Goal: Information Seeking & Learning: Find contact information

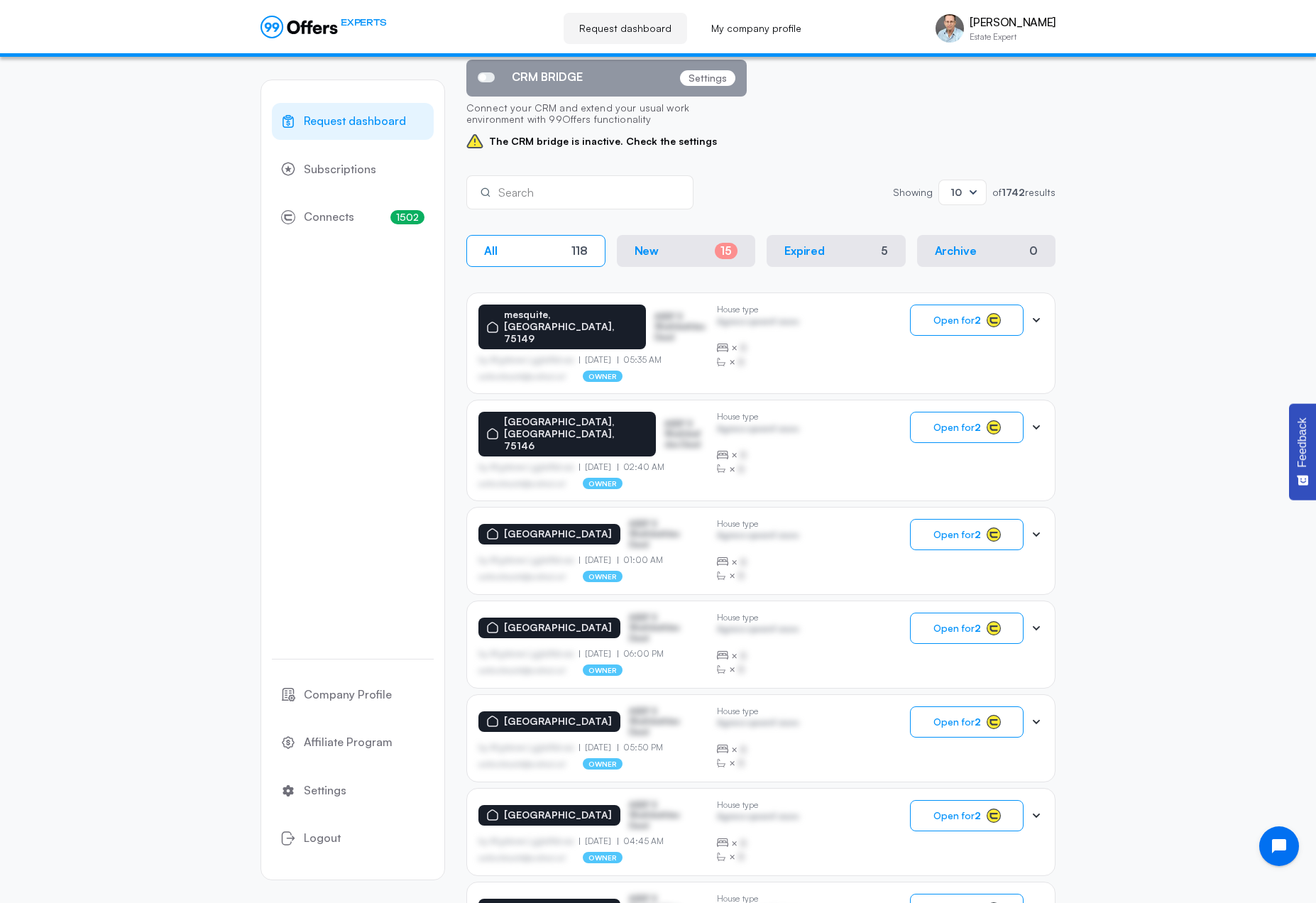
scroll to position [426, 0]
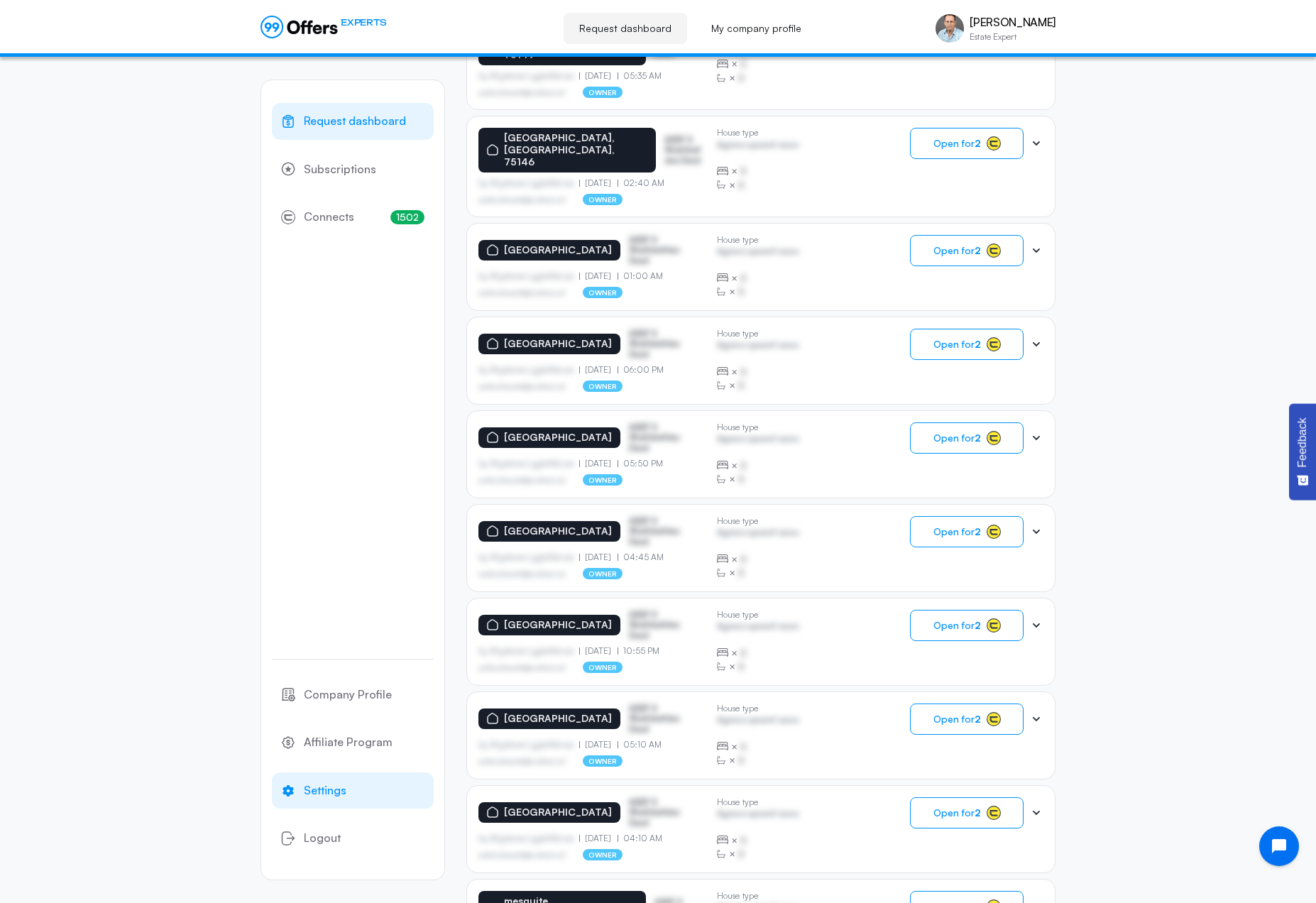
click at [330, 795] on span "Settings" at bounding box center [325, 790] width 43 height 19
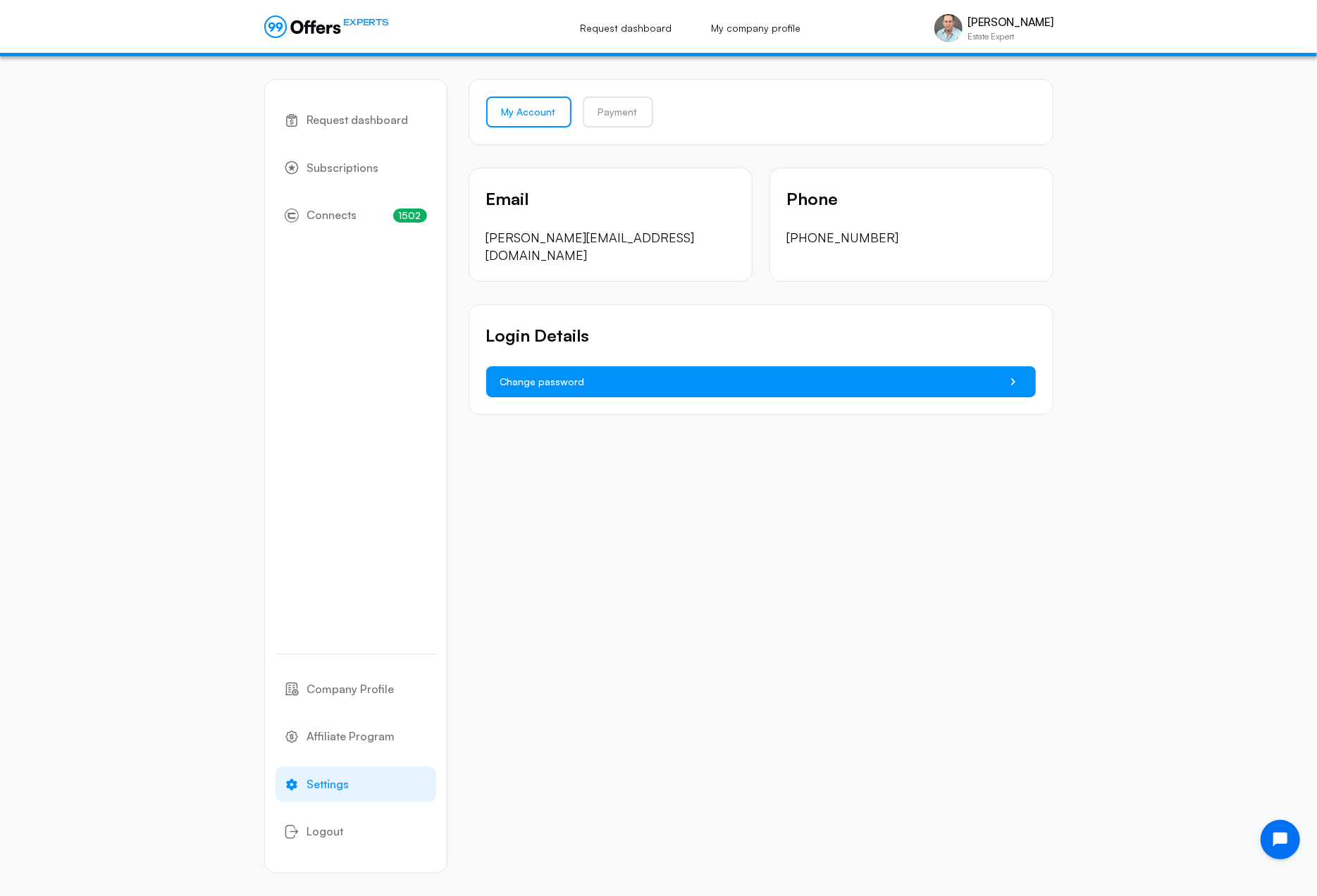
click at [1012, 373] on icon "button" at bounding box center [1013, 381] width 17 height 17
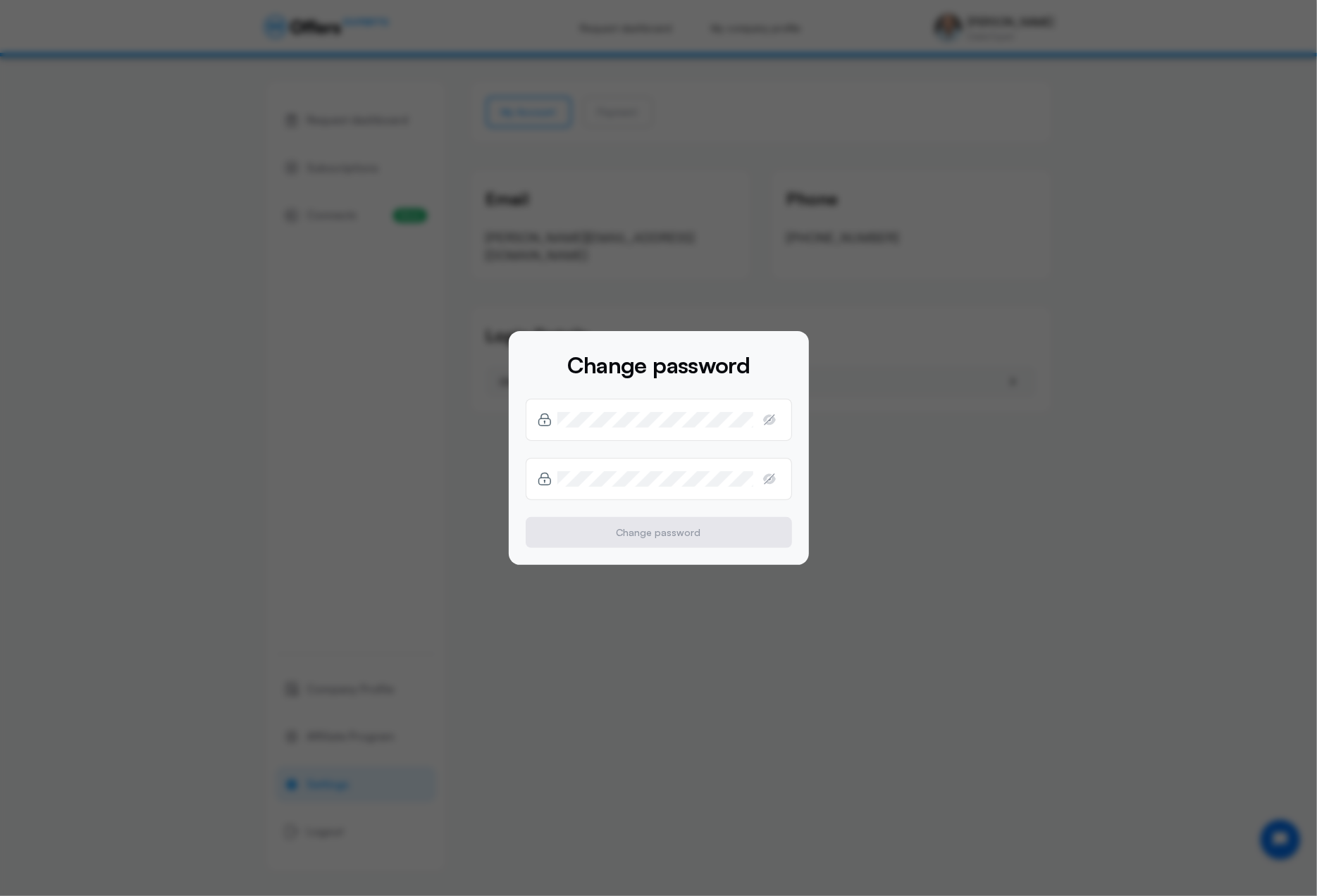
click at [1068, 405] on div at bounding box center [658, 448] width 1317 height 896
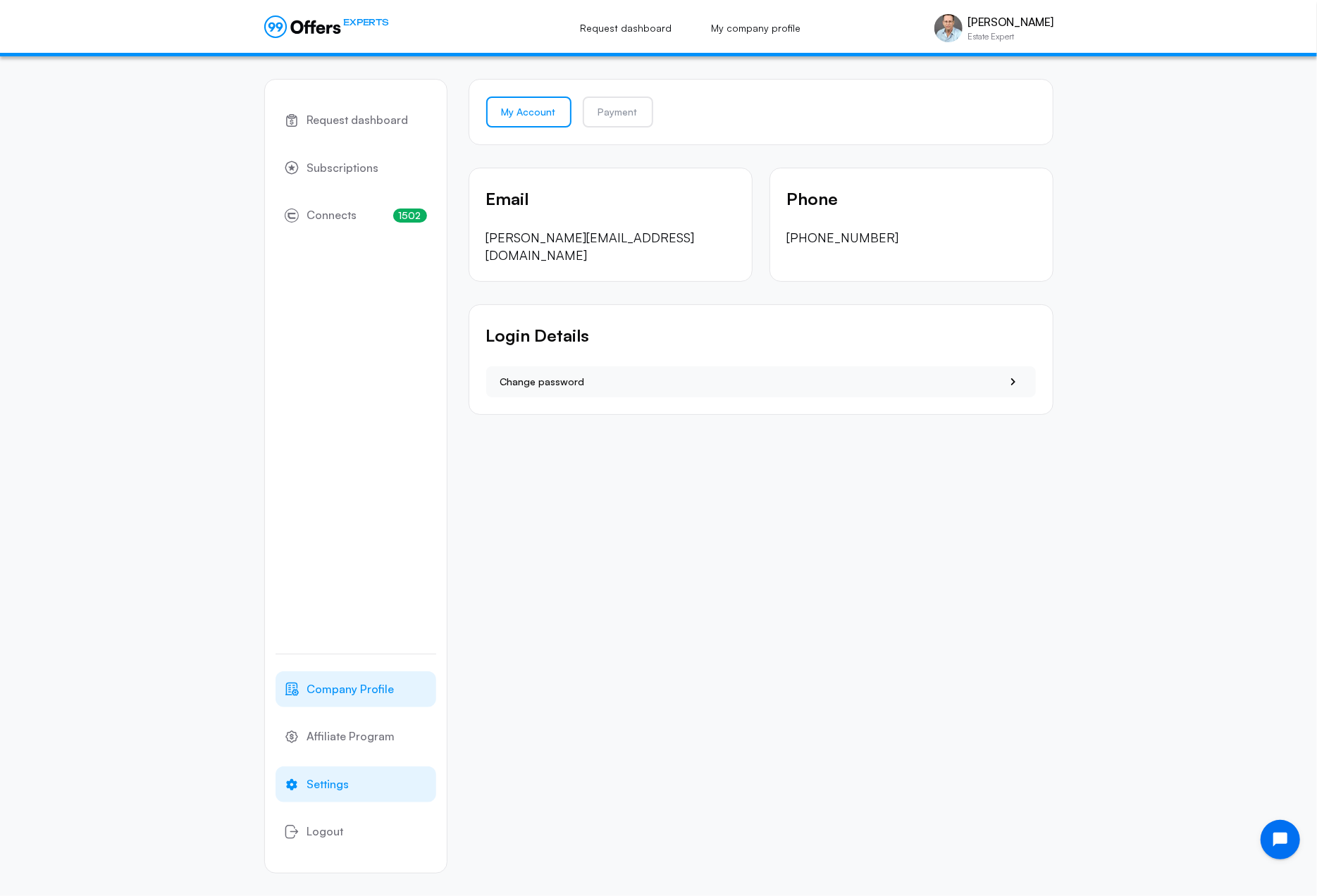
click at [321, 692] on span "Company Profile" at bounding box center [350, 689] width 87 height 19
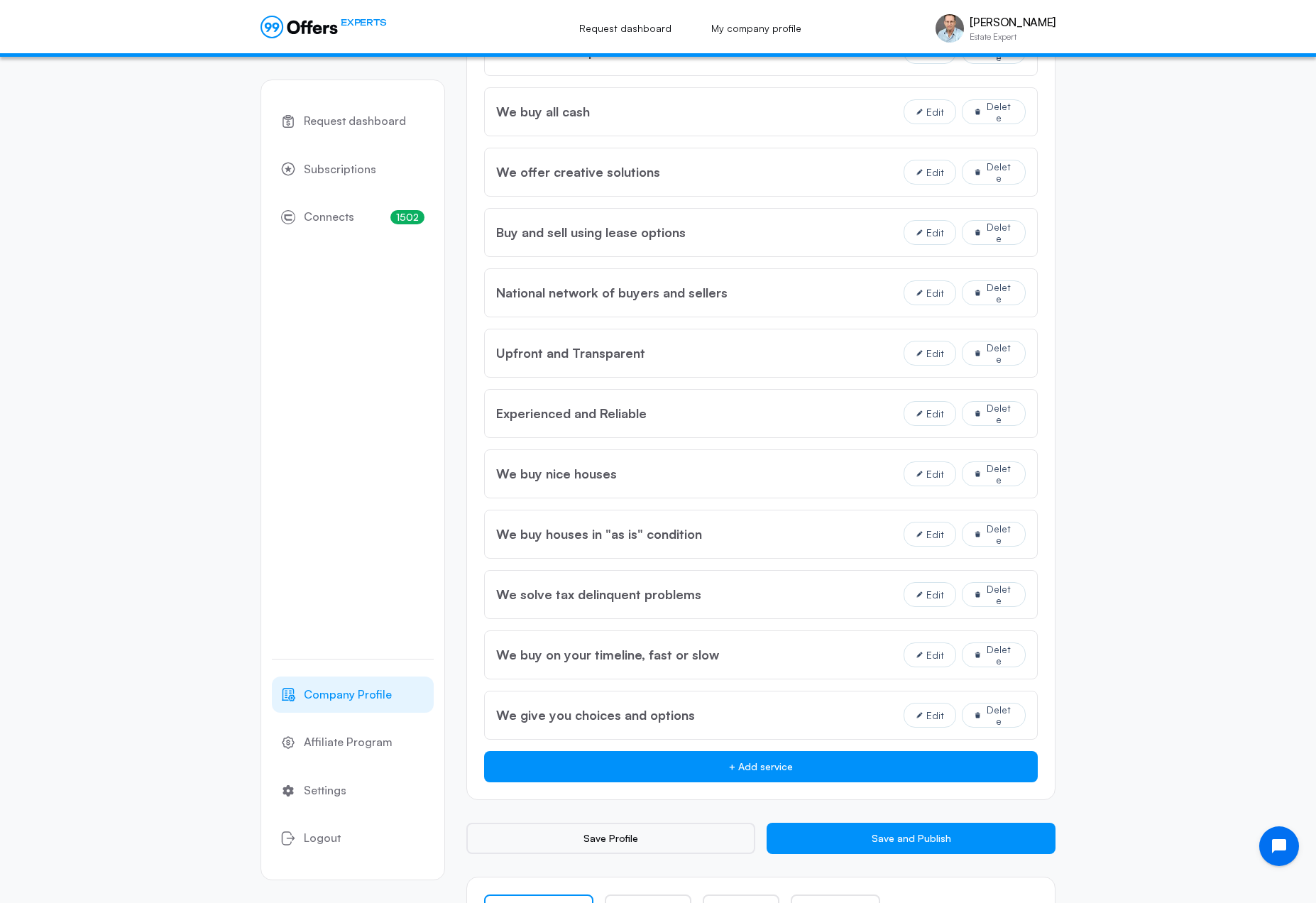
scroll to position [1472, 0]
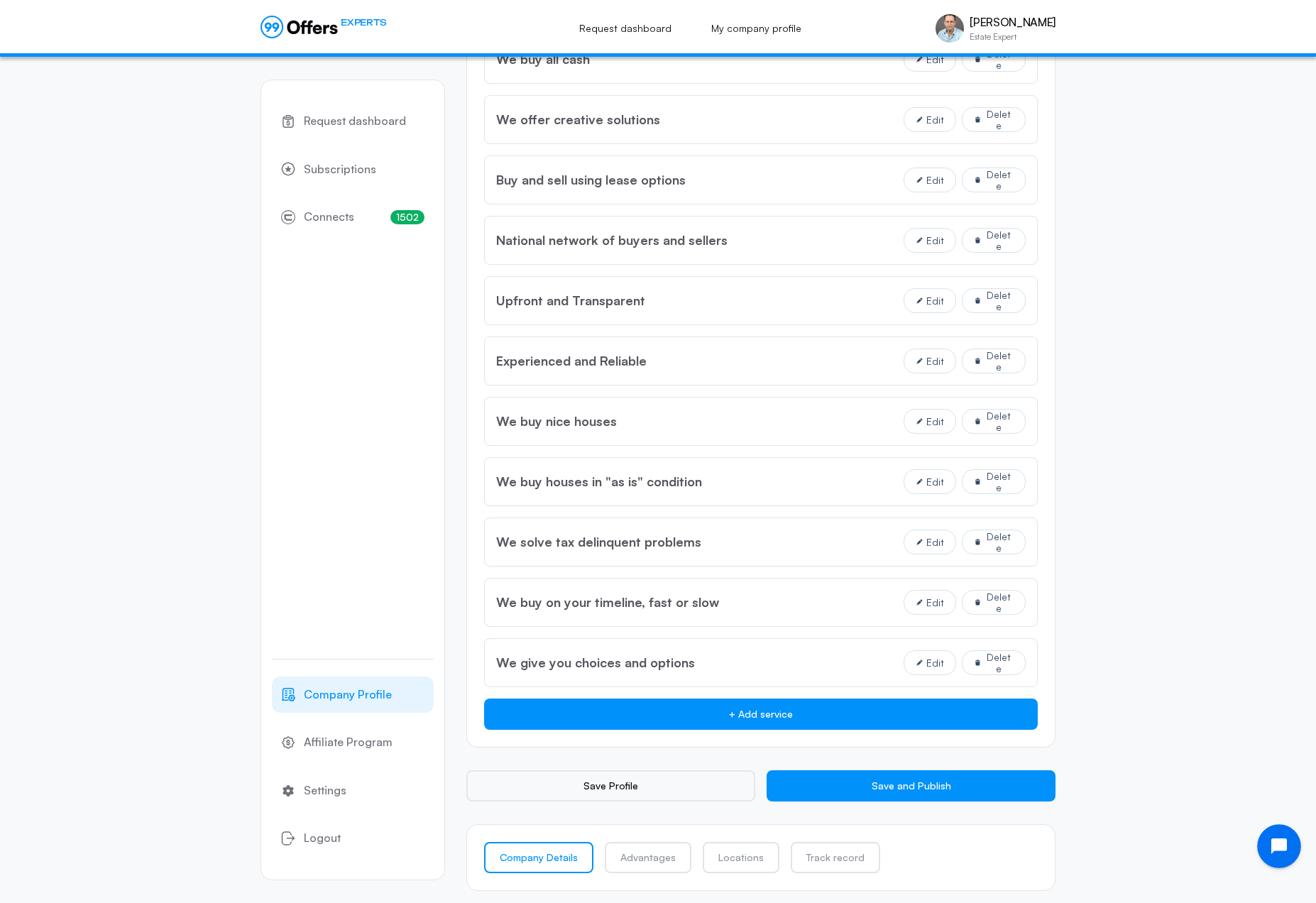
click at [1284, 839] on icon "Open chat widget" at bounding box center [1287, 847] width 22 height 22
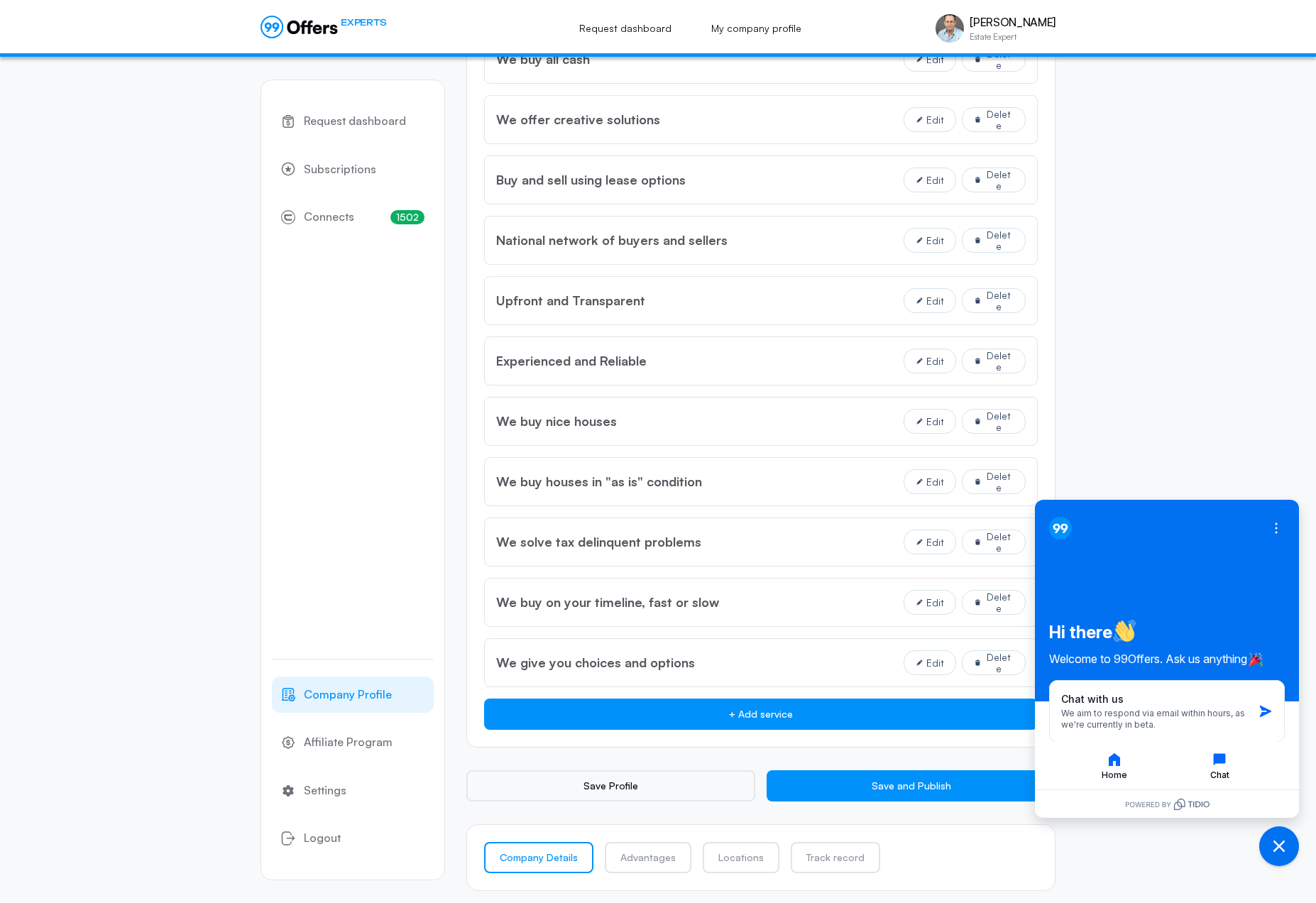
click at [1217, 759] on icon "button" at bounding box center [1219, 760] width 12 height 12
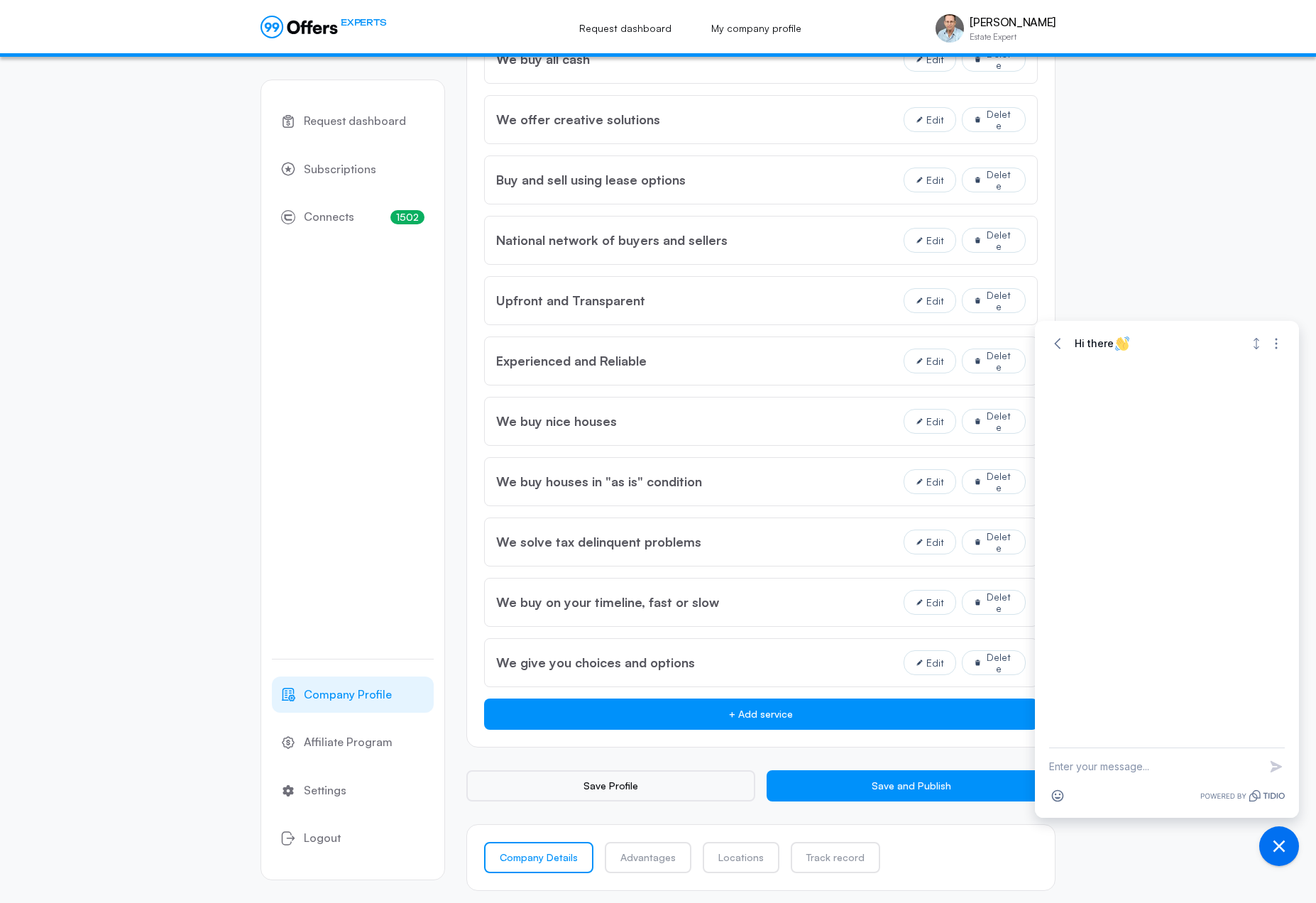
click at [1112, 764] on textarea "New message" at bounding box center [1154, 766] width 211 height 37
click at [1097, 765] on textarea "How can i change my login email?" at bounding box center [1154, 766] width 211 height 37
type textarea "How can I change my login email?"
click at [1274, 764] on icon "button" at bounding box center [1276, 766] width 12 height 12
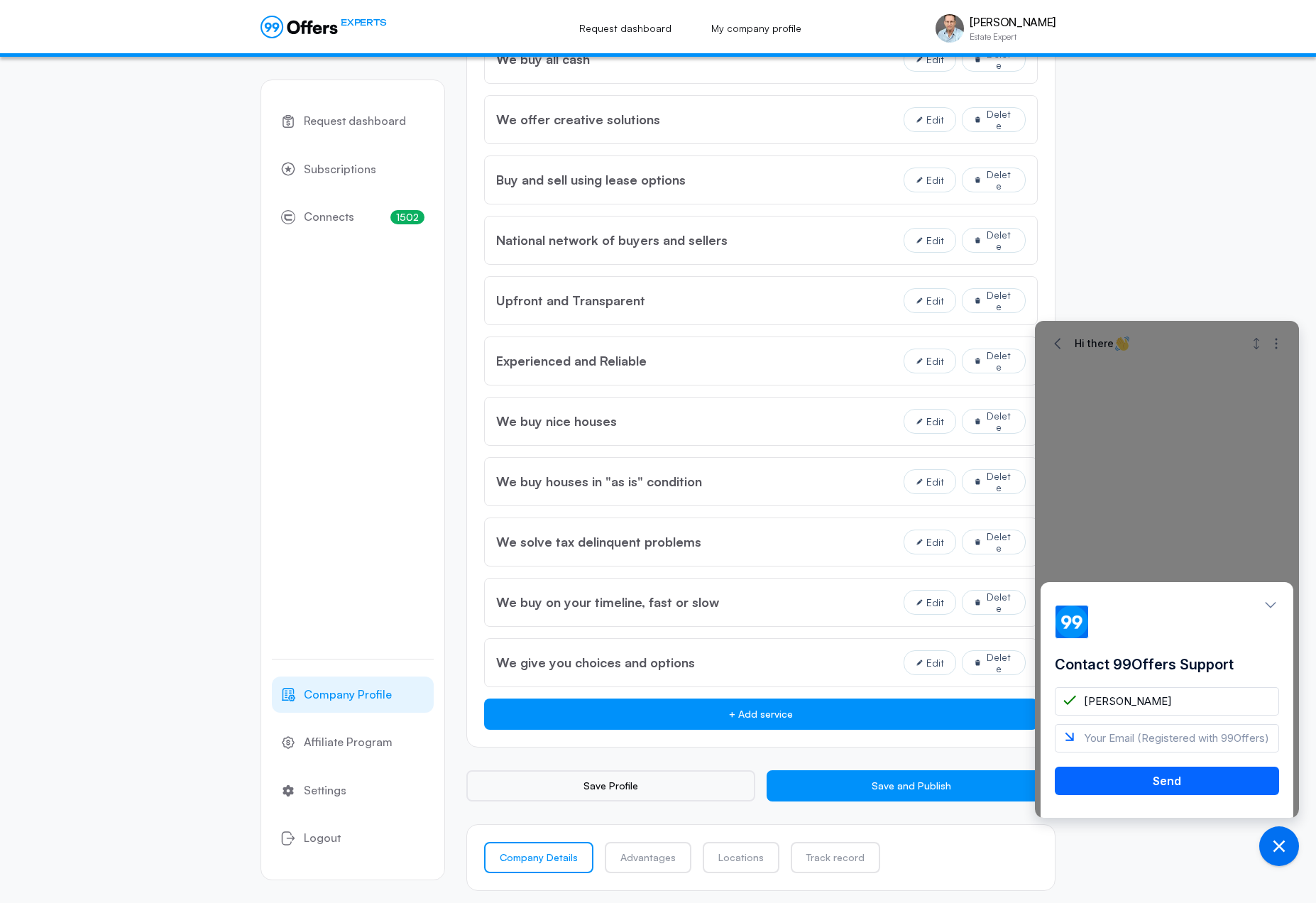
type input "[PERSON_NAME]"
click at [1123, 740] on input "email" at bounding box center [1167, 738] width 224 height 29
click at [1279, 344] on div "Contact 99Offers Support [PERSON_NAME] Send" at bounding box center [1166, 569] width 264 height 497
click at [1277, 843] on icon "Close chat widget" at bounding box center [1279, 847] width 22 height 22
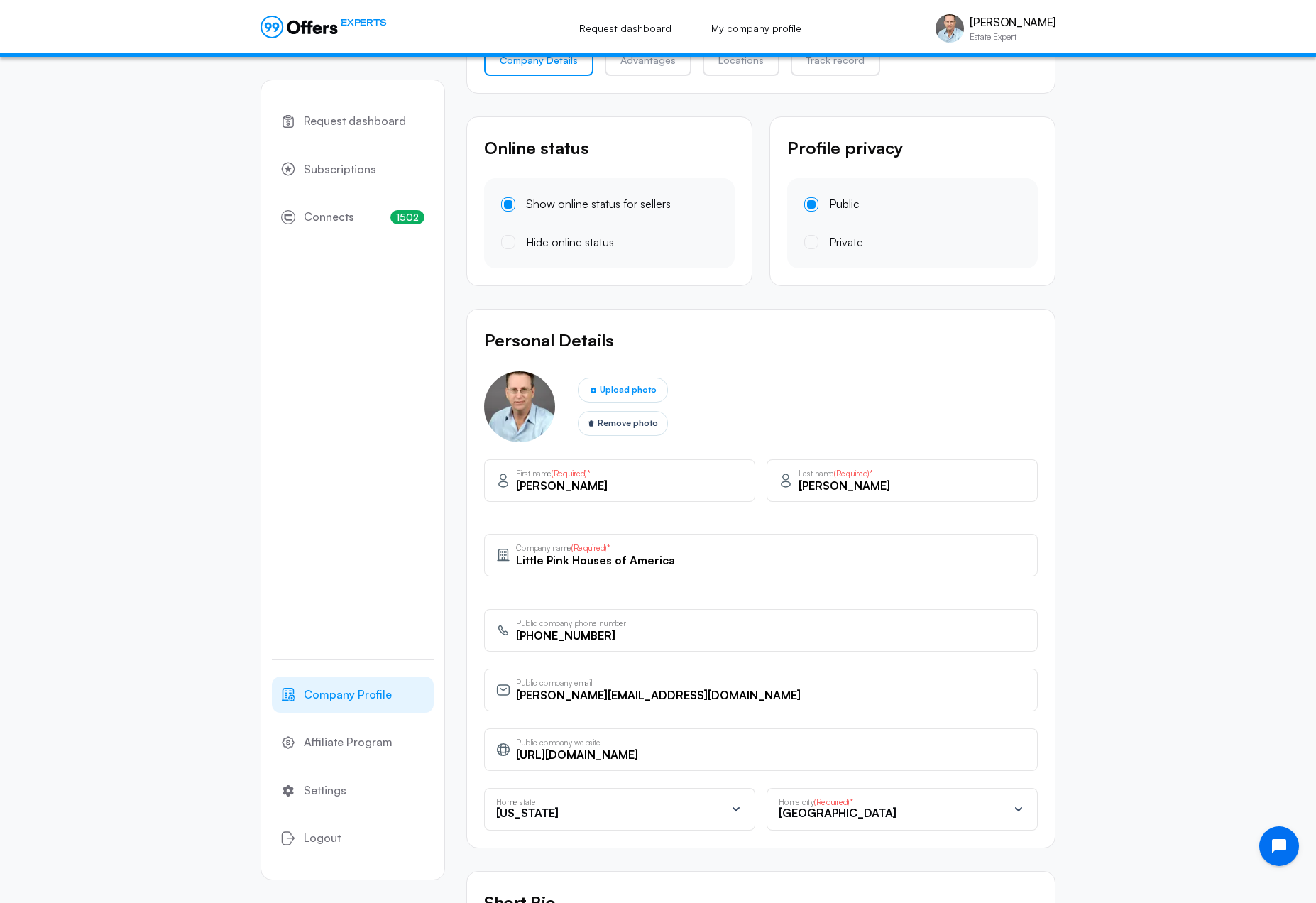
scroll to position [0, 0]
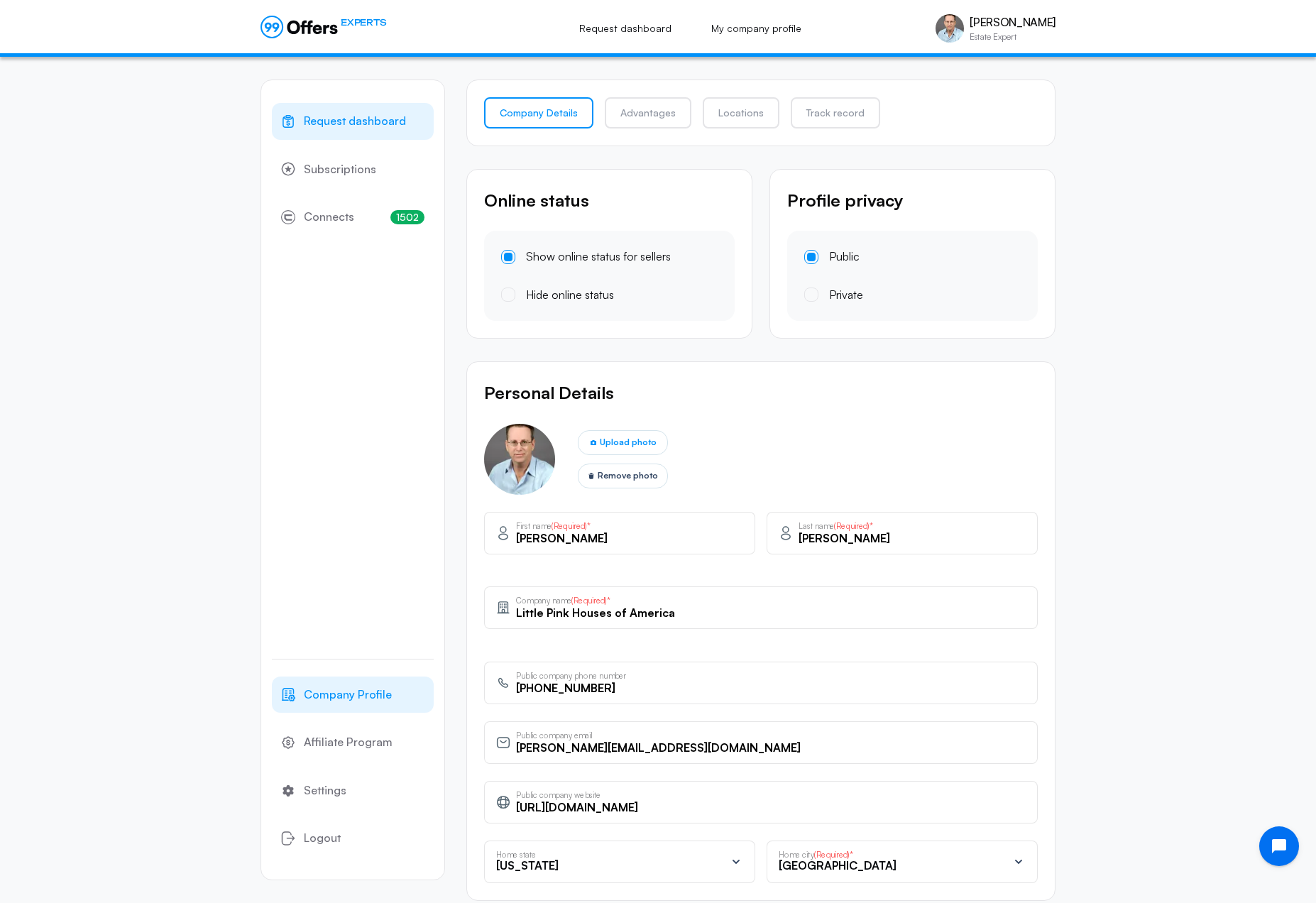
click at [340, 125] on span "Request dashboard" at bounding box center [355, 121] width 102 height 19
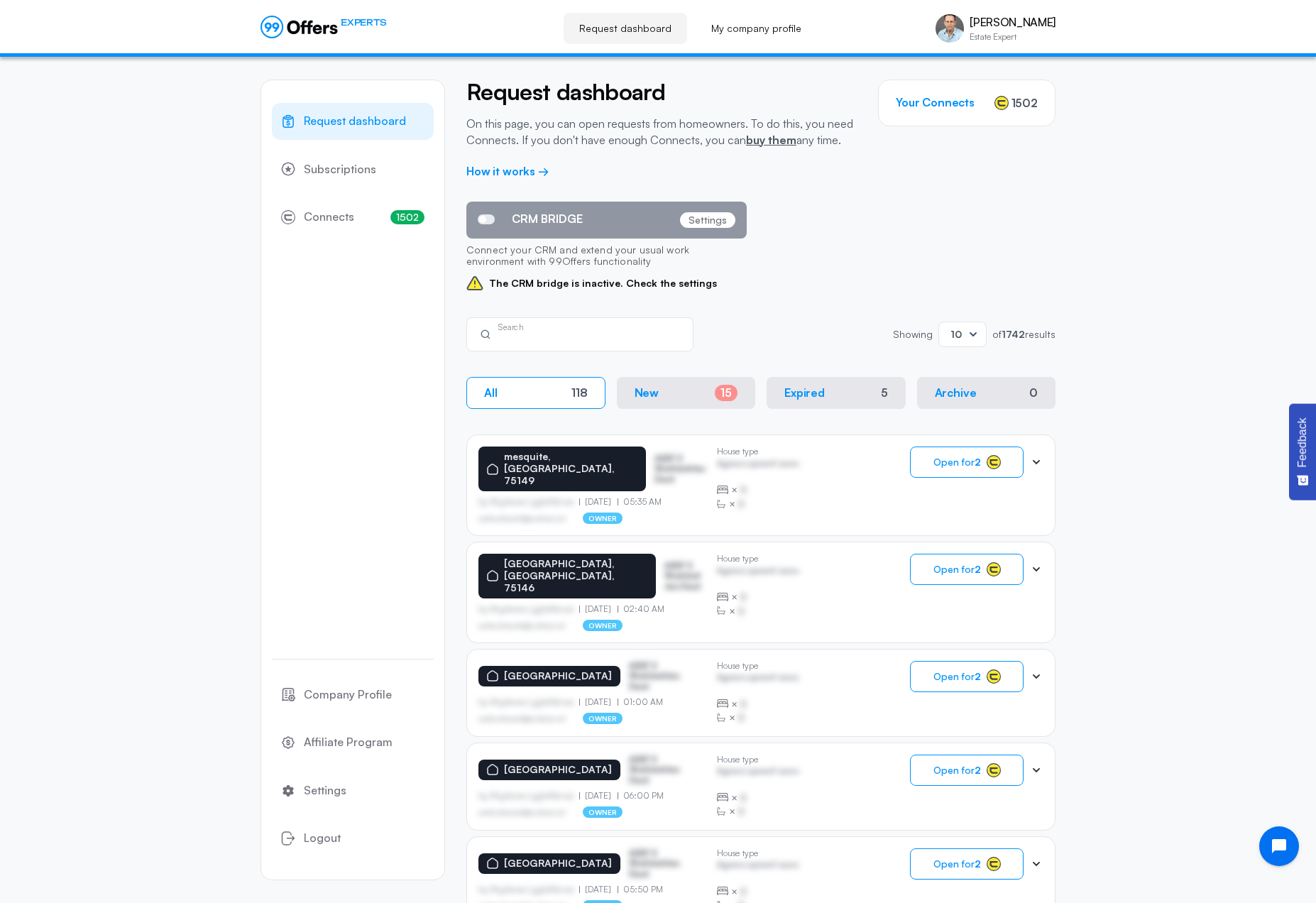
click at [549, 330] on div "Search" at bounding box center [589, 334] width 183 height 15
type input "[PERSON_NAME]"
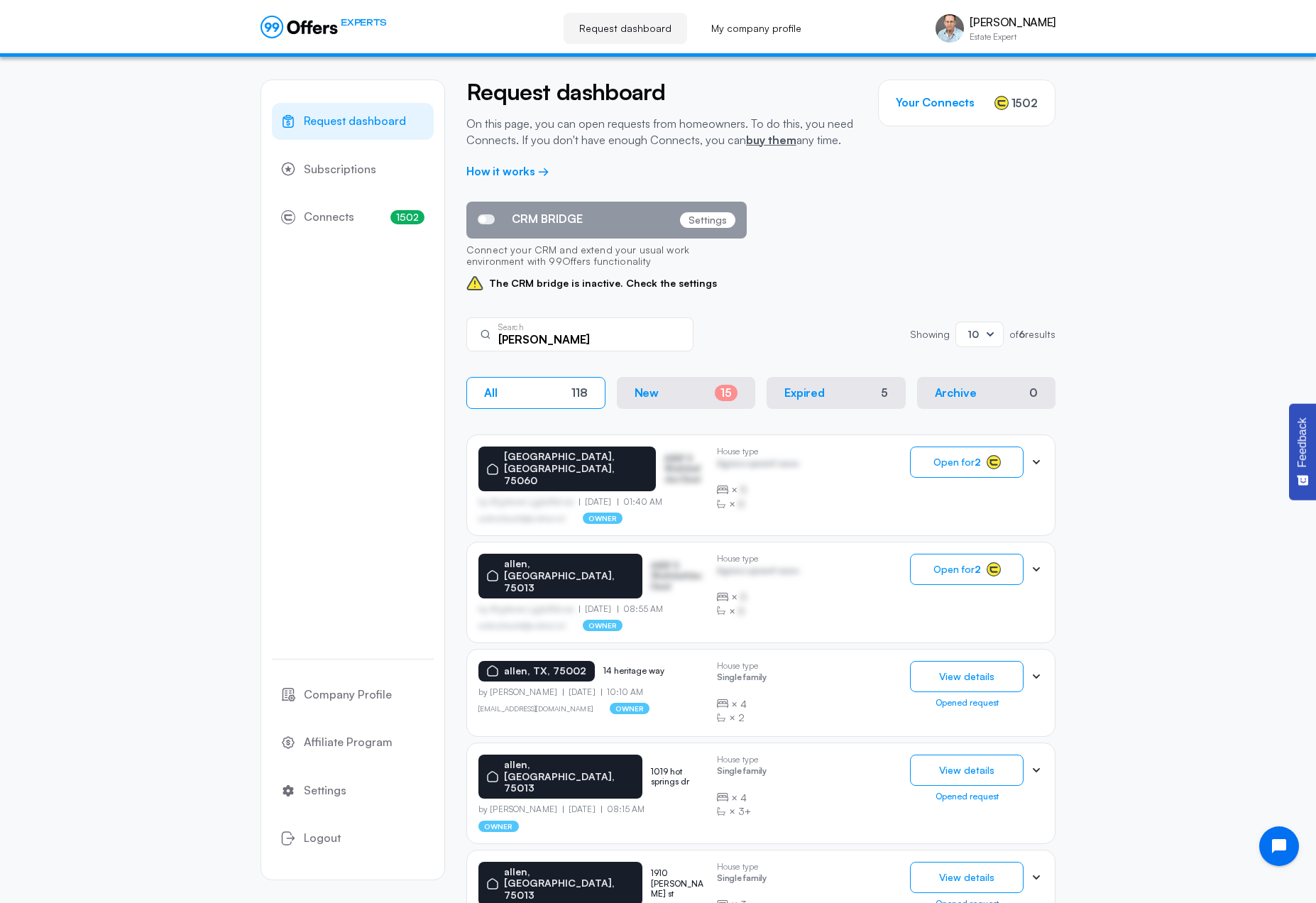
click at [649, 395] on p "New" at bounding box center [647, 392] width 25 height 13
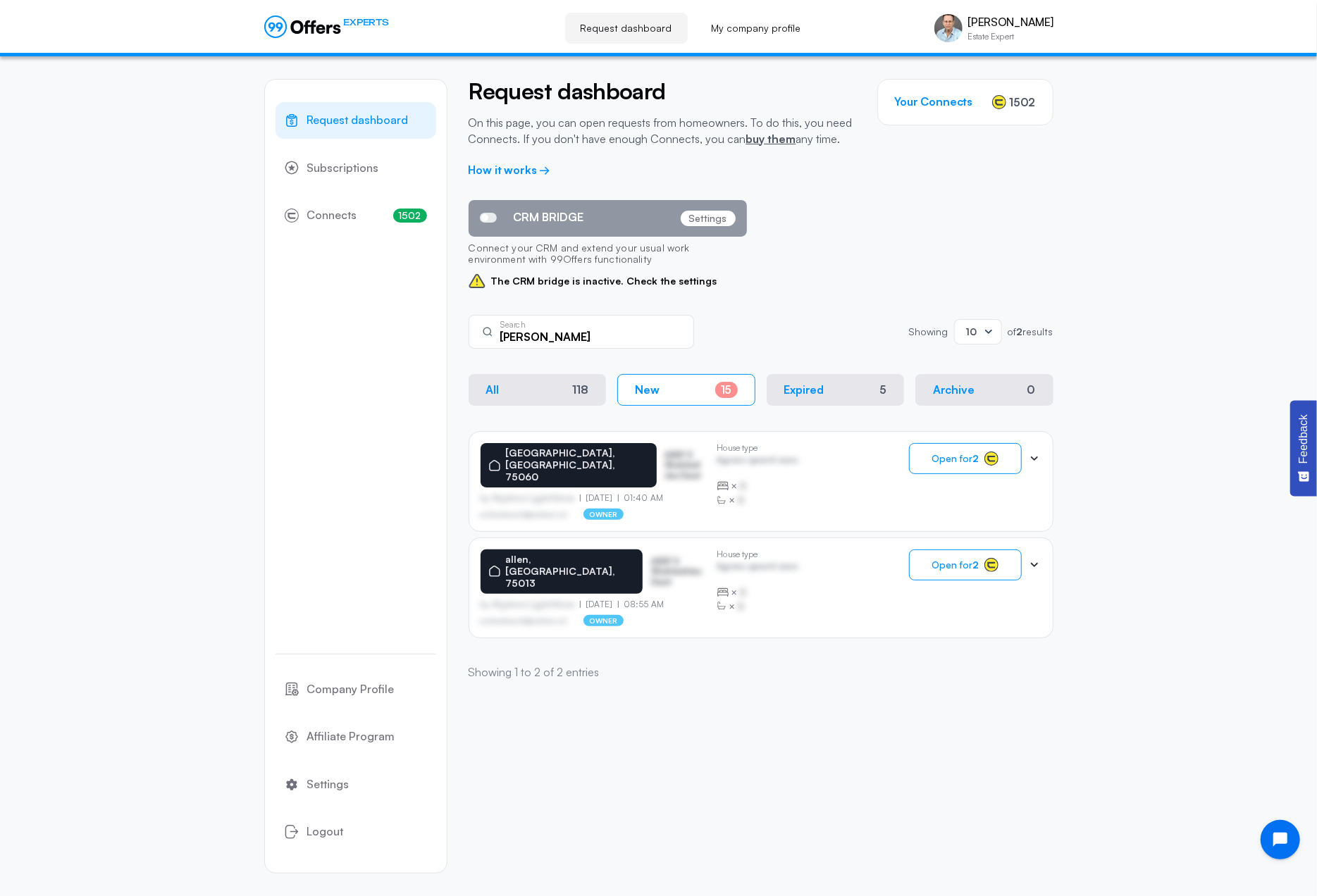
drag, startPoint x: 531, startPoint y: 340, endPoint x: 496, endPoint y: 337, distance: 35.1
click at [496, 337] on div "[PERSON_NAME] Search" at bounding box center [582, 332] width 226 height 34
click at [816, 269] on div "CRM BRIDGE Settings Connect your CRM and extend your usual work environment wit…" at bounding box center [761, 244] width 585 height 90
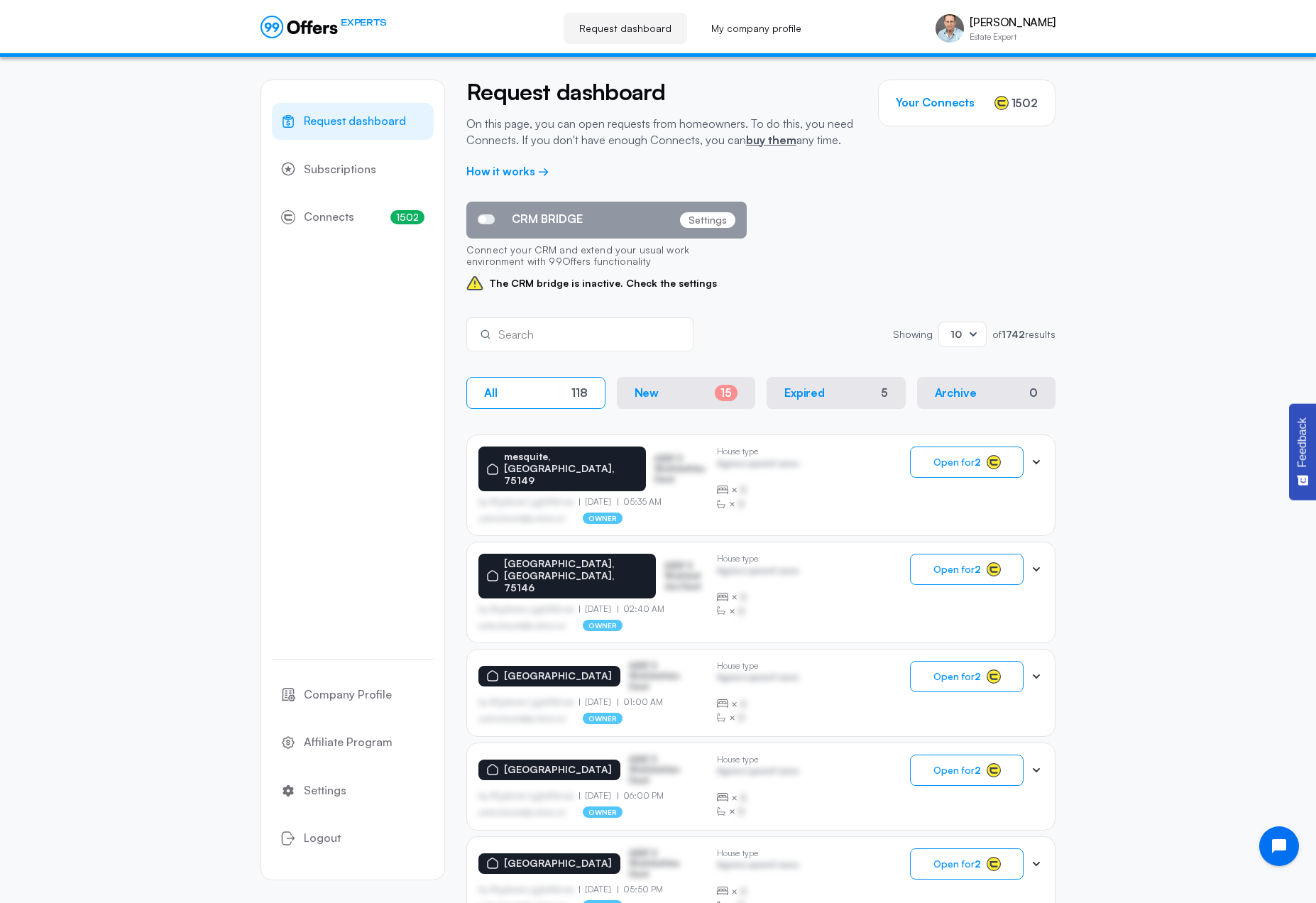
click at [645, 390] on p "New" at bounding box center [647, 392] width 25 height 13
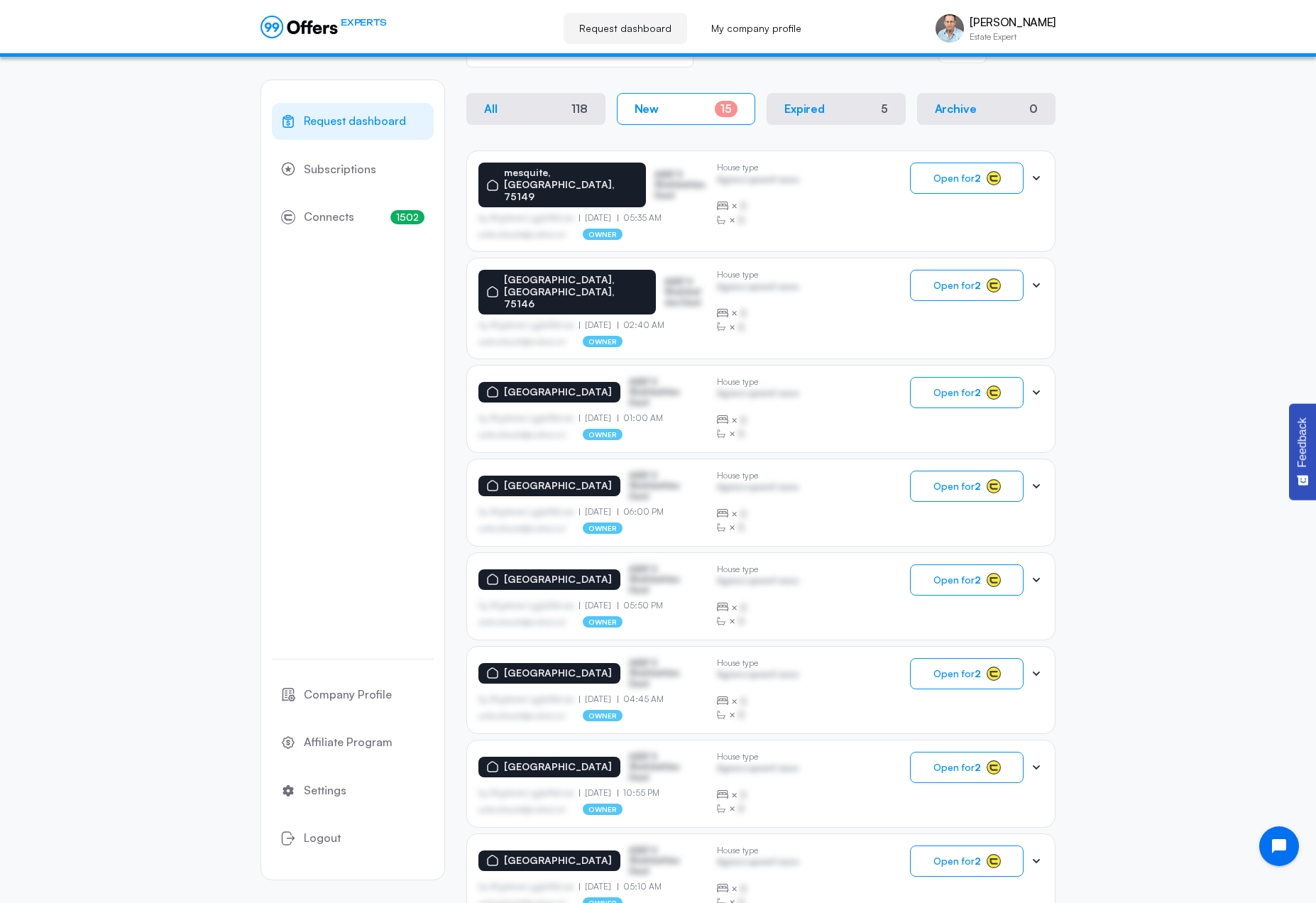
scroll to position [528, 0]
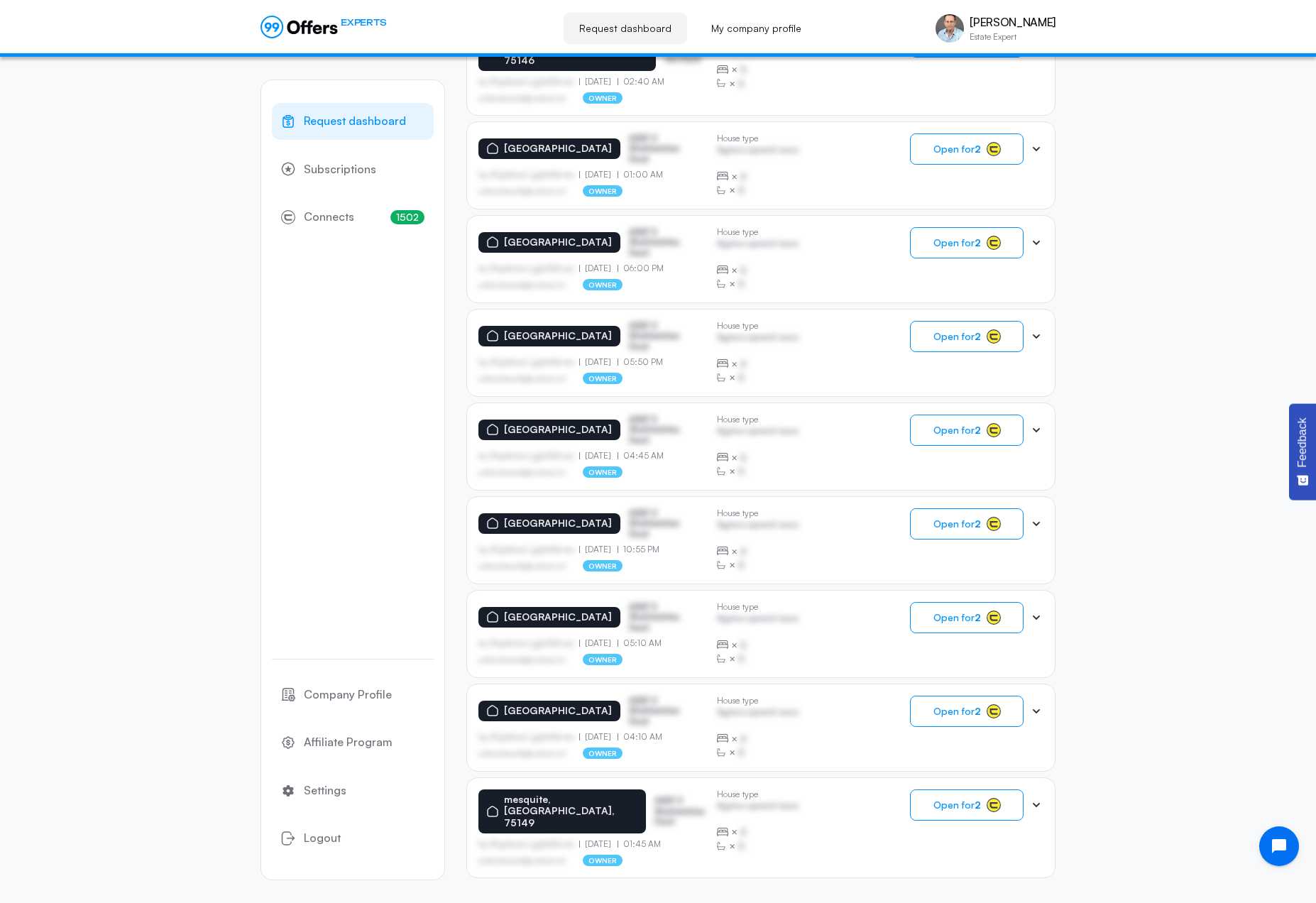
click at [883, 902] on span "2" at bounding box center [883, 915] width 5 height 13
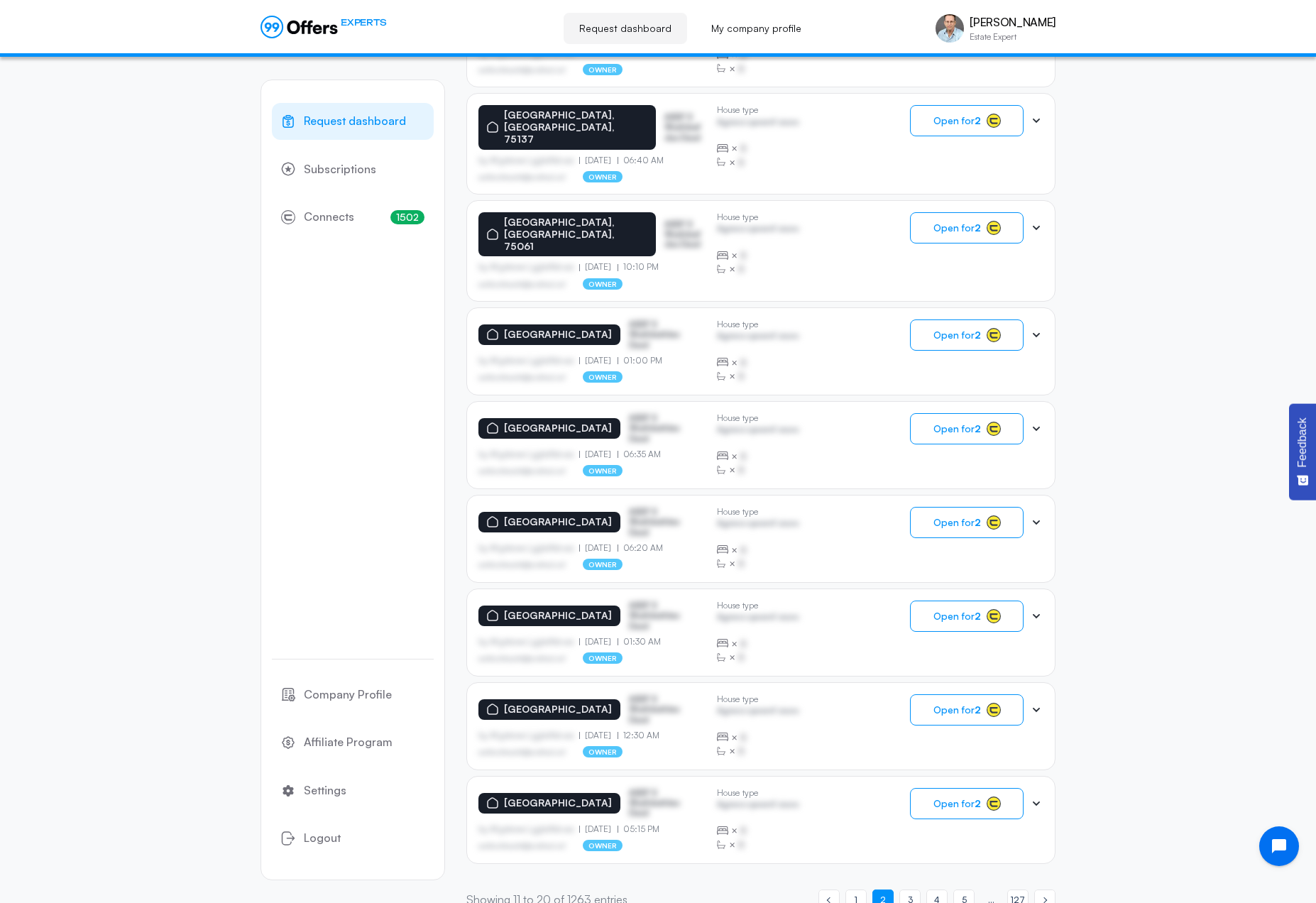
scroll to position [0, 0]
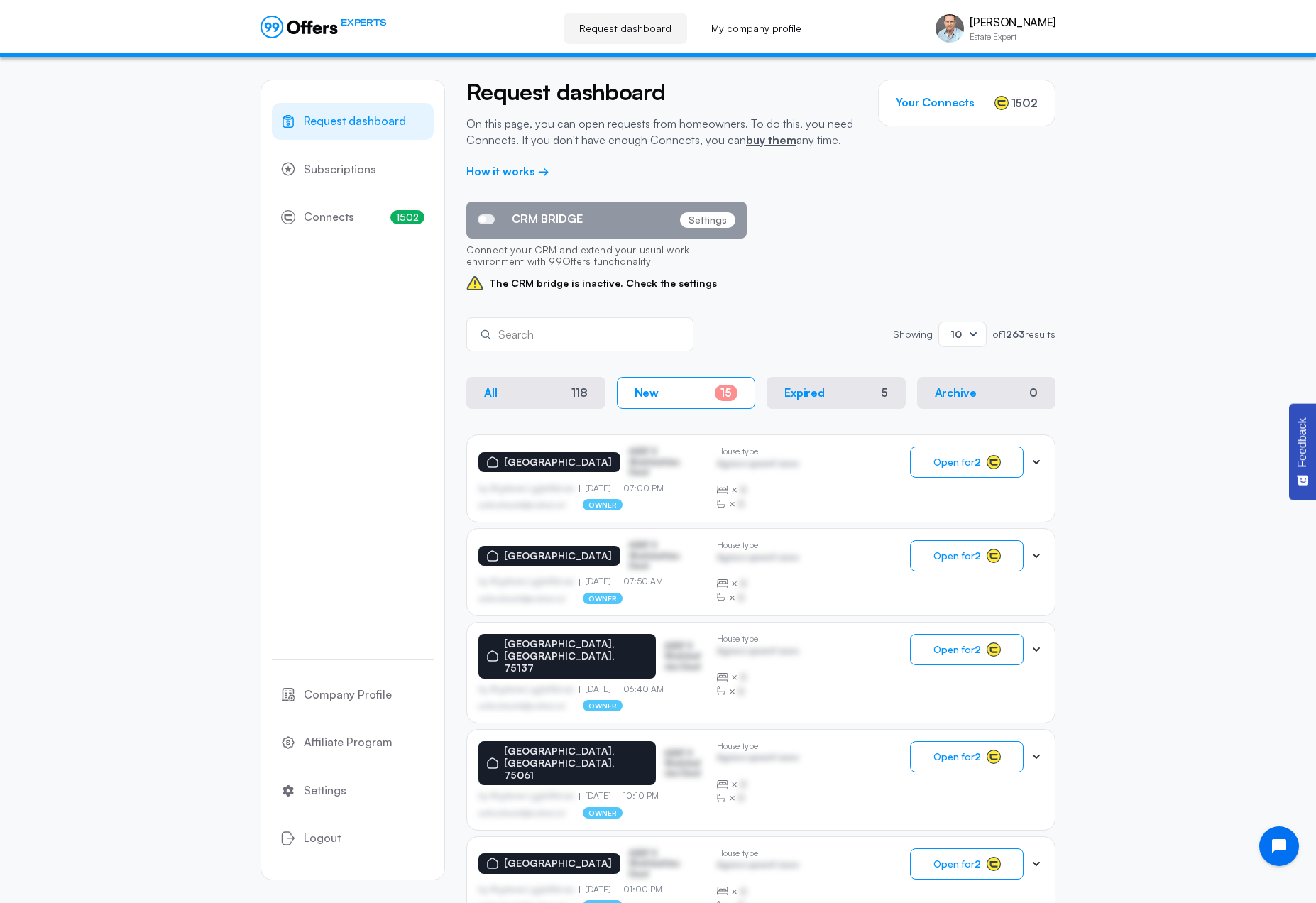
click at [190, 302] on div "Request dashboard Subscriptions 1502 Connects 1502 Company Profile Affiliate Pr…" at bounding box center [658, 759] width 1316 height 1406
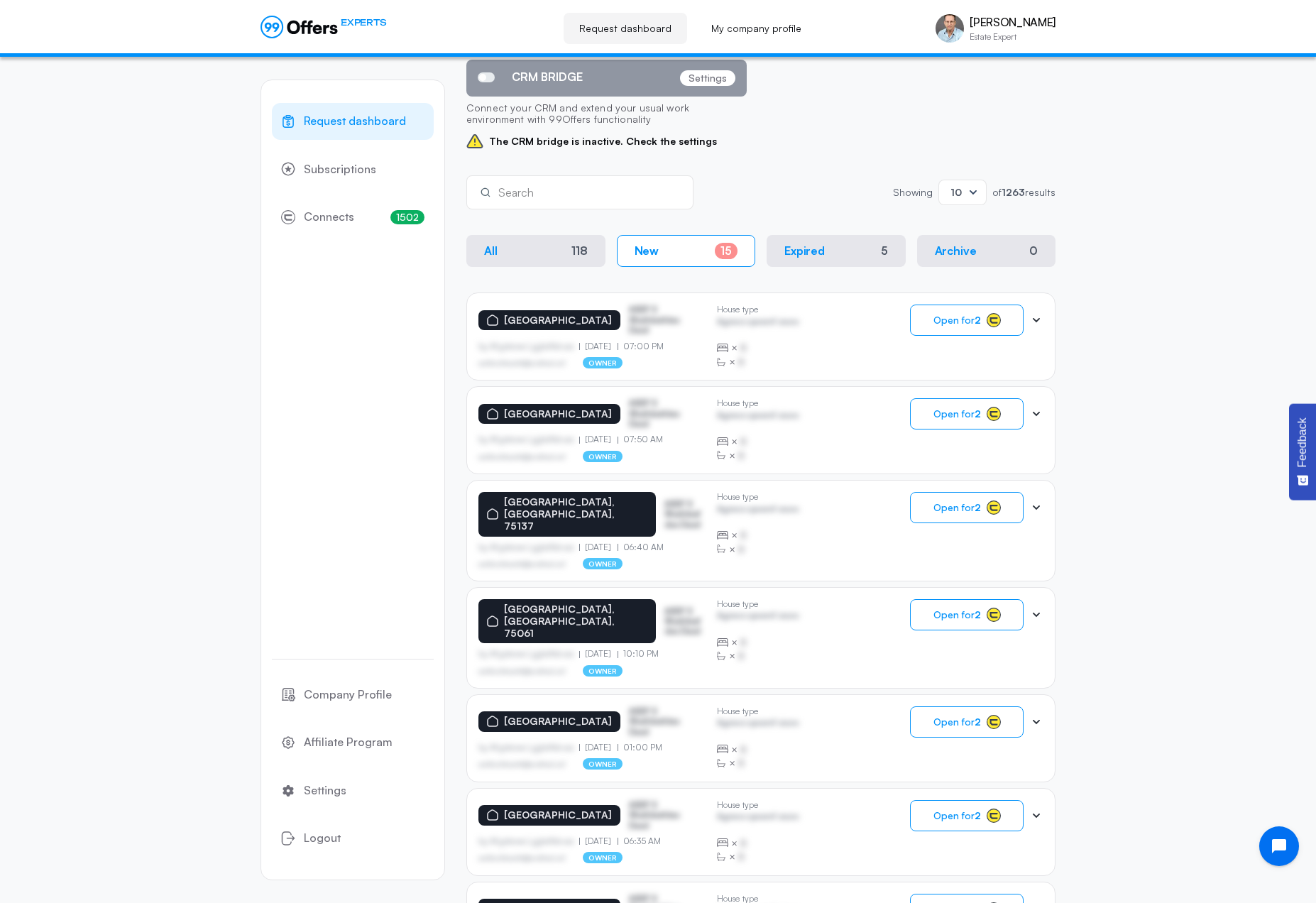
scroll to position [284, 0]
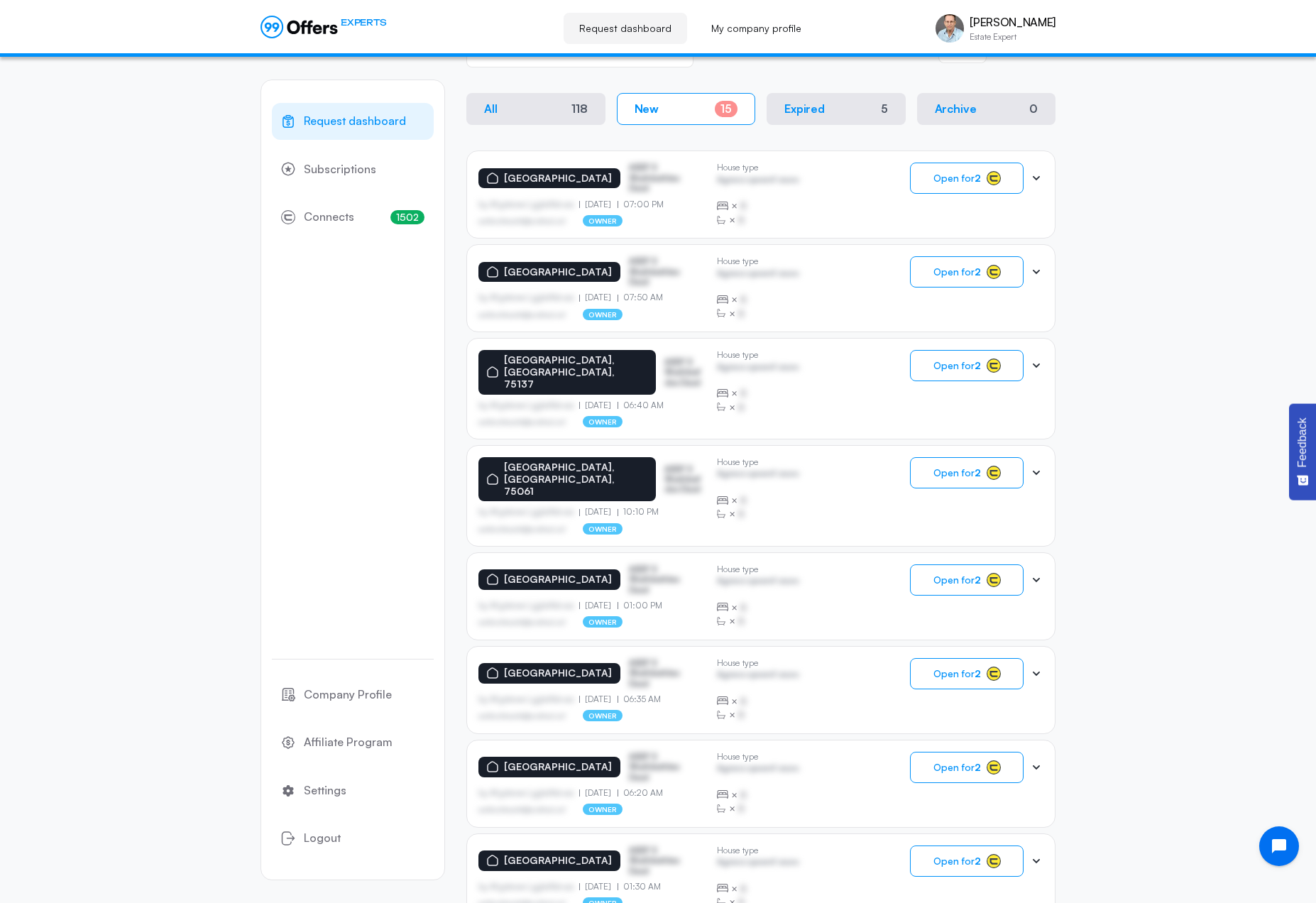
click at [1041, 181] on icon at bounding box center [1036, 178] width 14 height 14
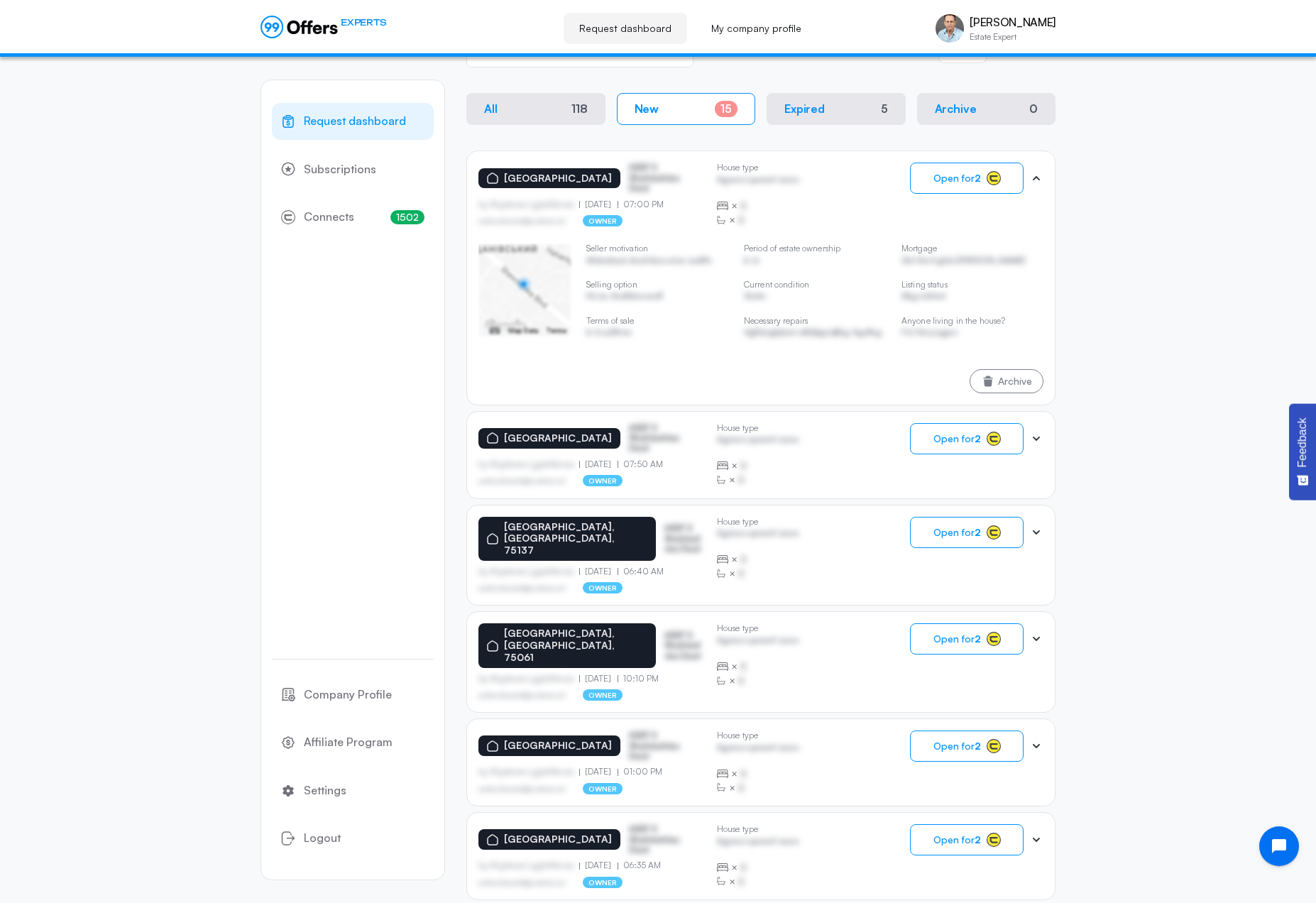
click at [1038, 440] on icon at bounding box center [1036, 438] width 7 height 4
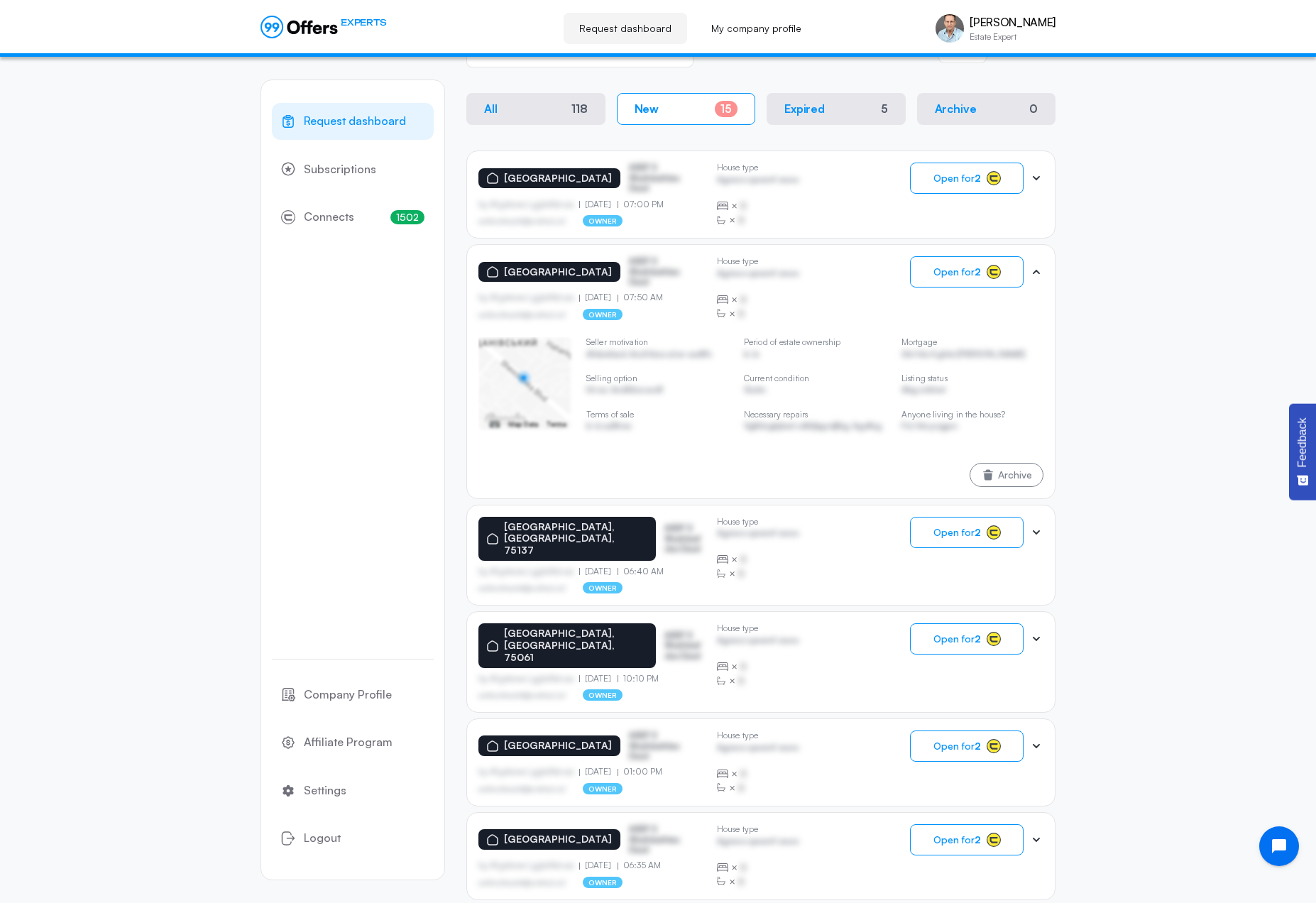
click at [1036, 530] on icon at bounding box center [1036, 532] width 14 height 14
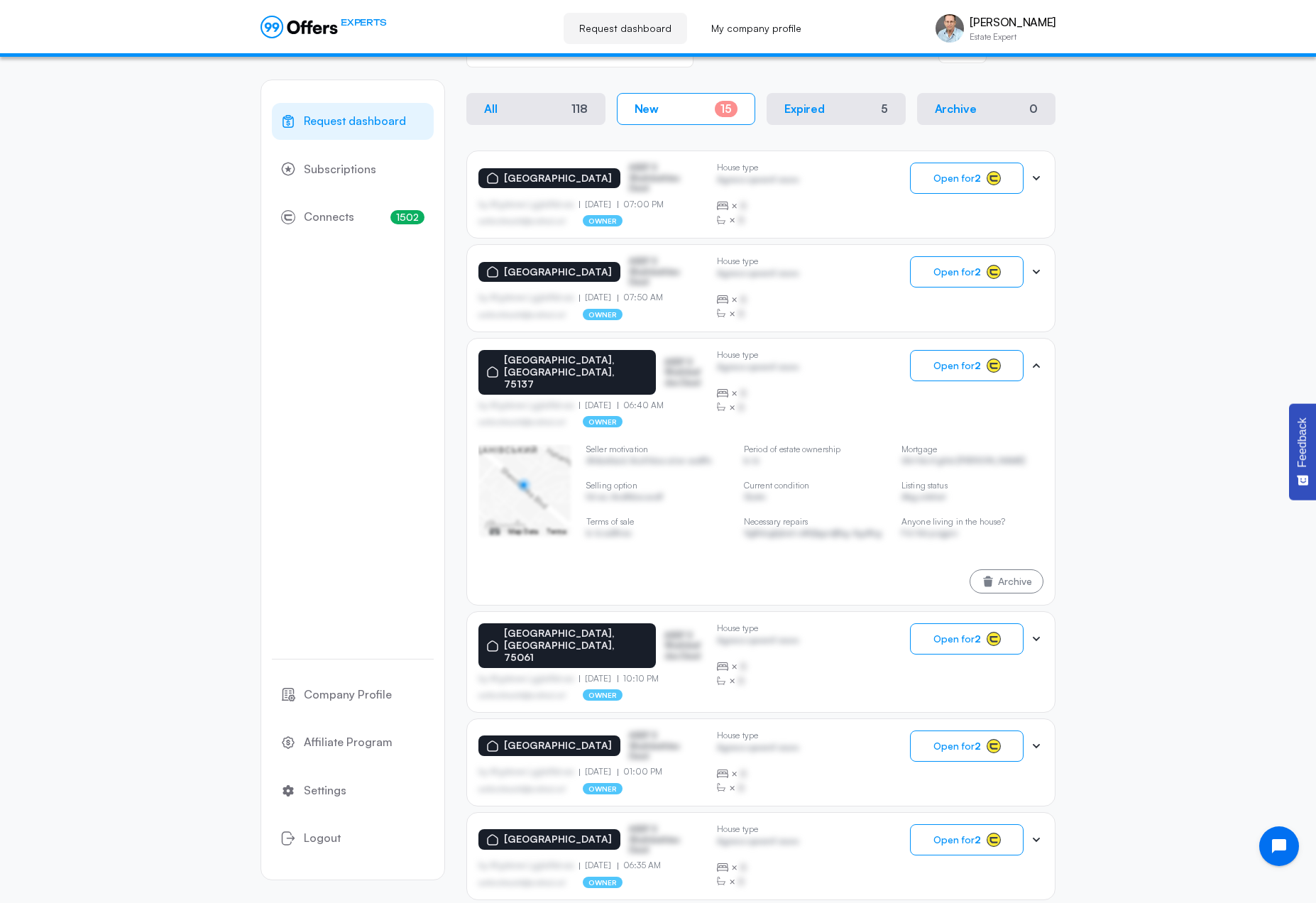
click at [1036, 632] on icon at bounding box center [1036, 639] width 14 height 14
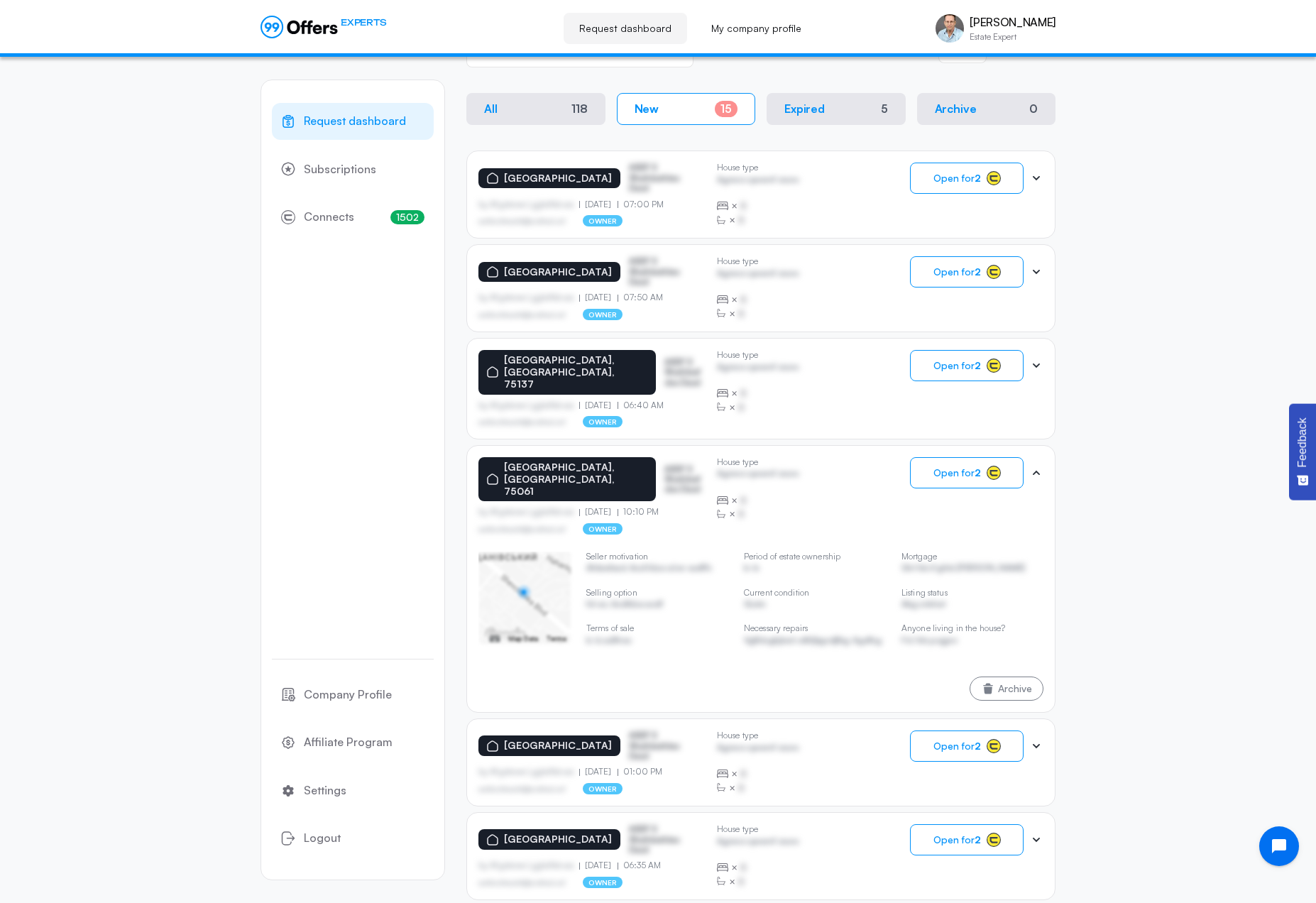
scroll to position [426, 0]
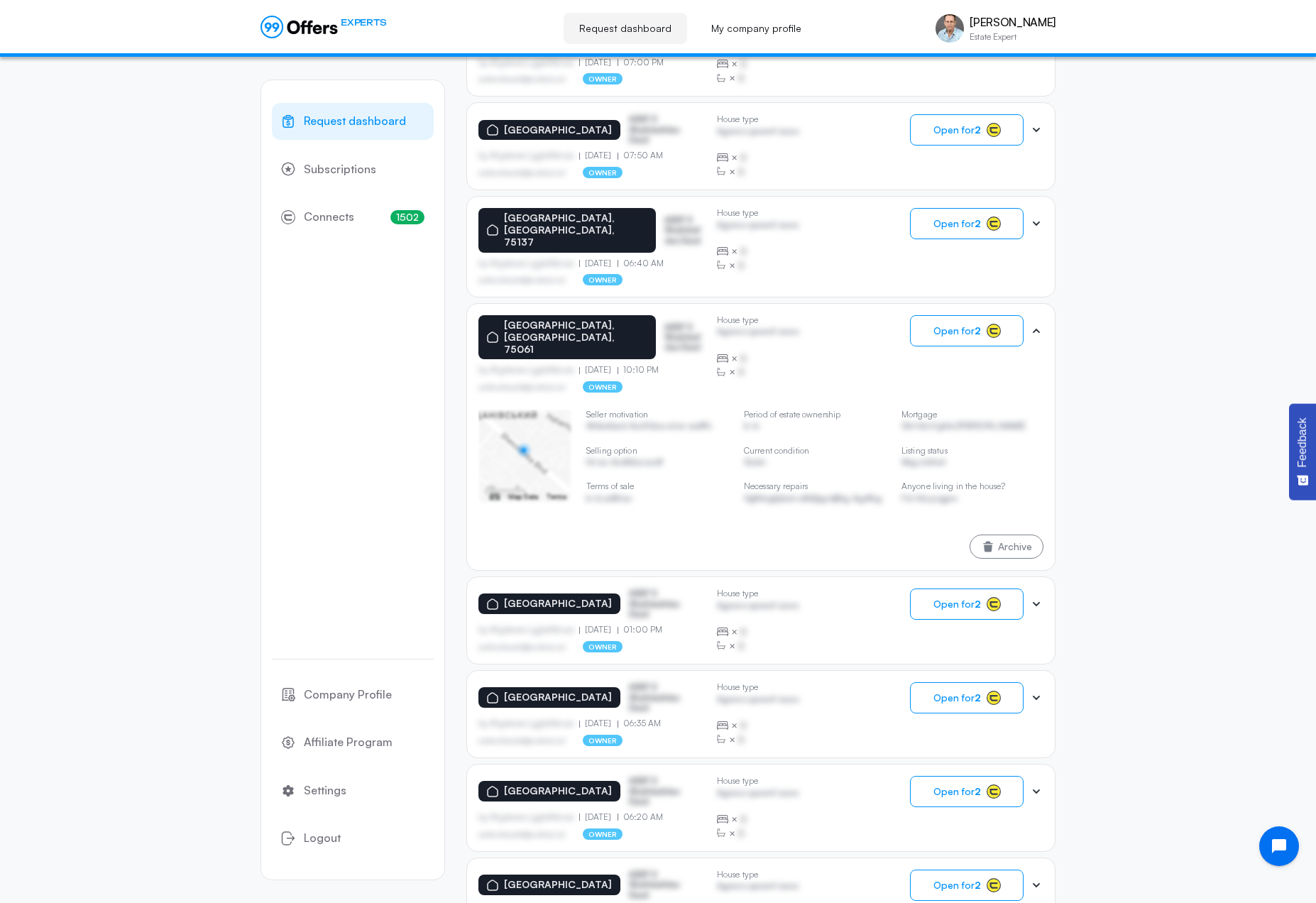
click at [1036, 602] on icon at bounding box center [1036, 604] width 7 height 4
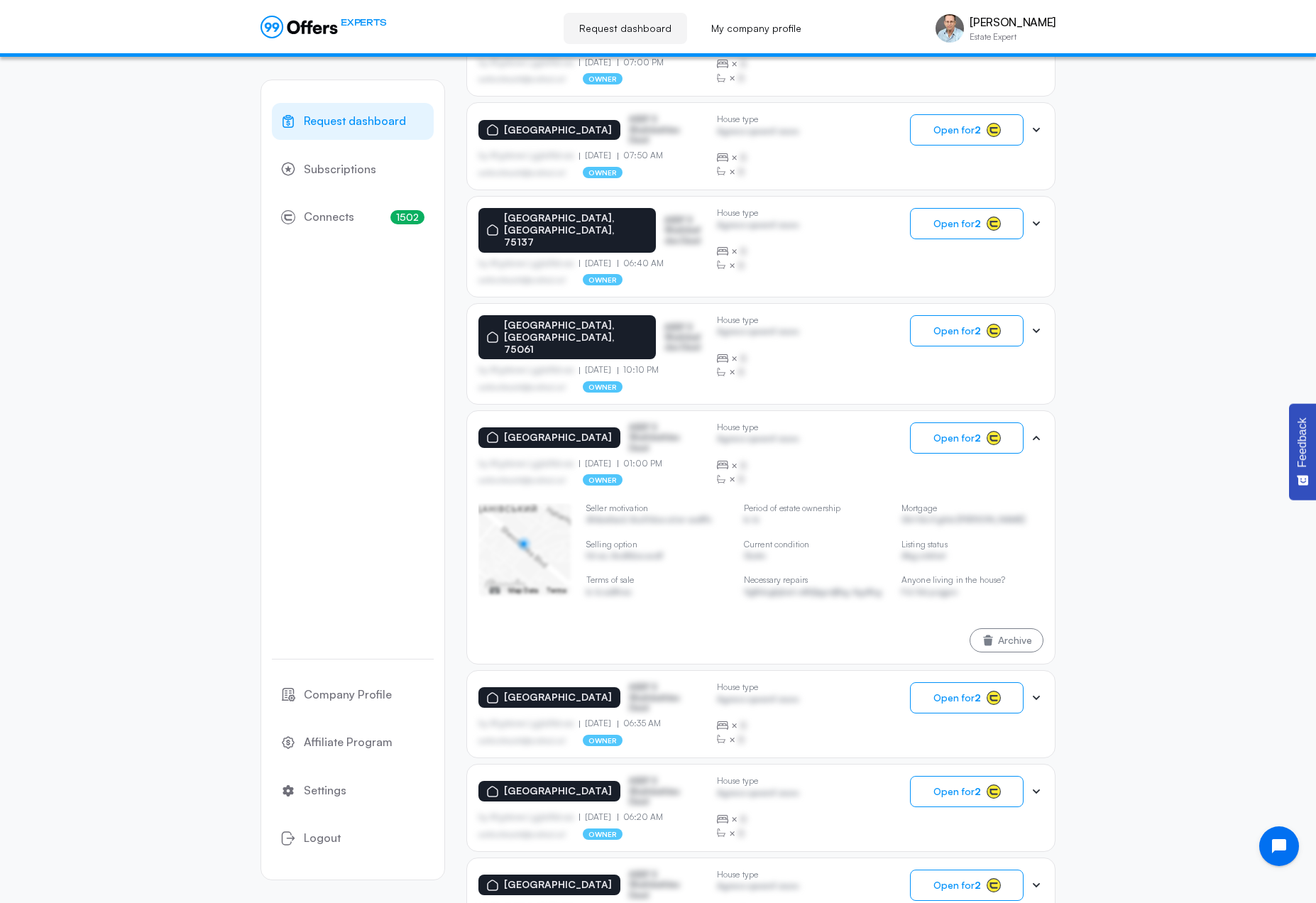
click at [1038, 696] on icon at bounding box center [1036, 698] width 7 height 4
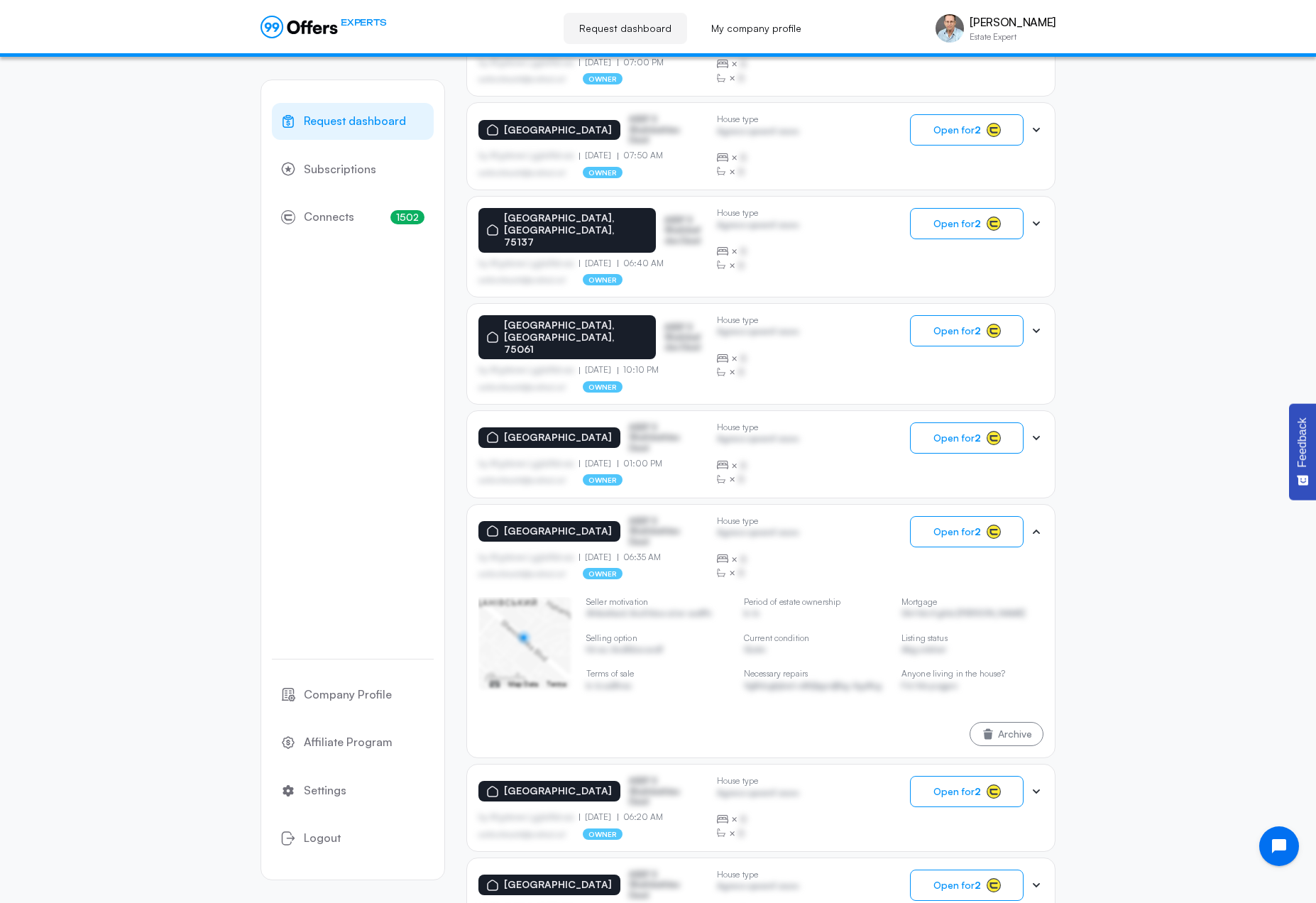
click at [1038, 785] on icon at bounding box center [1036, 792] width 14 height 14
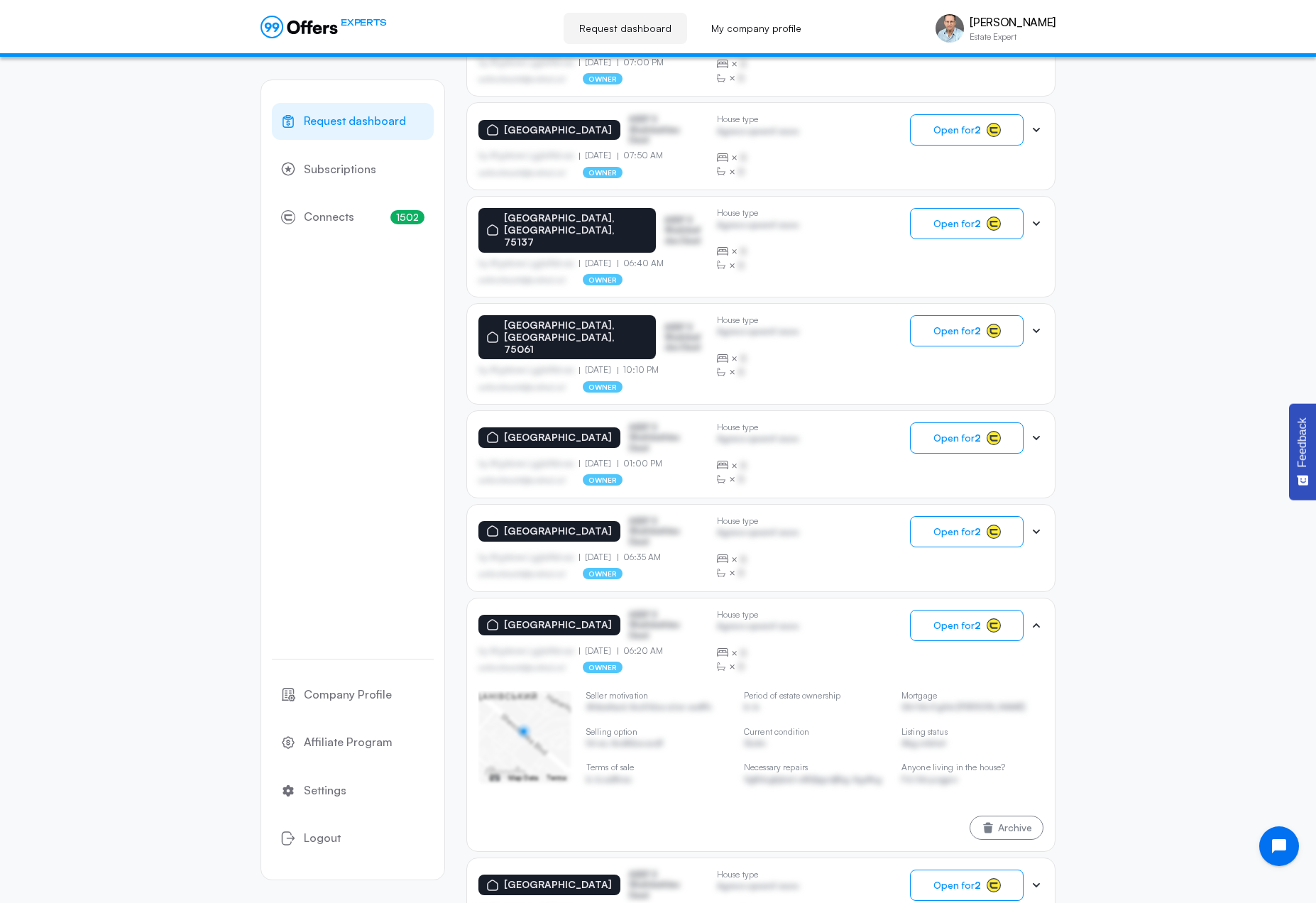
scroll to position [696, 0]
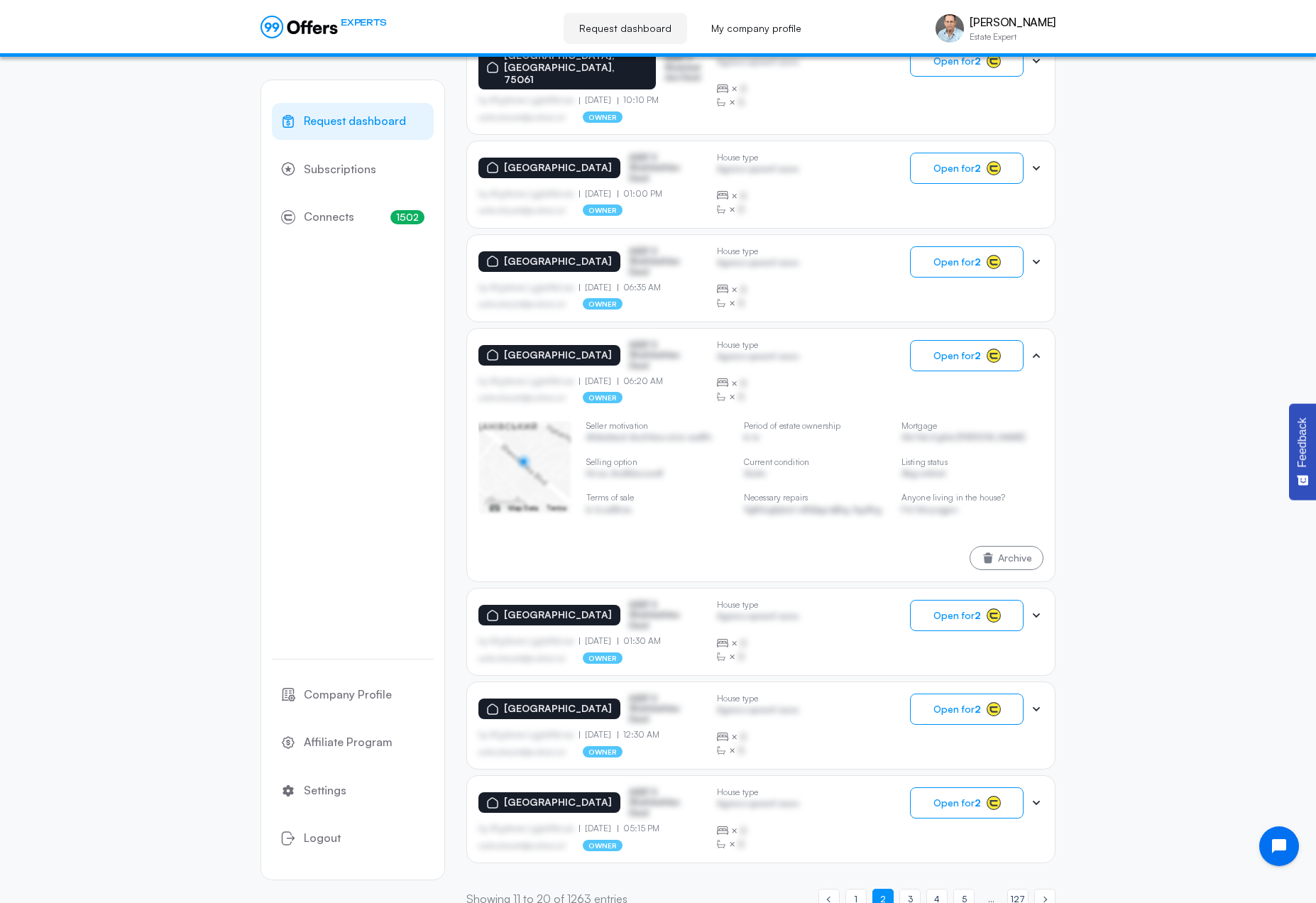
click at [1036, 614] on icon at bounding box center [1036, 615] width 7 height 4
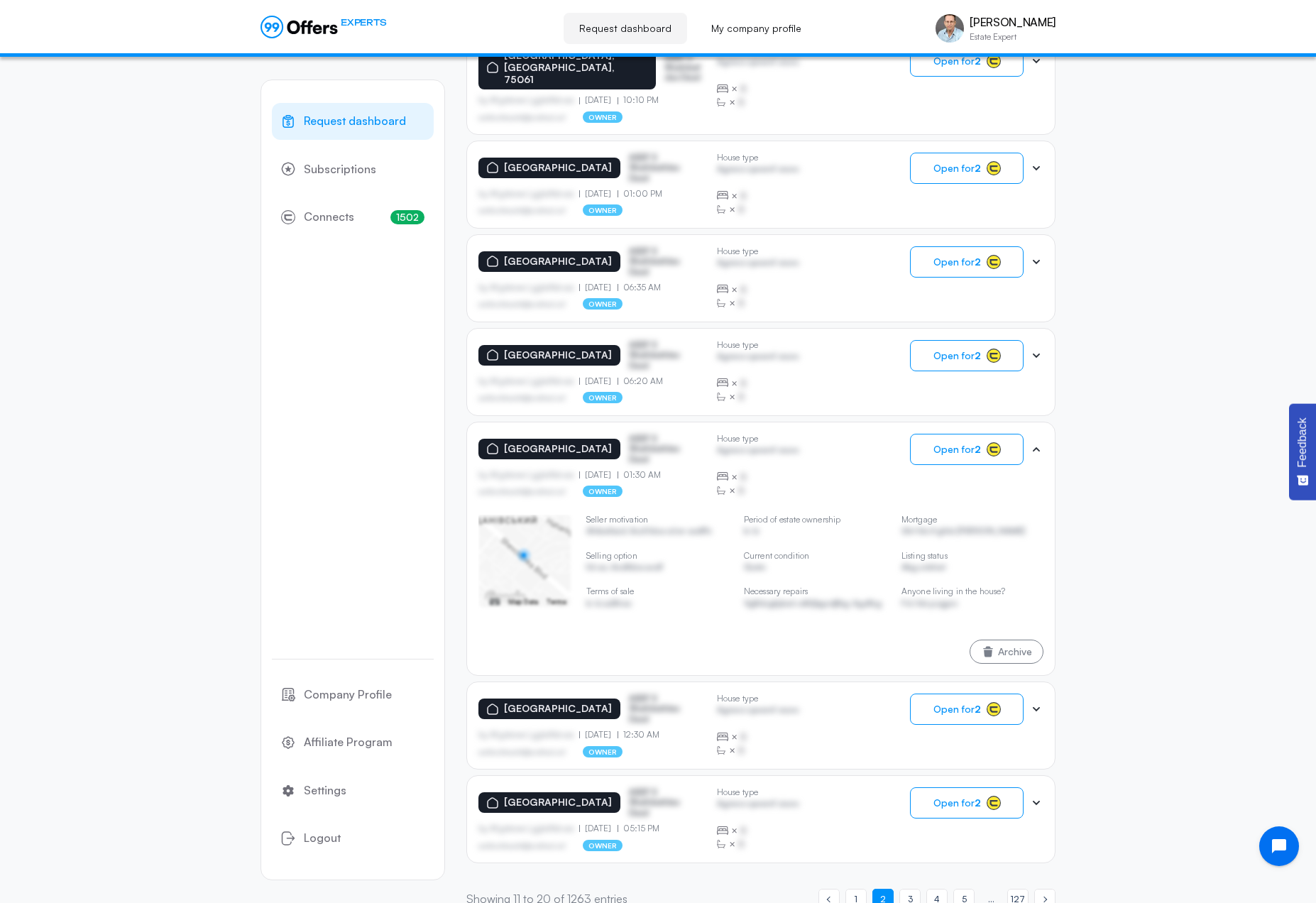
click at [1038, 702] on icon at bounding box center [1036, 710] width 14 height 14
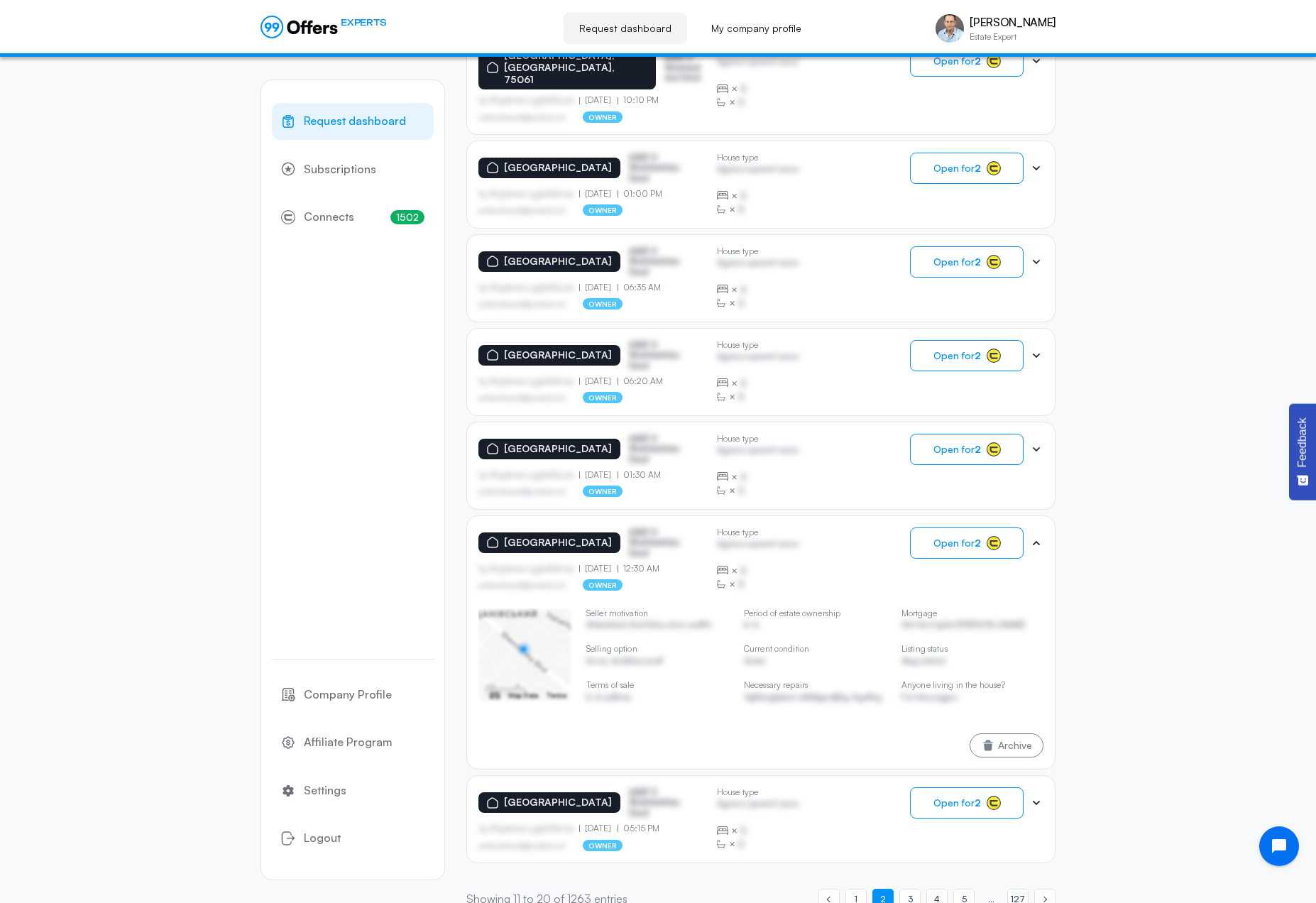
click at [1036, 801] on icon at bounding box center [1036, 803] width 7 height 4
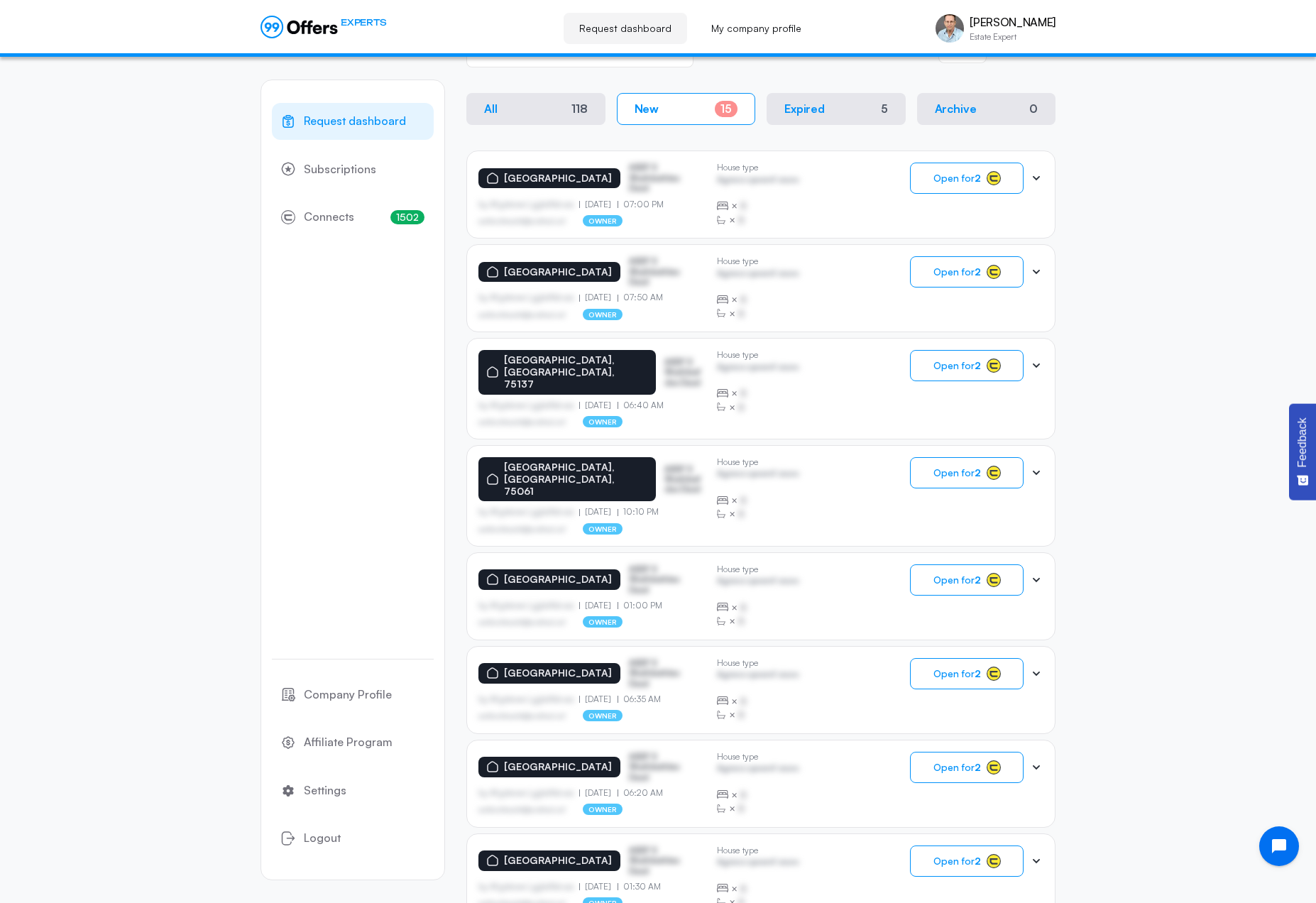
scroll to position [142, 0]
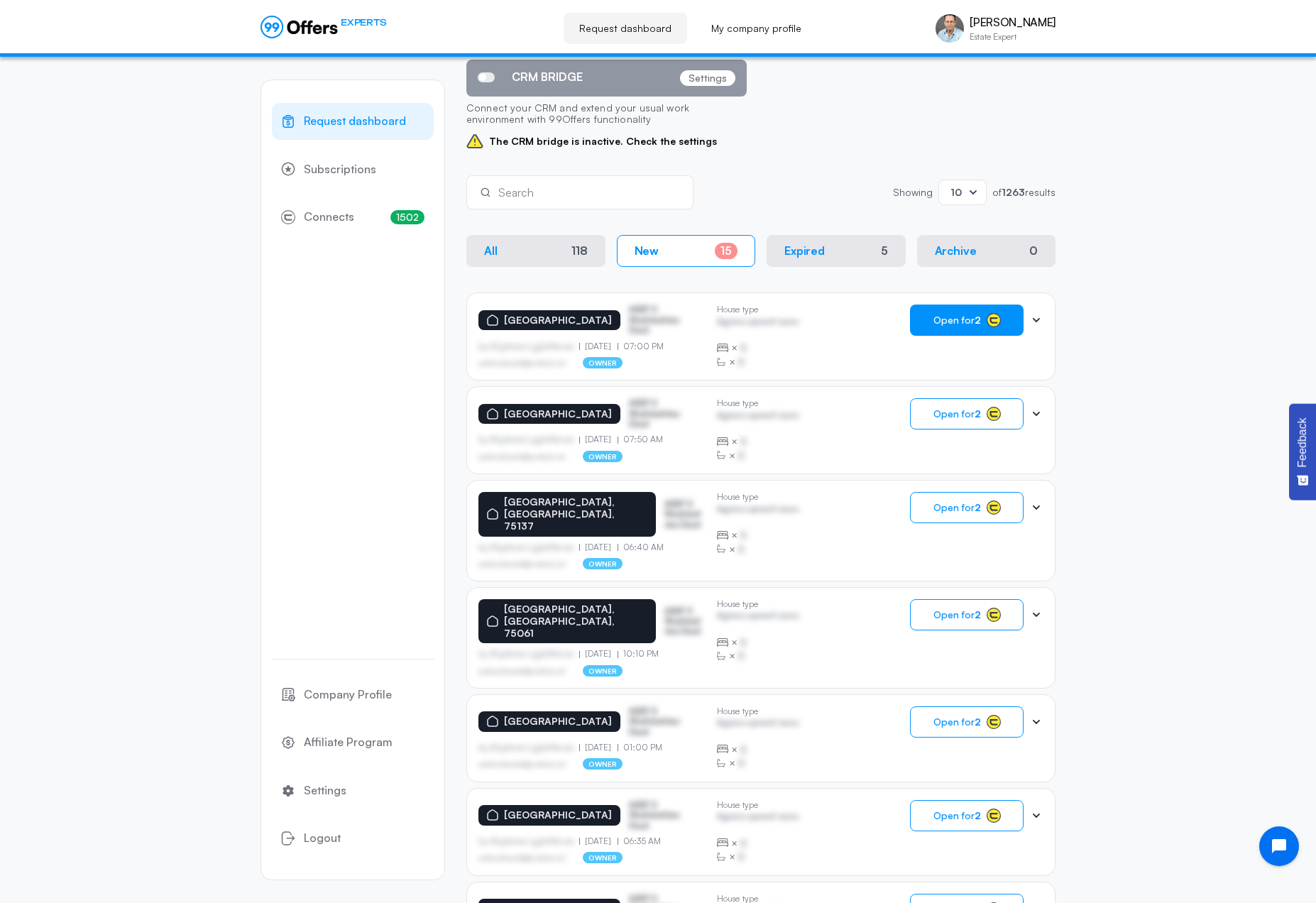
click at [972, 320] on span "Open for 2" at bounding box center [957, 320] width 47 height 12
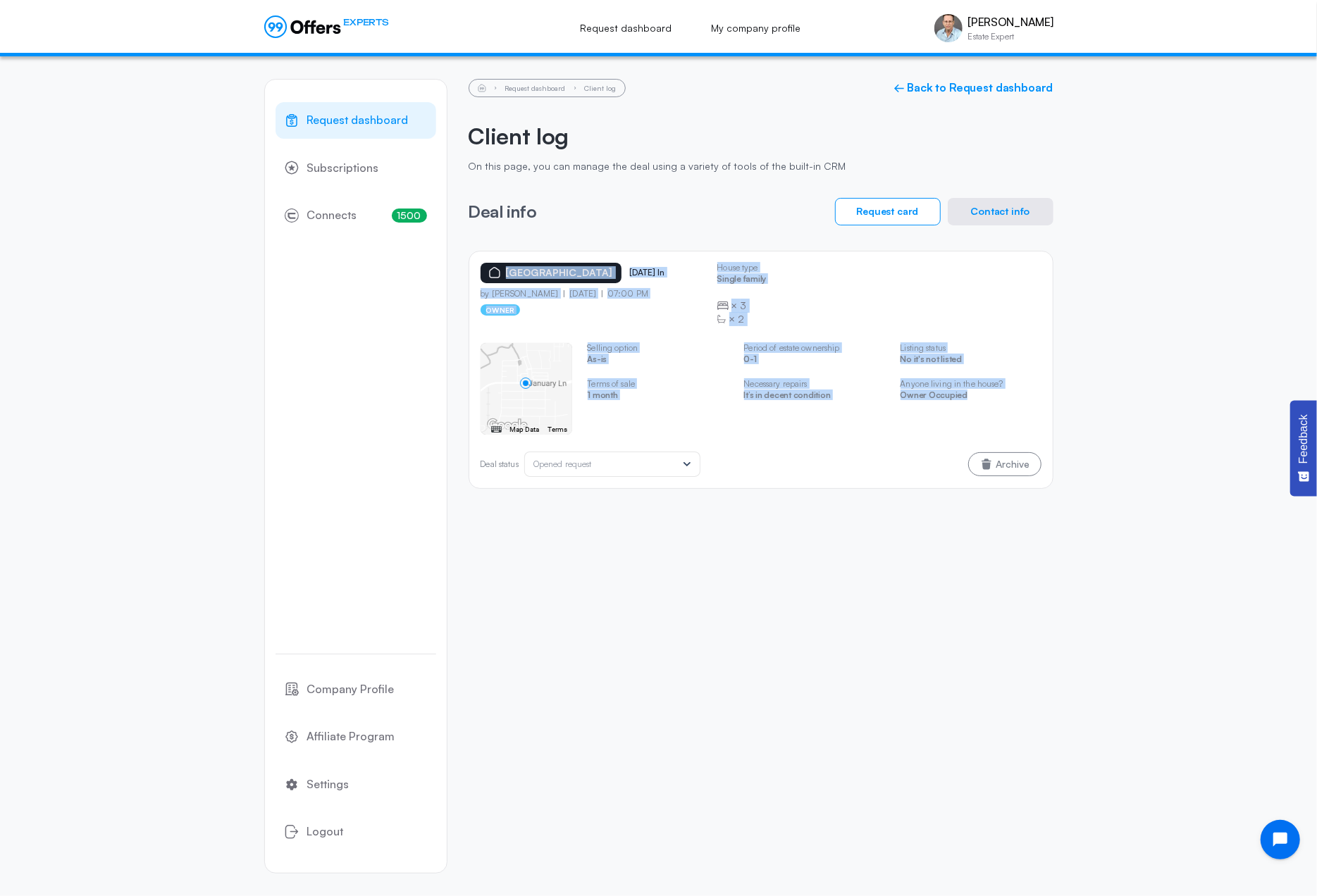
drag, startPoint x: 984, startPoint y: 392, endPoint x: 501, endPoint y: 276, distance: 496.7
click at [501, 276] on div "[GEOGRAPHIC_DATA] [DATE] ln by [PERSON_NAME] [DATE] 07:00 PM owner House type S…" at bounding box center [761, 370] width 585 height 238
copy div "[GEOGRAPHIC_DATA] [DATE] ln by [PERSON_NAME] [DATE] 07:00 PM owner House type S…"
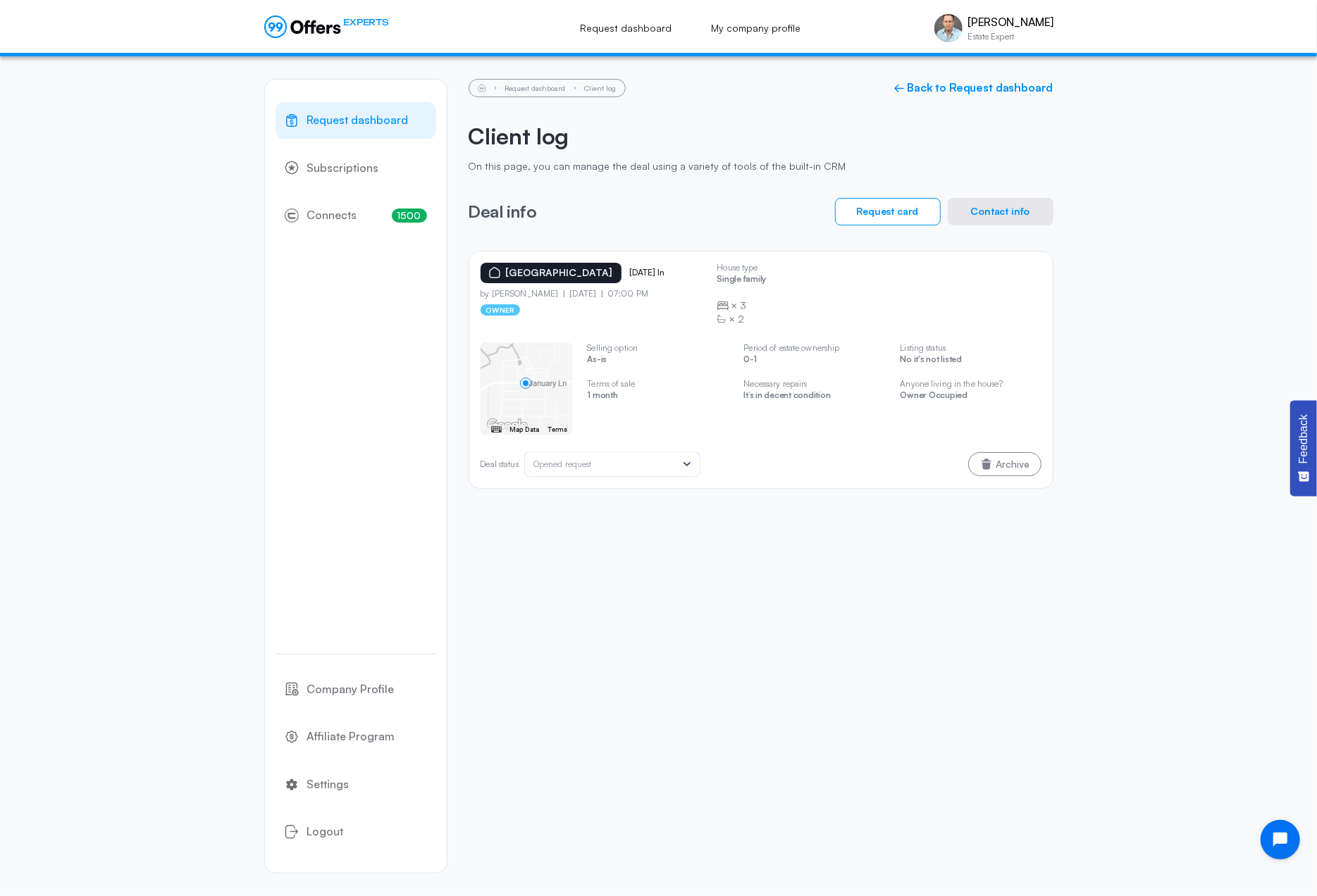
click at [260, 281] on div "Request dashboard Subscriptions 1500 Connects 1500 Company Profile Affiliate Pr…" at bounding box center [658, 476] width 817 height 840
click at [998, 213] on button "Contact info" at bounding box center [1000, 212] width 106 height 28
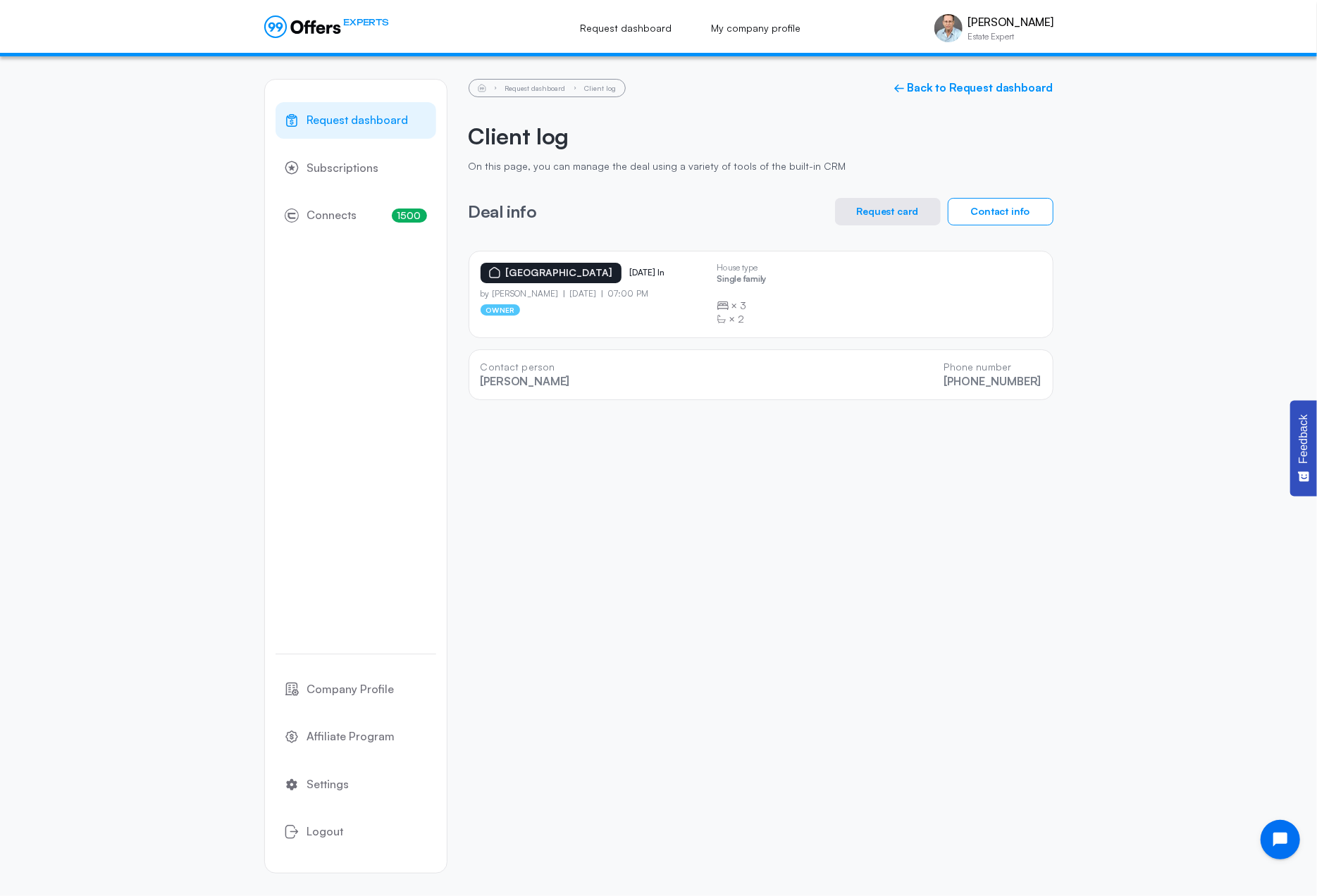
drag, startPoint x: 1046, startPoint y: 379, endPoint x: 476, endPoint y: 381, distance: 570.0
click at [476, 381] on div "Contact person [PERSON_NAME] Phone number [PHONE_NUMBER]" at bounding box center [761, 374] width 585 height 51
copy div "[PERSON_NAME] Phone number [PHONE_NUMBER]"
click at [333, 120] on span "Request dashboard" at bounding box center [357, 120] width 101 height 19
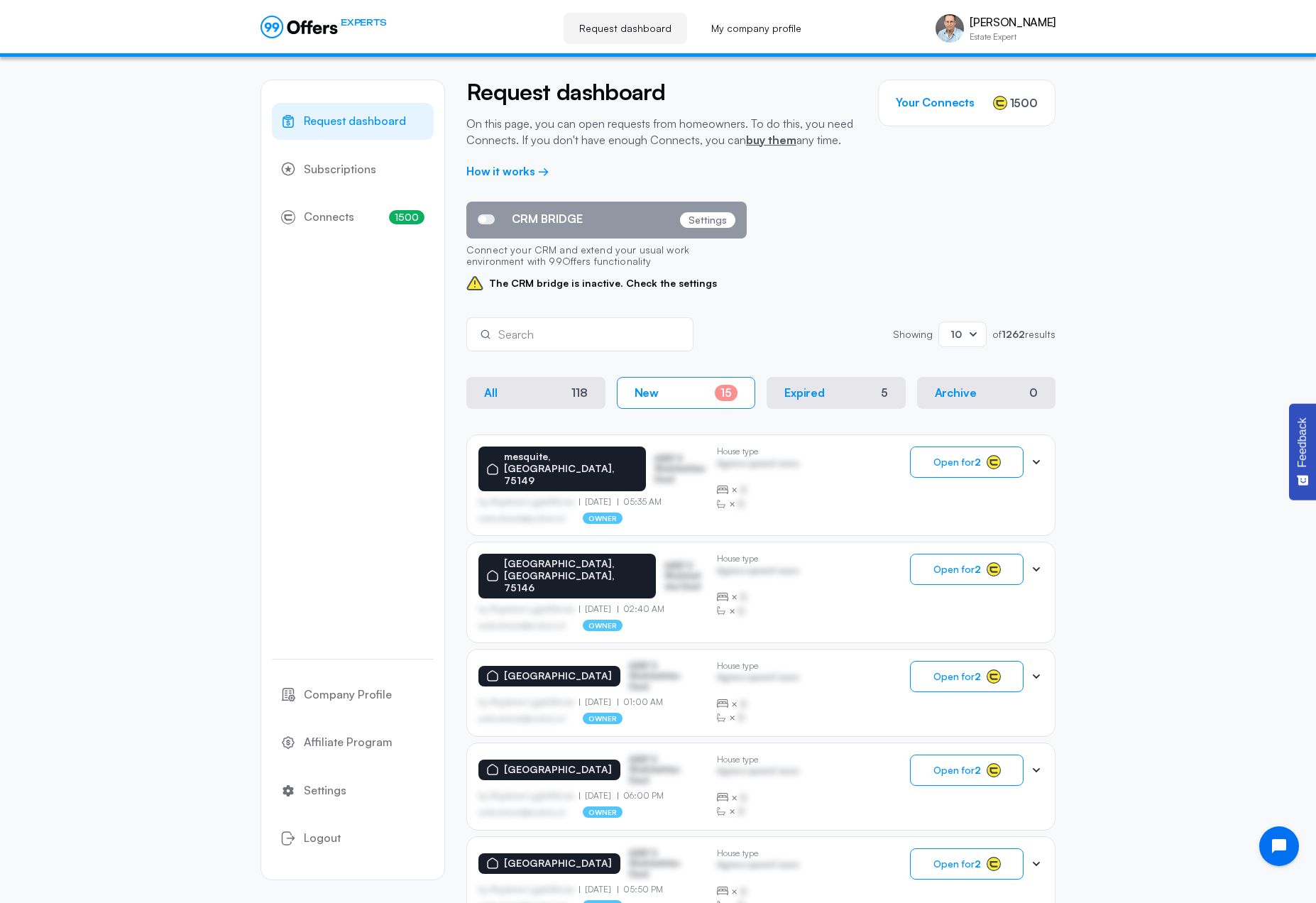
click at [642, 397] on p "New" at bounding box center [647, 392] width 25 height 13
click at [323, 216] on span "Connects" at bounding box center [329, 217] width 50 height 19
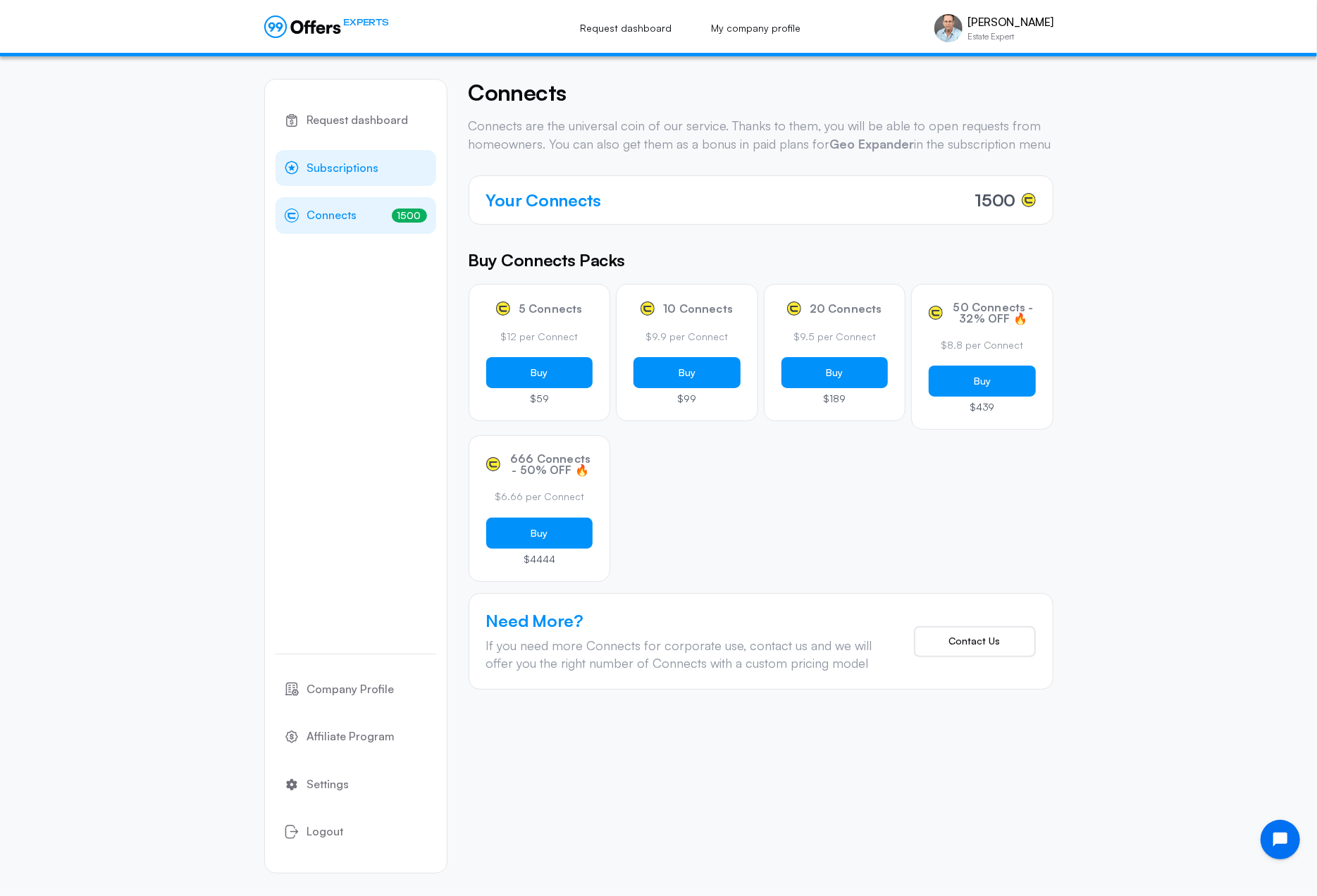
click at [331, 165] on span "Subscriptions" at bounding box center [342, 168] width 72 height 19
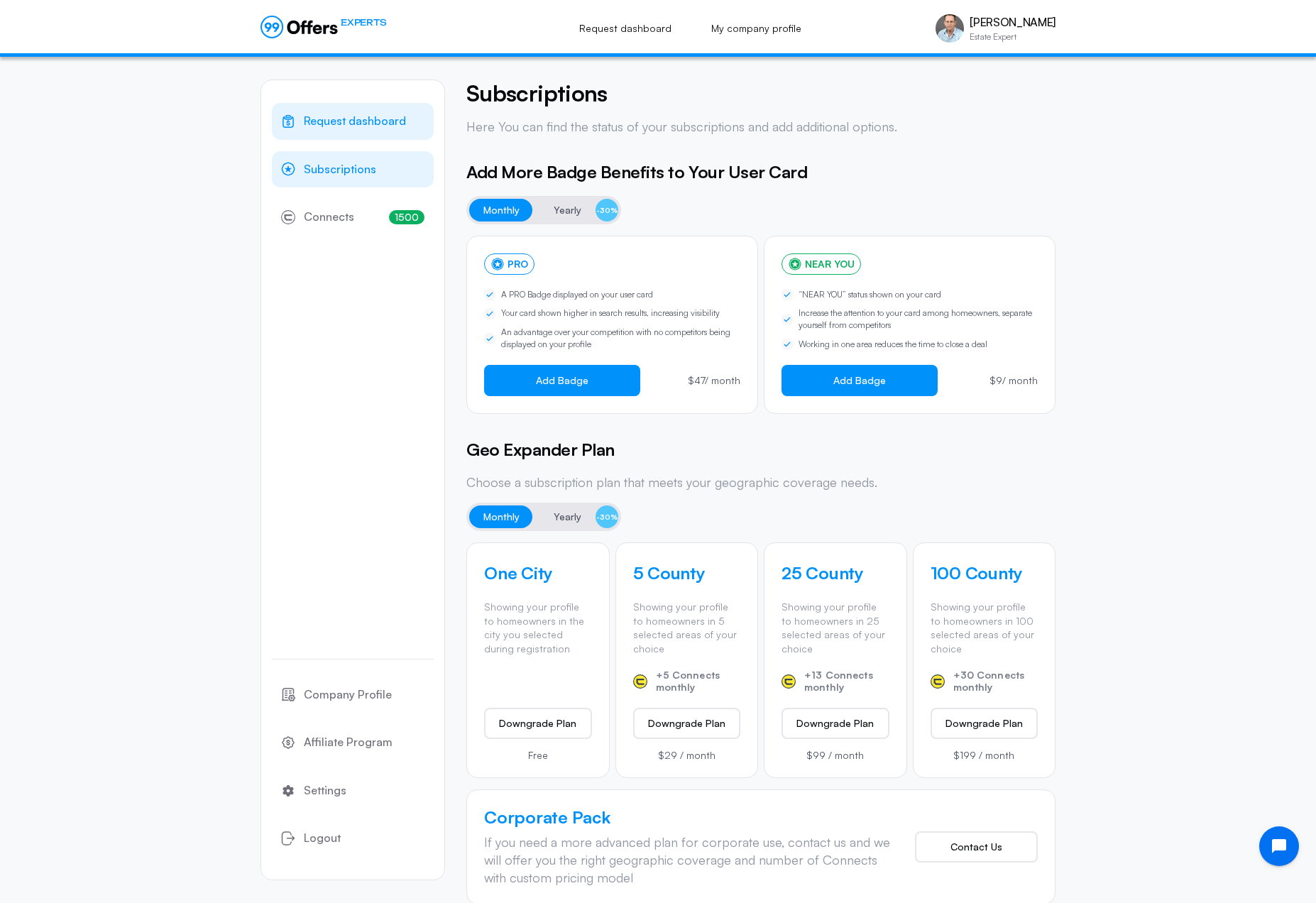
click at [340, 122] on span "Request dashboard" at bounding box center [355, 121] width 102 height 19
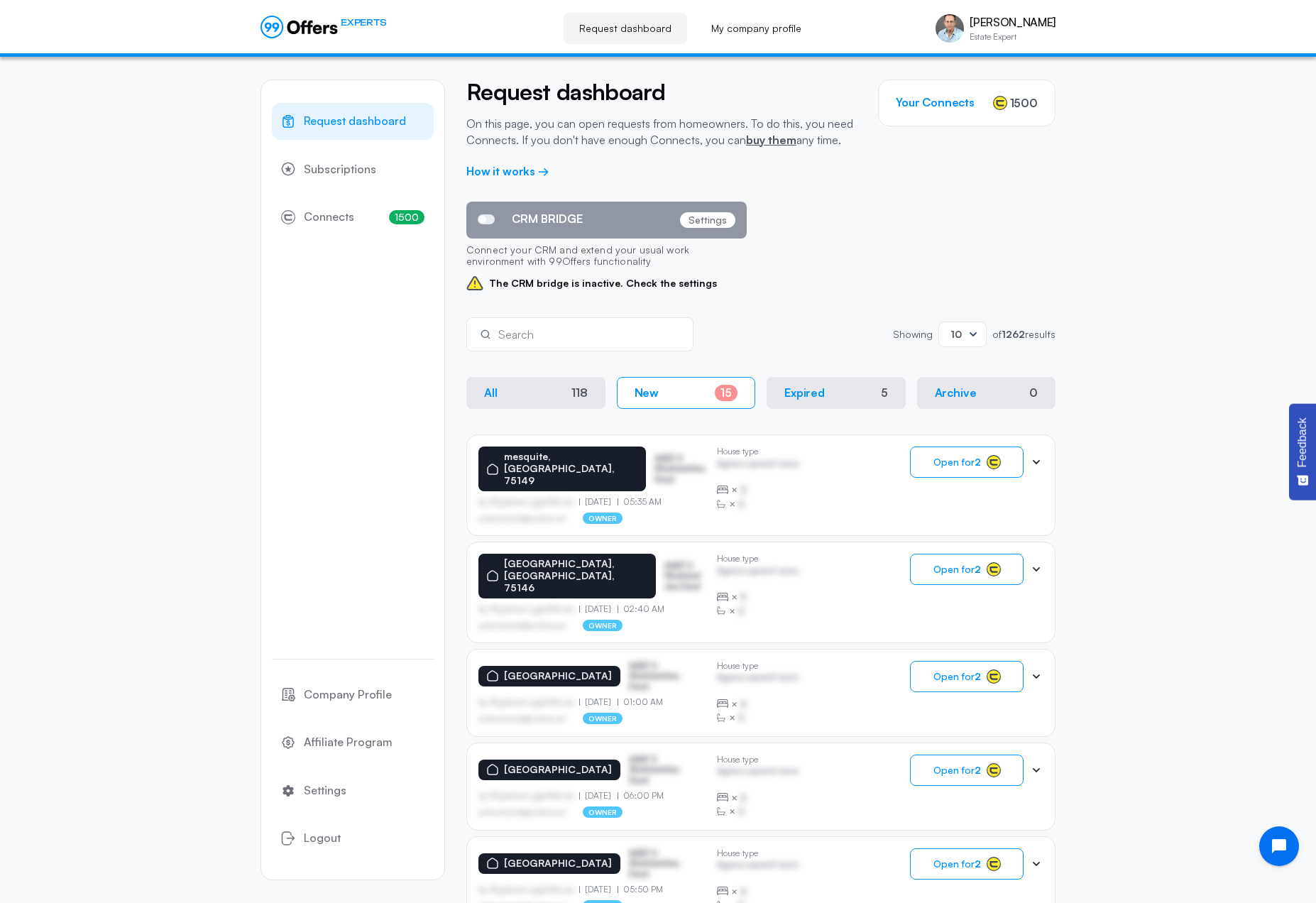
click at [494, 389] on p "All" at bounding box center [490, 392] width 13 height 13
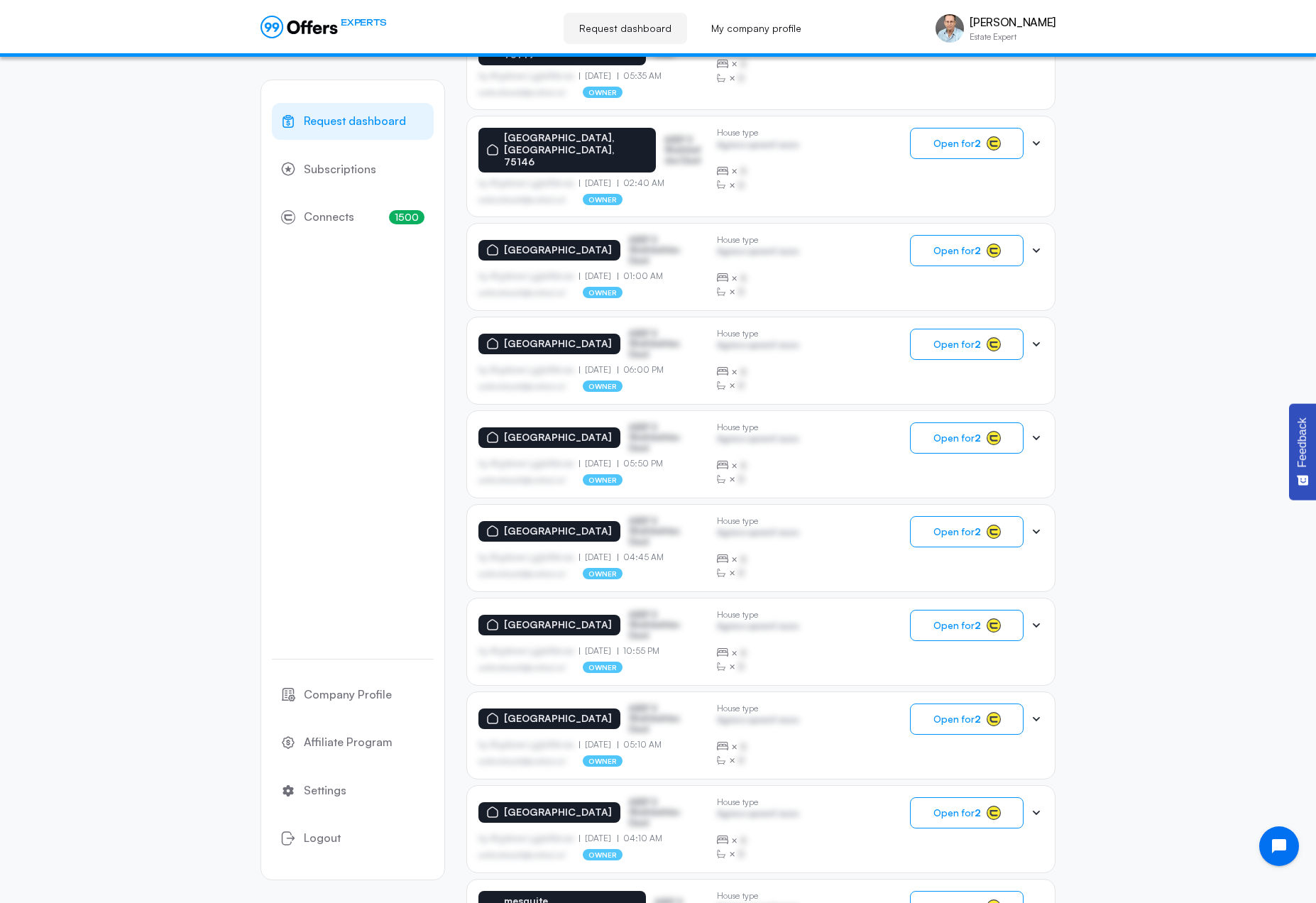
scroll to position [528, 0]
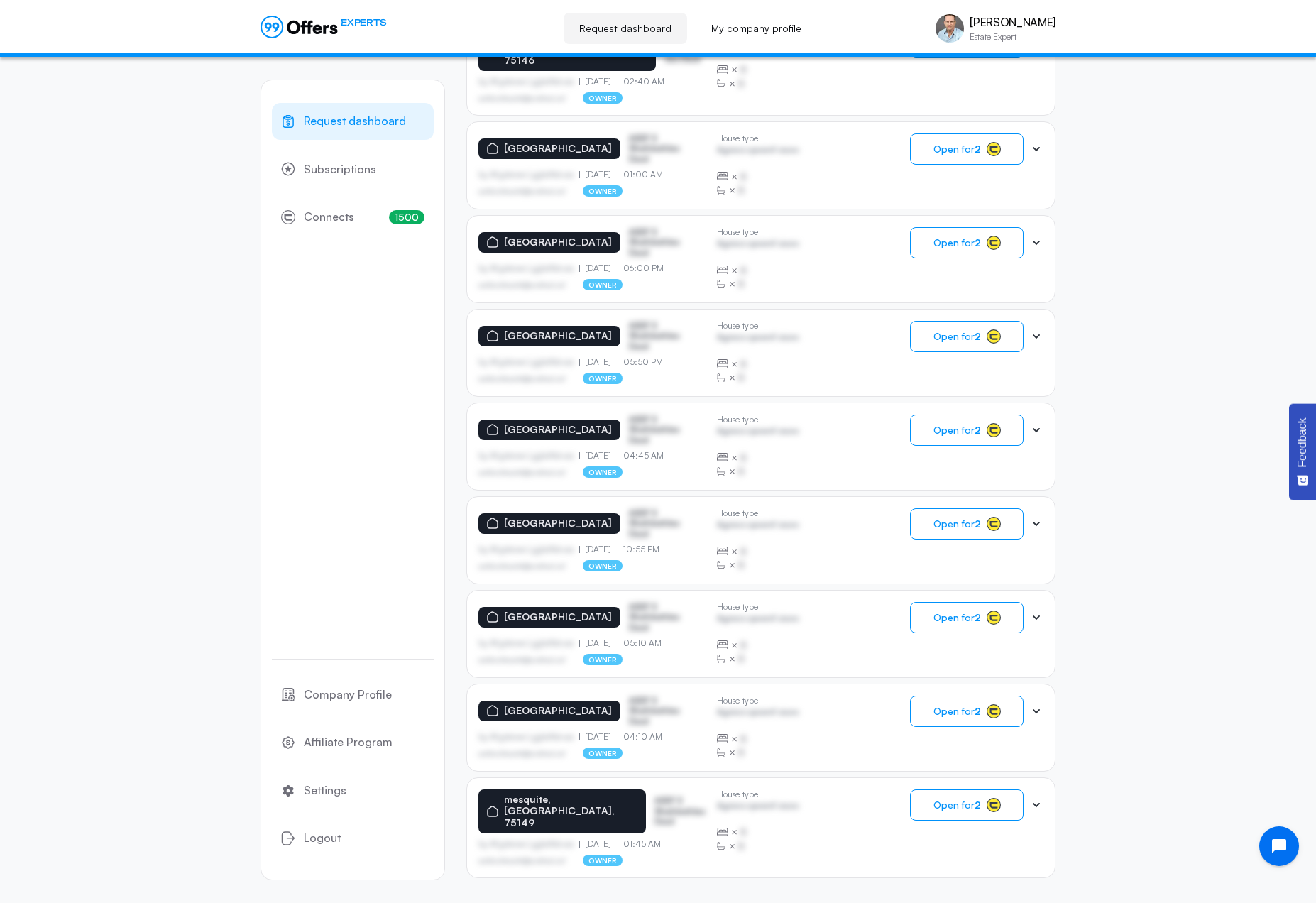
click at [882, 902] on span "2" at bounding box center [883, 915] width 5 height 13
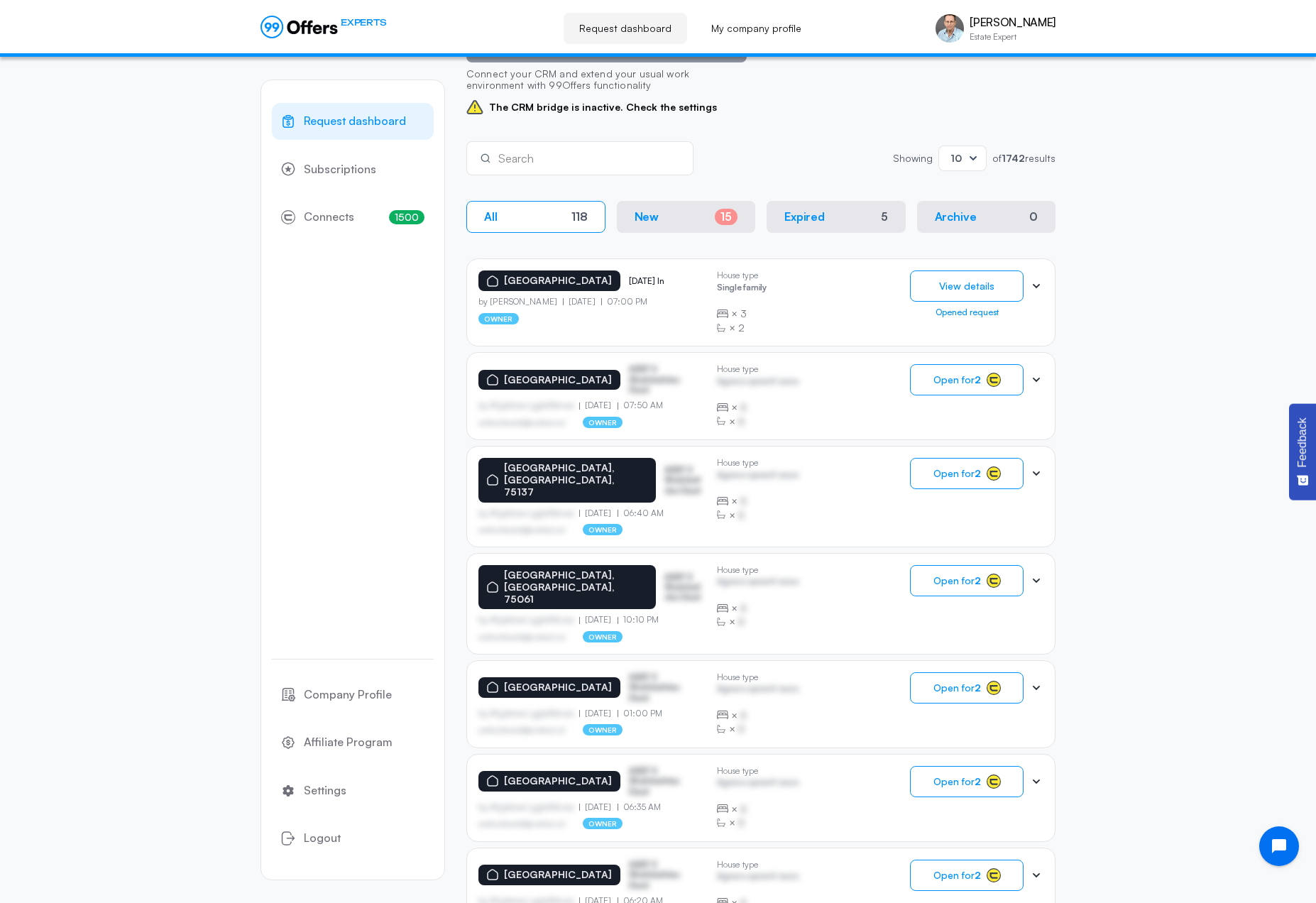
scroll to position [529, 0]
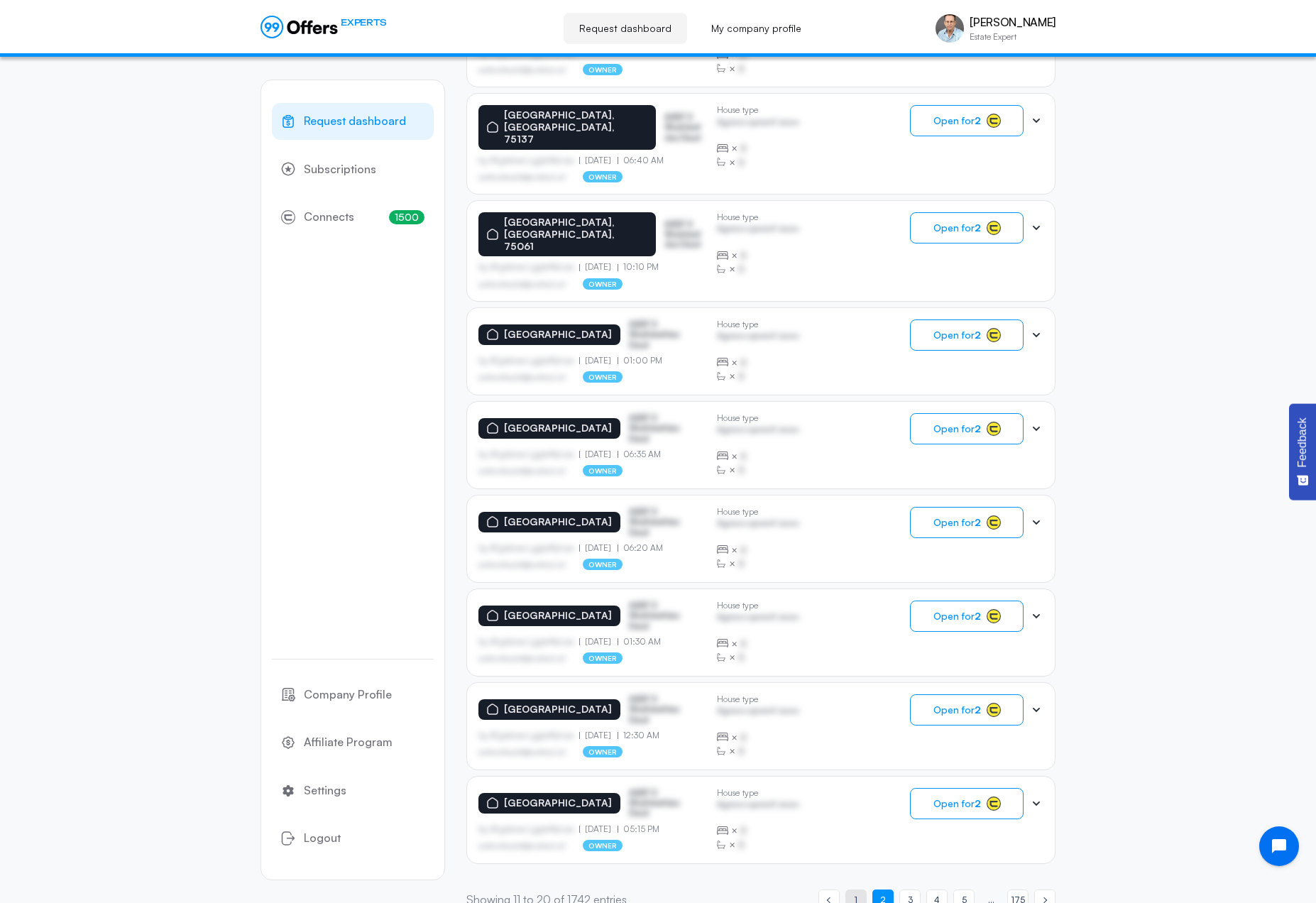
click at [853, 890] on link "page 1" at bounding box center [856, 900] width 22 height 22
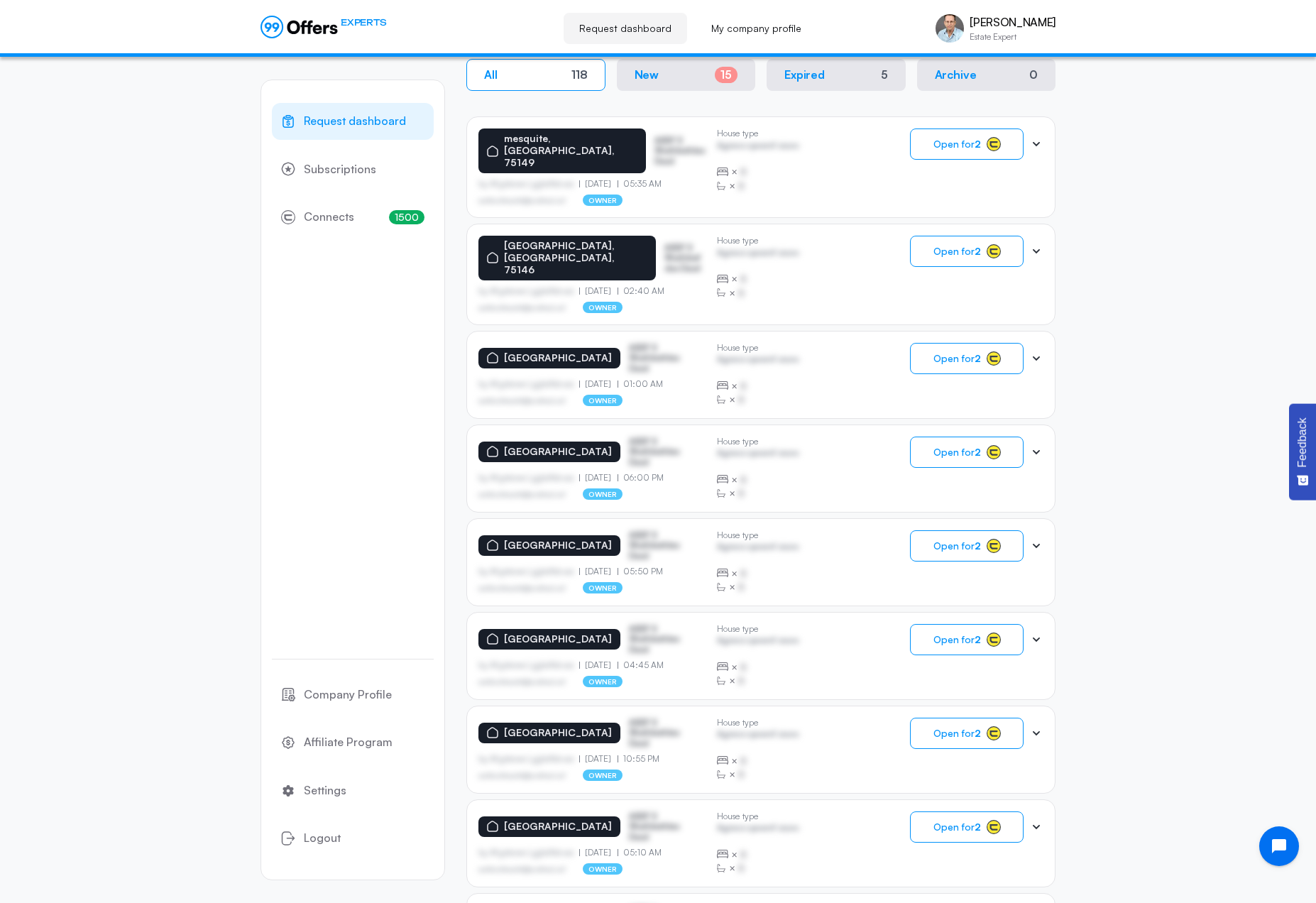
scroll to position [176, 0]
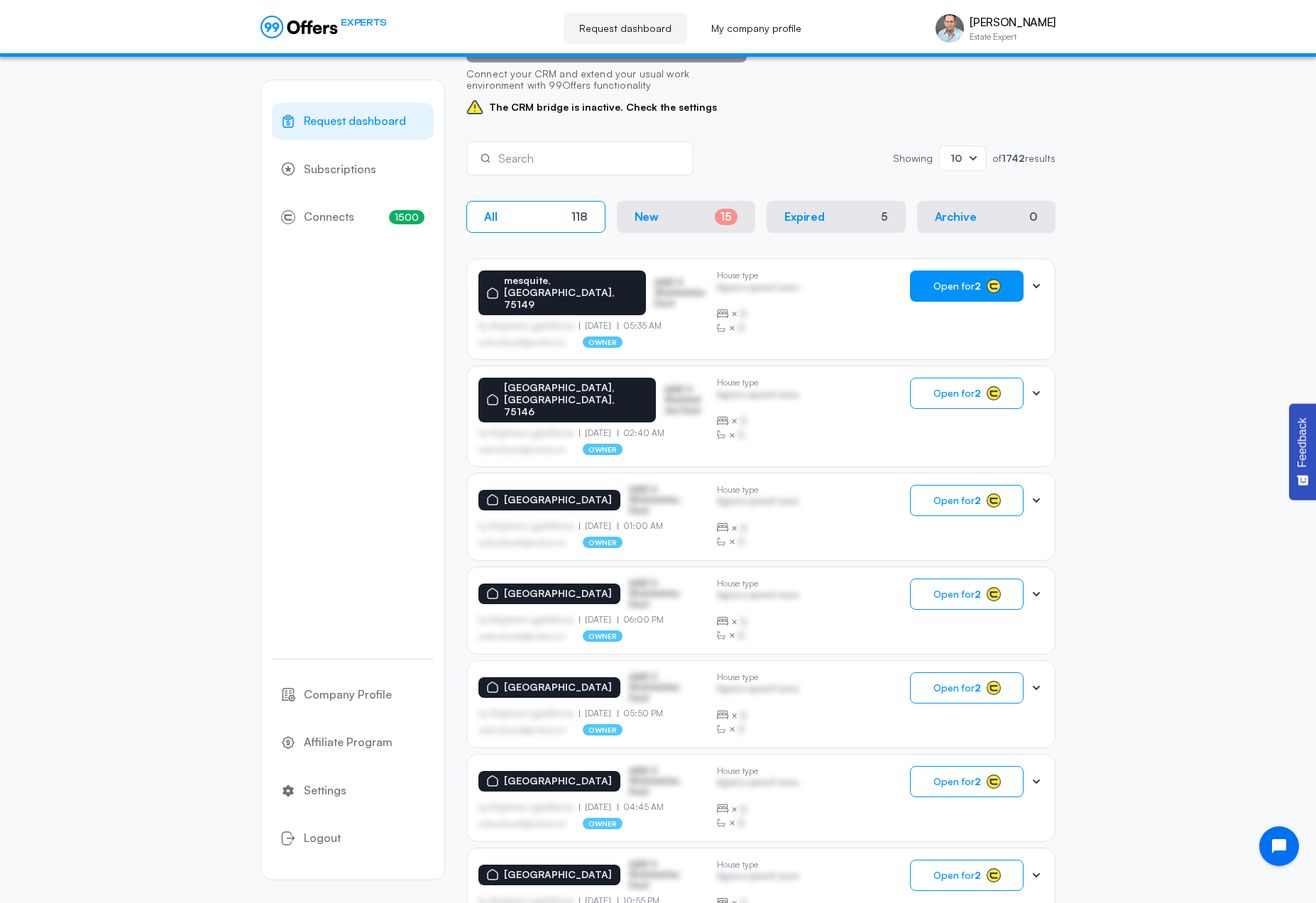
click at [957, 290] on span "Open for 2" at bounding box center [957, 286] width 47 height 12
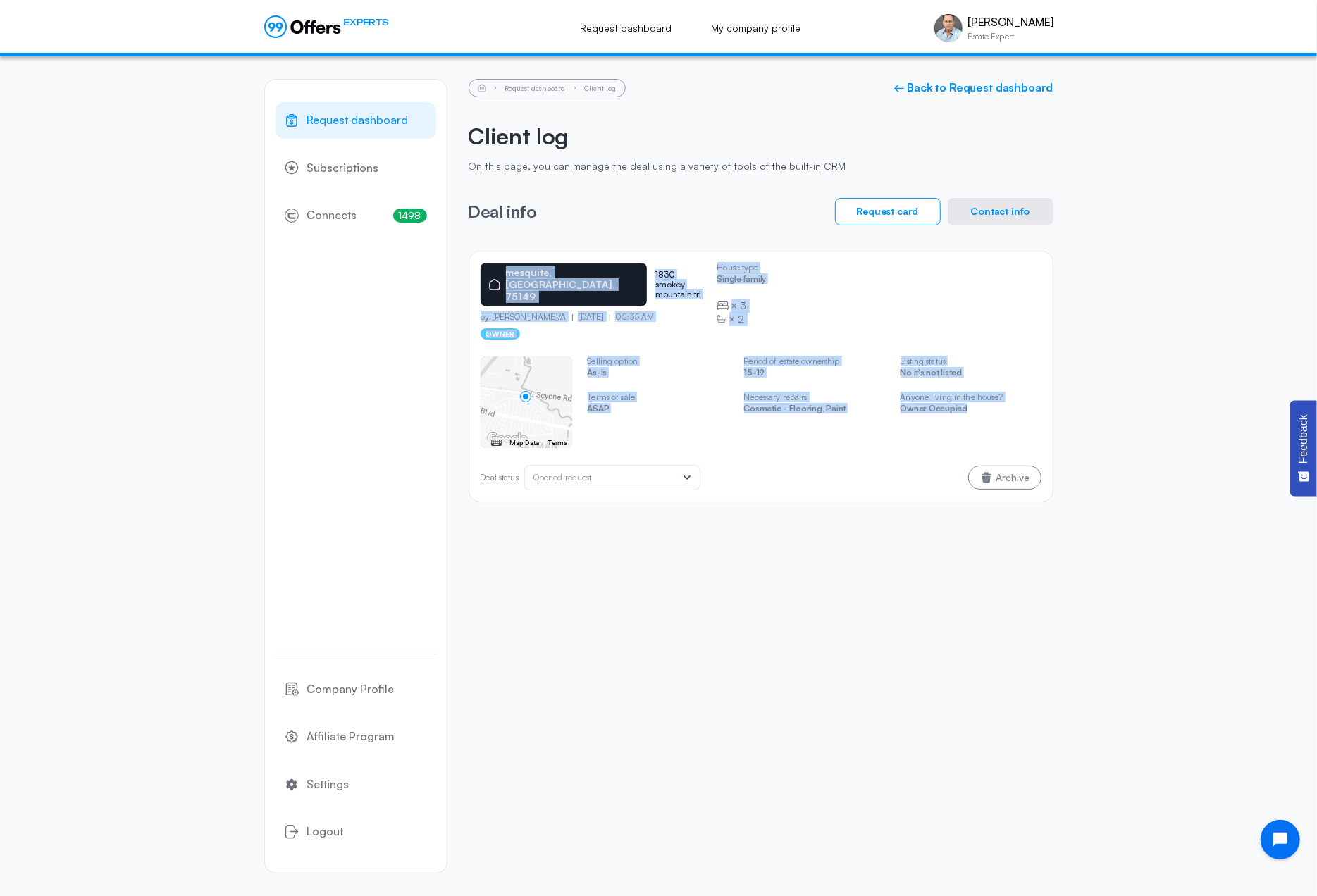
drag, startPoint x: 475, startPoint y: 263, endPoint x: 985, endPoint y: 399, distance: 527.8
click at [985, 399] on div "[GEOGRAPHIC_DATA] 1830 smokey mountain trl by [PERSON_NAME]/A [DATE] 05:35 AM o…" at bounding box center [761, 376] width 585 height 252
copy div "[GEOGRAPHIC_DATA] 1830 smokey mountain trl by [PERSON_NAME]/A [DATE] 05:35 AM o…"
click at [1156, 291] on div "Request dashboard Subscriptions 1498 Connects 1498 Company Profile Affiliate Pr…" at bounding box center [658, 476] width 1317 height 840
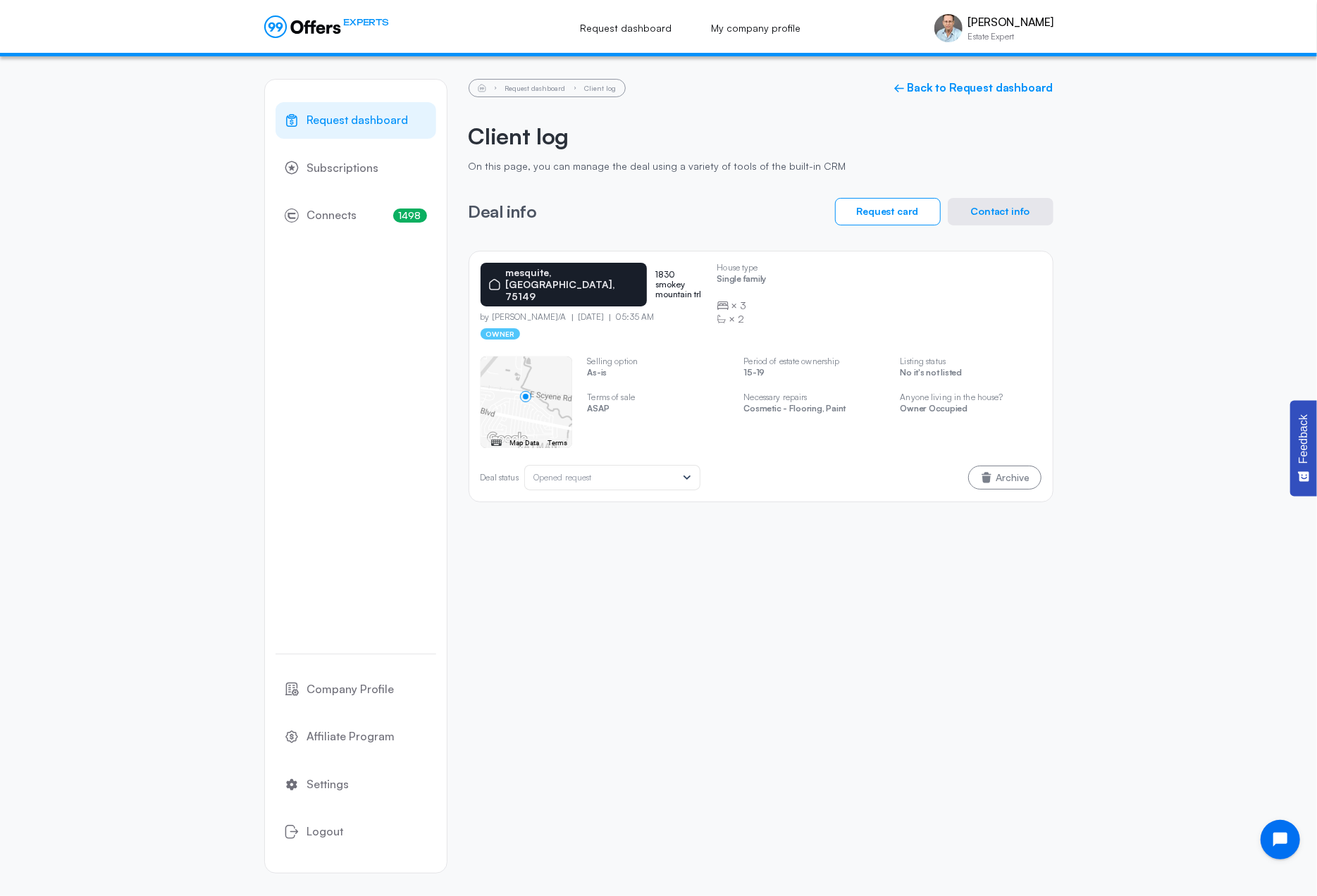
click at [992, 210] on button "Contact info" at bounding box center [1000, 212] width 106 height 28
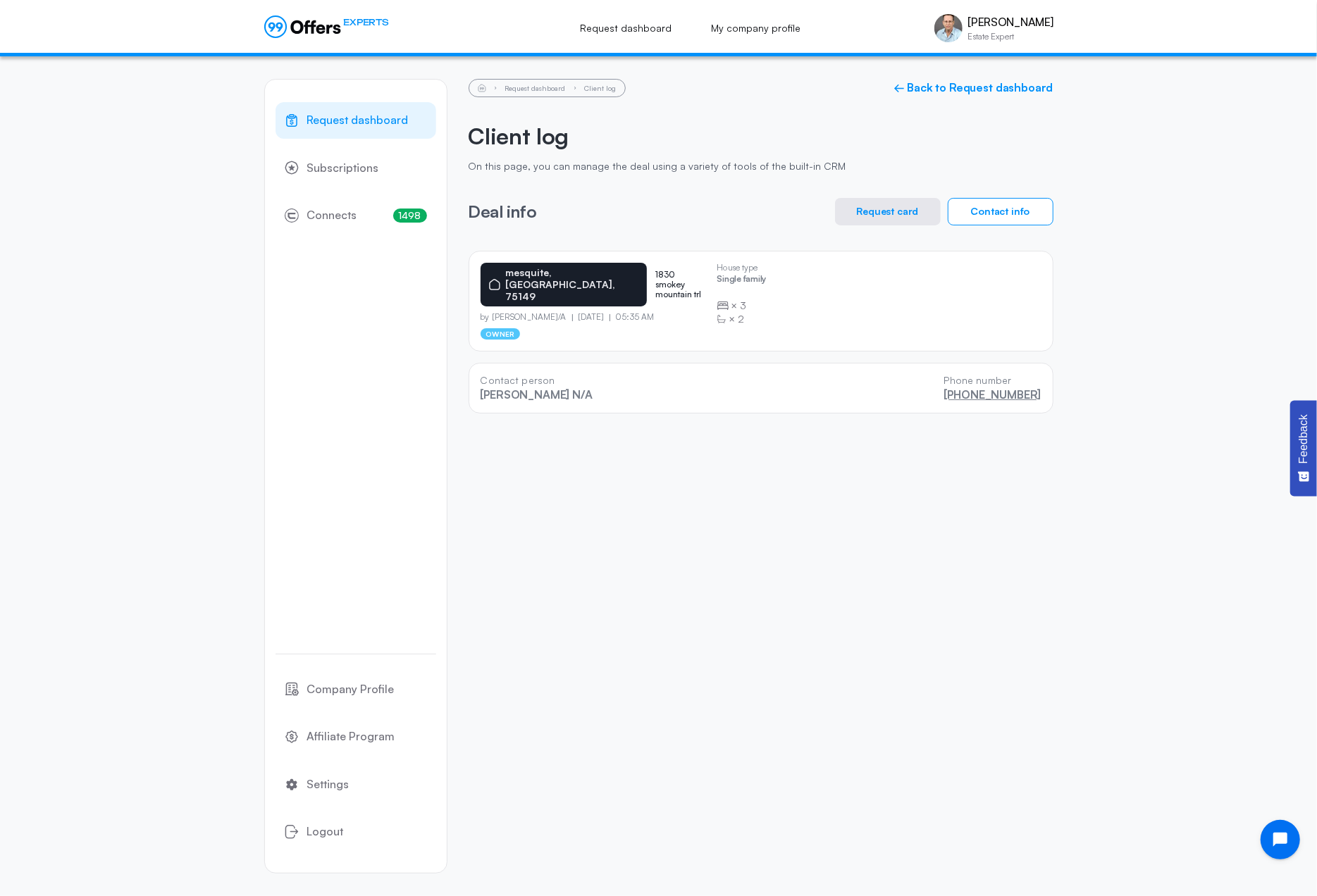
drag, startPoint x: 1048, startPoint y: 379, endPoint x: 959, endPoint y: 384, distance: 89.1
click at [959, 384] on div "Contact person [PERSON_NAME]/A Phone number [PHONE_NUMBER]" at bounding box center [761, 388] width 585 height 51
copy link "[PHONE_NUMBER]"
click at [75, 206] on div "Request dashboard Subscriptions 1498 Connects 1498 Company Profile Affiliate Pr…" at bounding box center [658, 476] width 1317 height 840
click at [533, 89] on link "Request dashboard" at bounding box center [535, 88] width 60 height 9
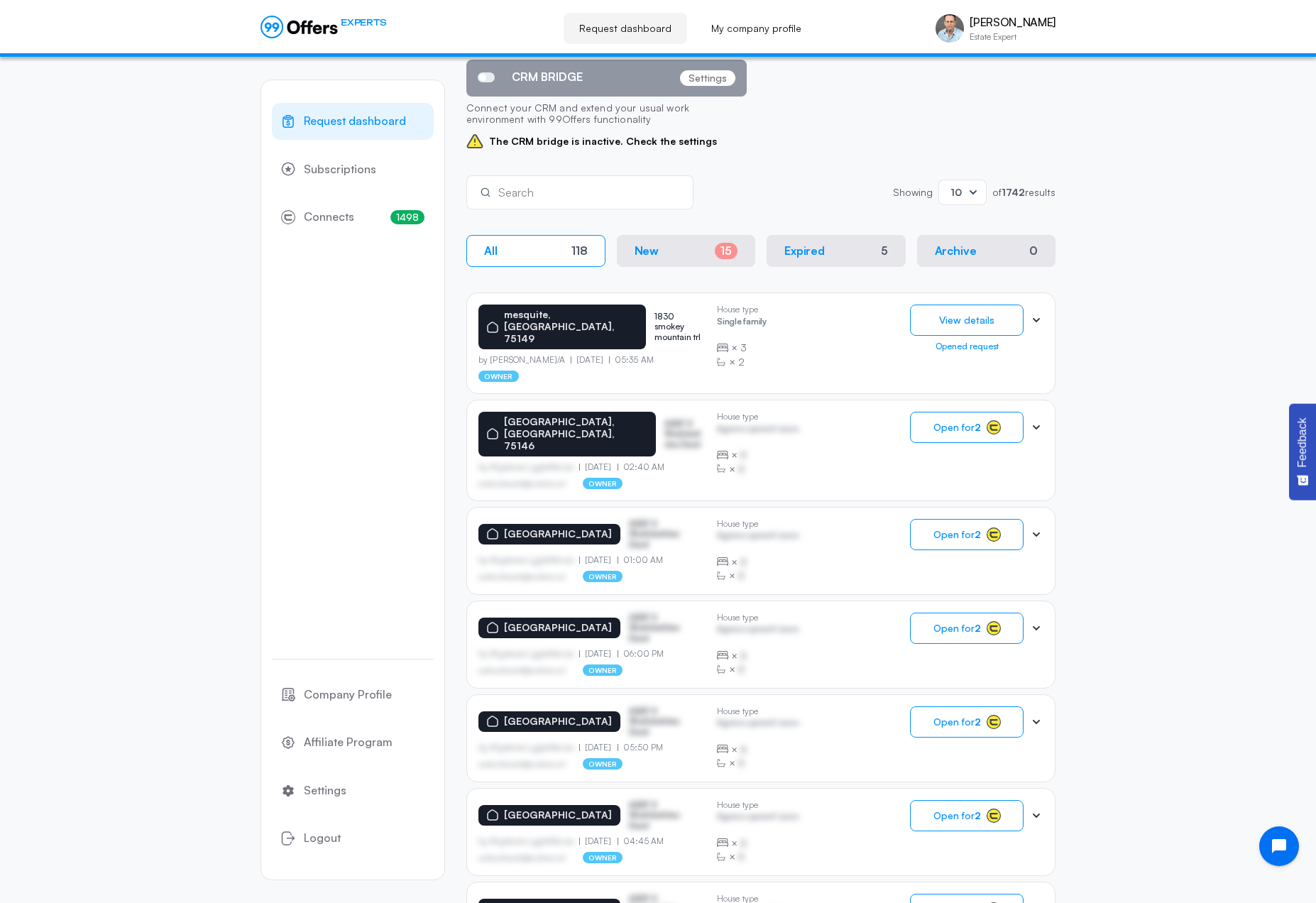
scroll to position [284, 0]
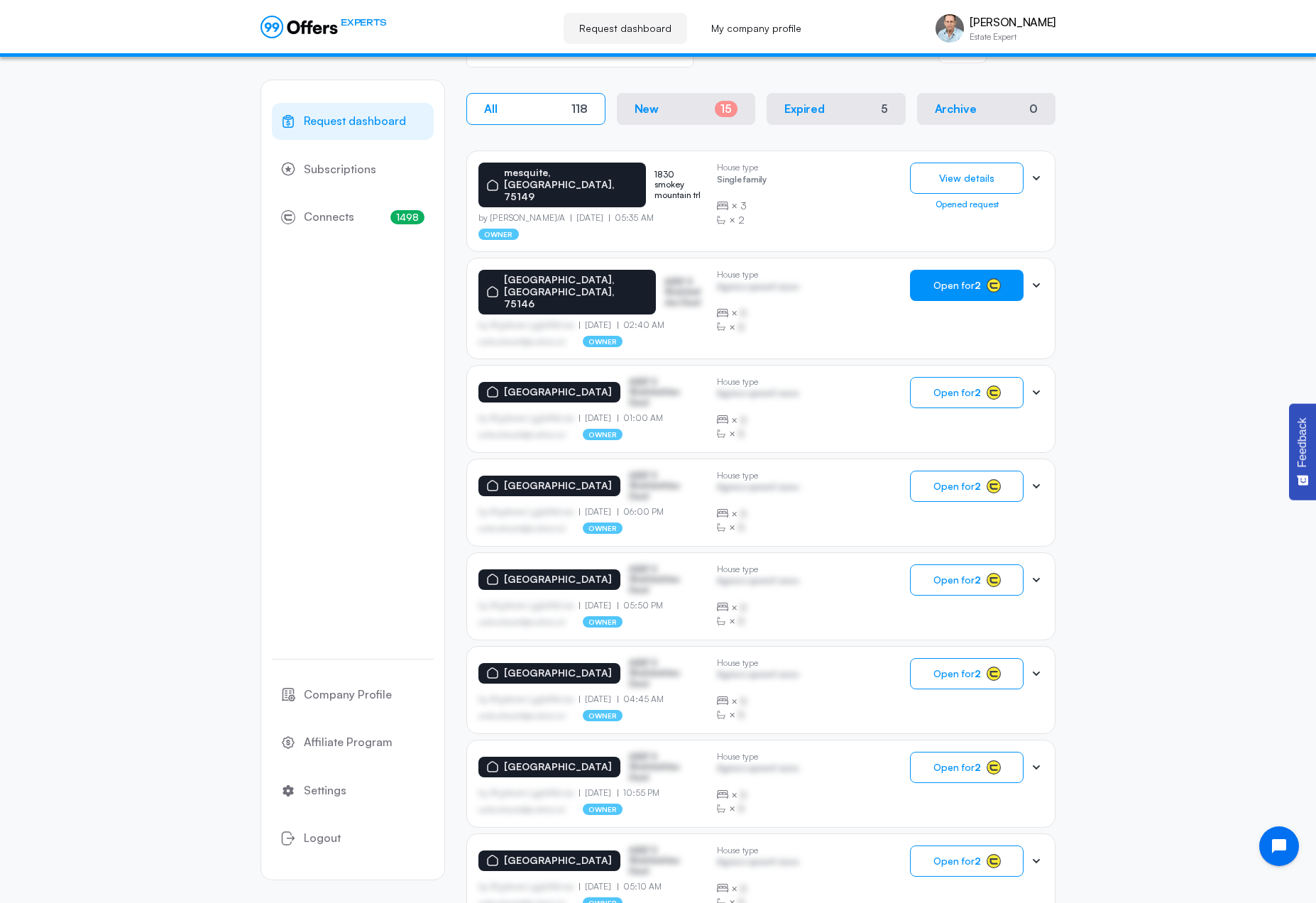
click at [966, 280] on span "Open for 2" at bounding box center [957, 285] width 47 height 12
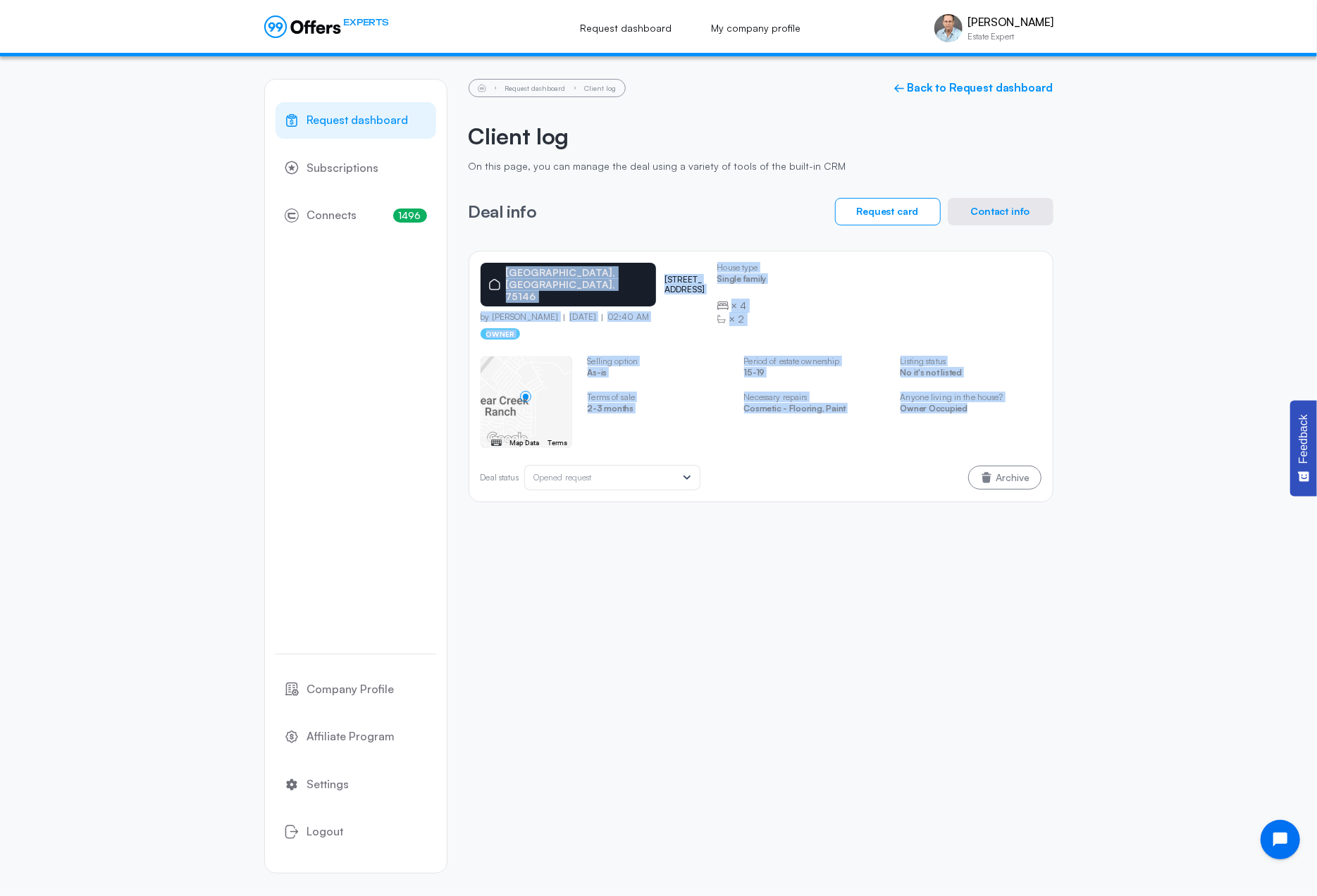
drag, startPoint x: 476, startPoint y: 266, endPoint x: 1016, endPoint y: 404, distance: 557.4
click at [1016, 404] on div "[GEOGRAPHIC_DATA] 1624 ambercrest dr by [PERSON_NAME] [DATE] 02:40 AM owner Hou…" at bounding box center [761, 376] width 585 height 252
copy div "[GEOGRAPHIC_DATA] 1624 ambercrest dr by [PERSON_NAME] [DATE] 02:40 AM owner Hou…"
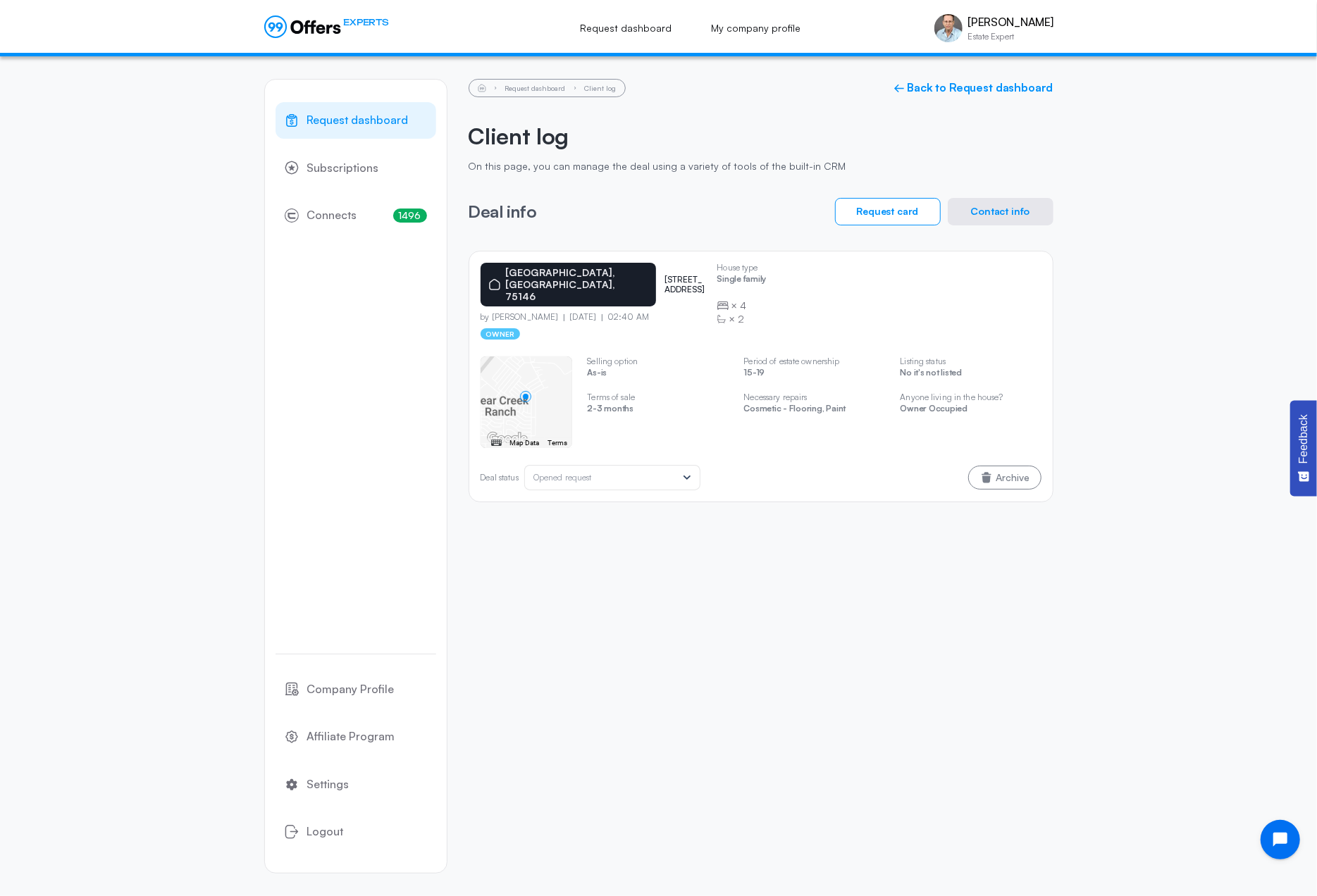
click at [562, 543] on div "Request dashboard Subscriptions 1496 Connects 1496 Company Profile Affiliate Pr…" at bounding box center [659, 476] width 790 height 840
click at [1002, 213] on button "Contact info" at bounding box center [1000, 212] width 106 height 28
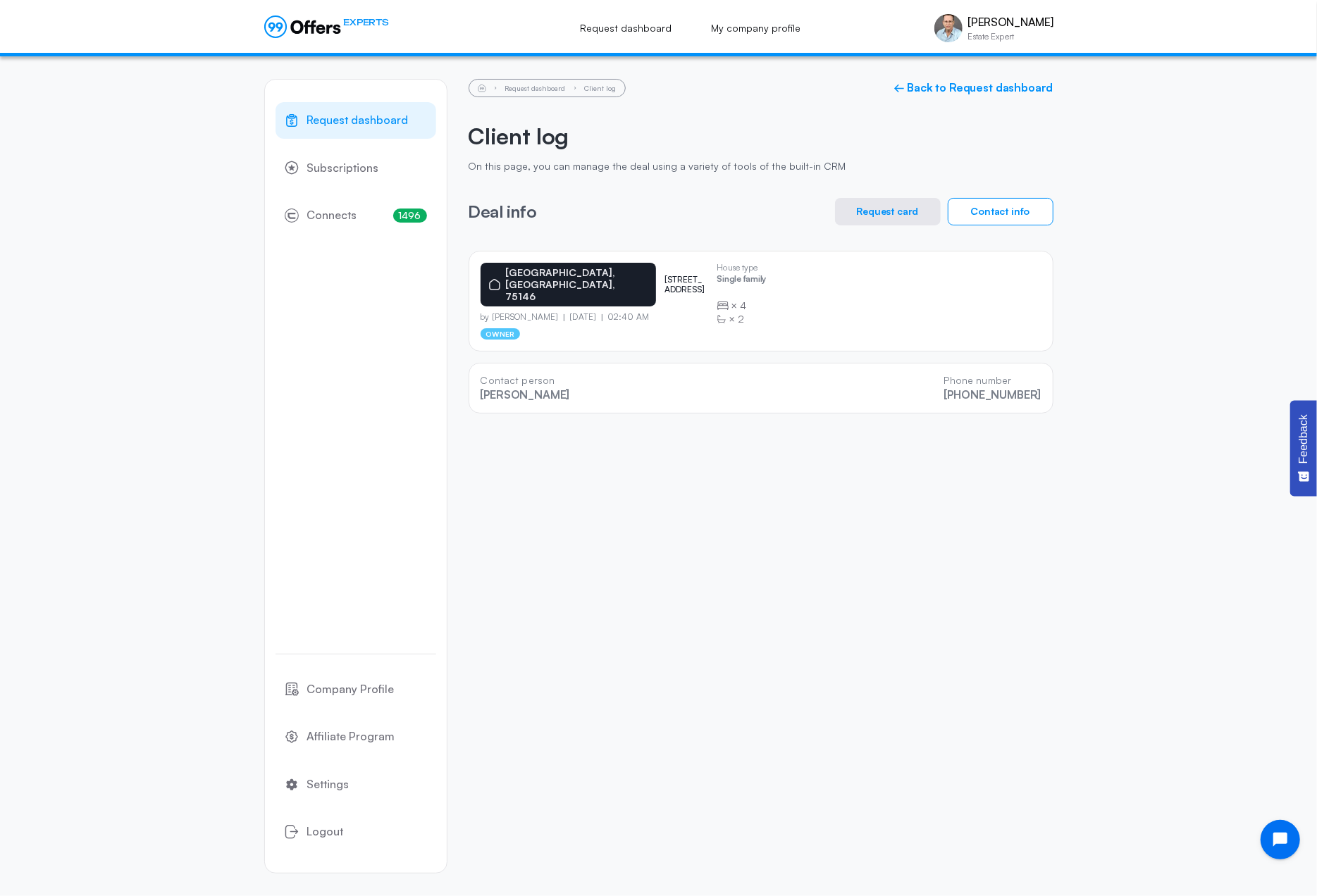
drag, startPoint x: 1047, startPoint y: 376, endPoint x: 946, endPoint y: 387, distance: 101.6
click at [946, 387] on div "Contact person [PERSON_NAME] Phone number [PHONE_NUMBER]" at bounding box center [761, 388] width 585 height 51
copy link "[PHONE_NUMBER]"
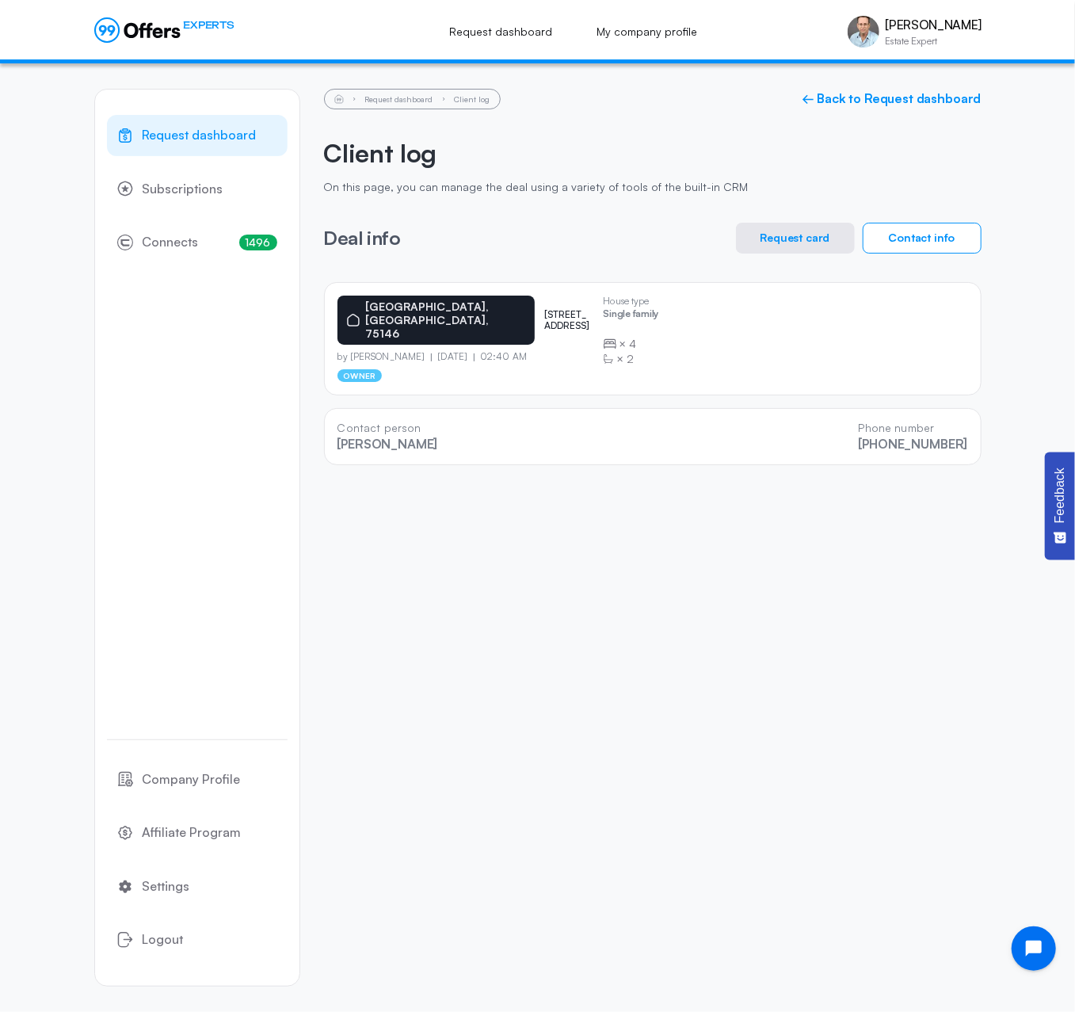
click at [1059, 230] on div "Request dashboard Subscriptions 1496 Connects 1496 Company Profile Affiliate Pr…" at bounding box center [537, 537] width 1075 height 949
click at [1015, 136] on div "Request dashboard Subscriptions 1496 Connects 1496 Company Profile Affiliate Pr…" at bounding box center [537, 537] width 1075 height 949
click at [407, 97] on link "Request dashboard" at bounding box center [399, 99] width 68 height 10
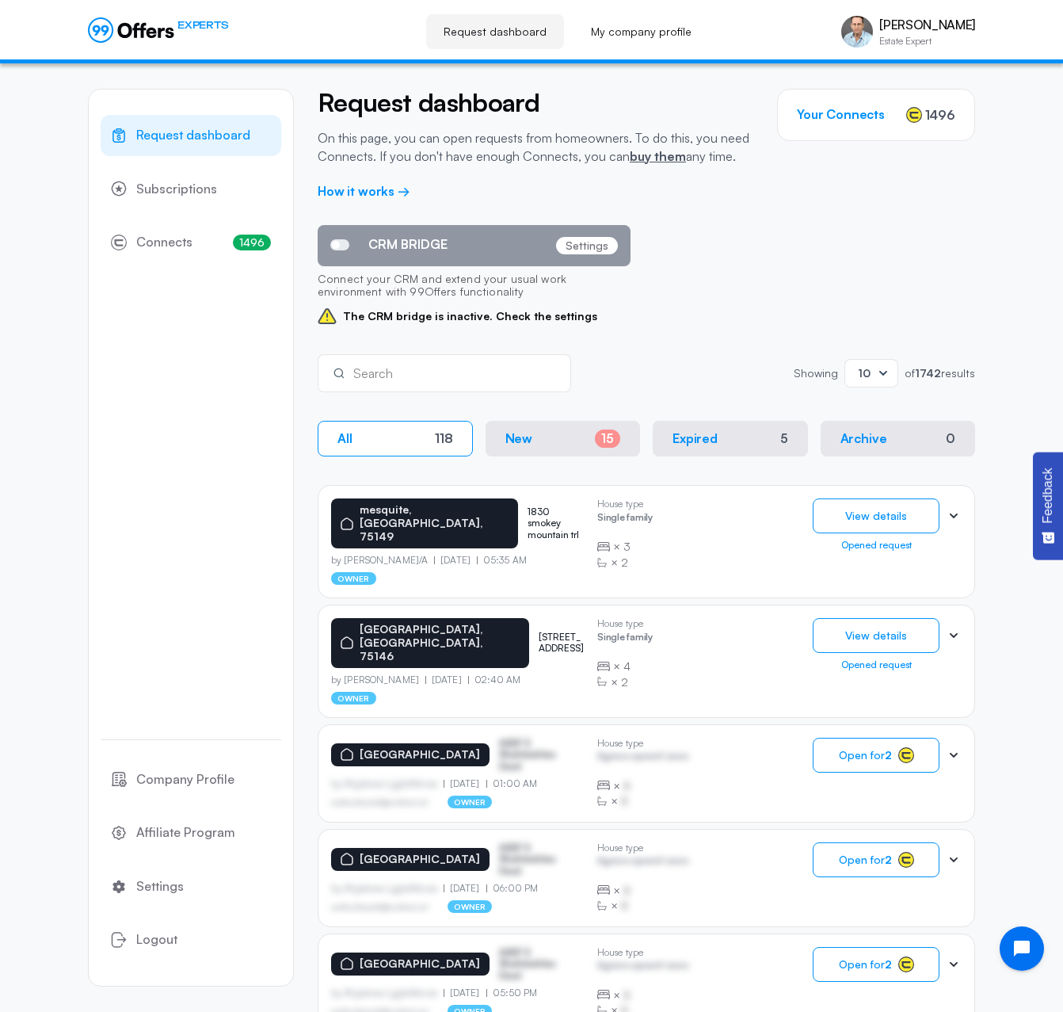
scroll to position [317, 0]
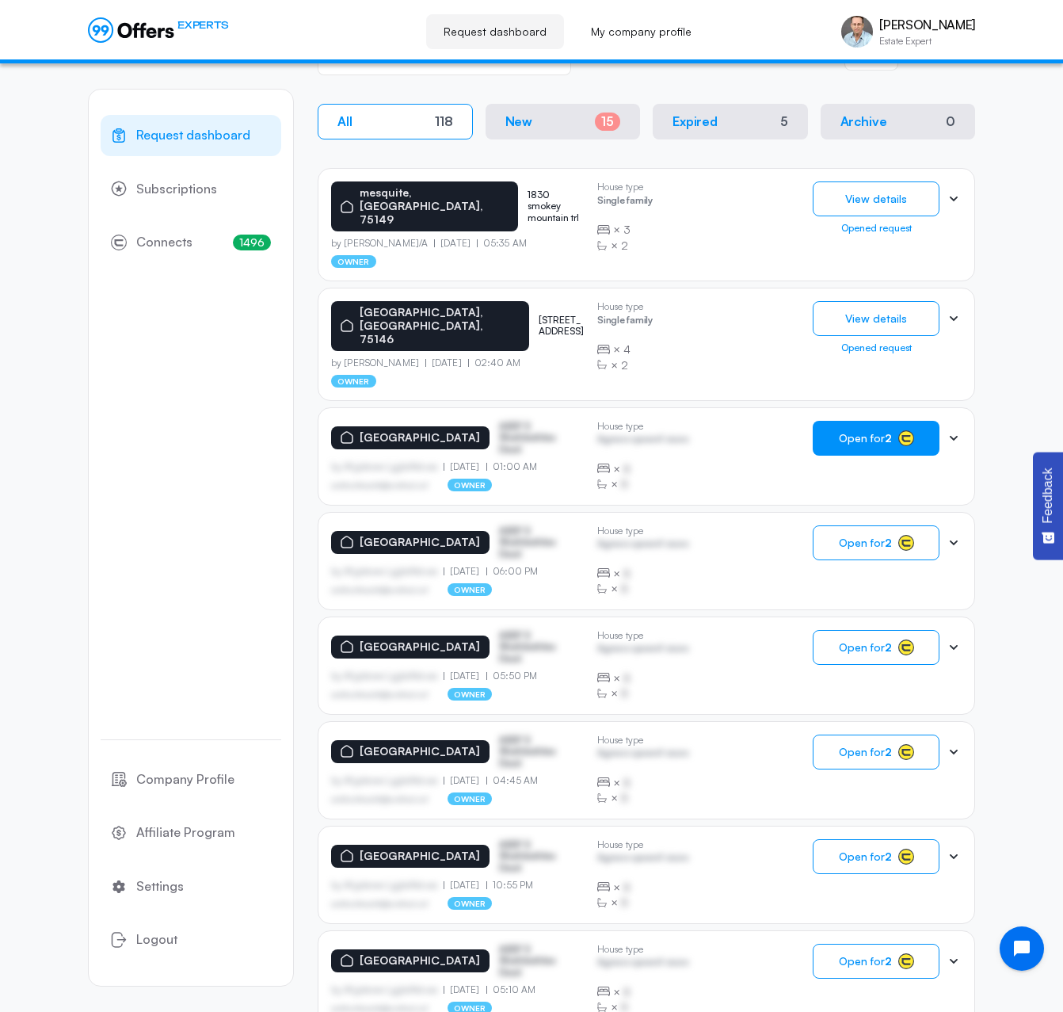
click at [868, 432] on span "Open for 2" at bounding box center [865, 438] width 53 height 13
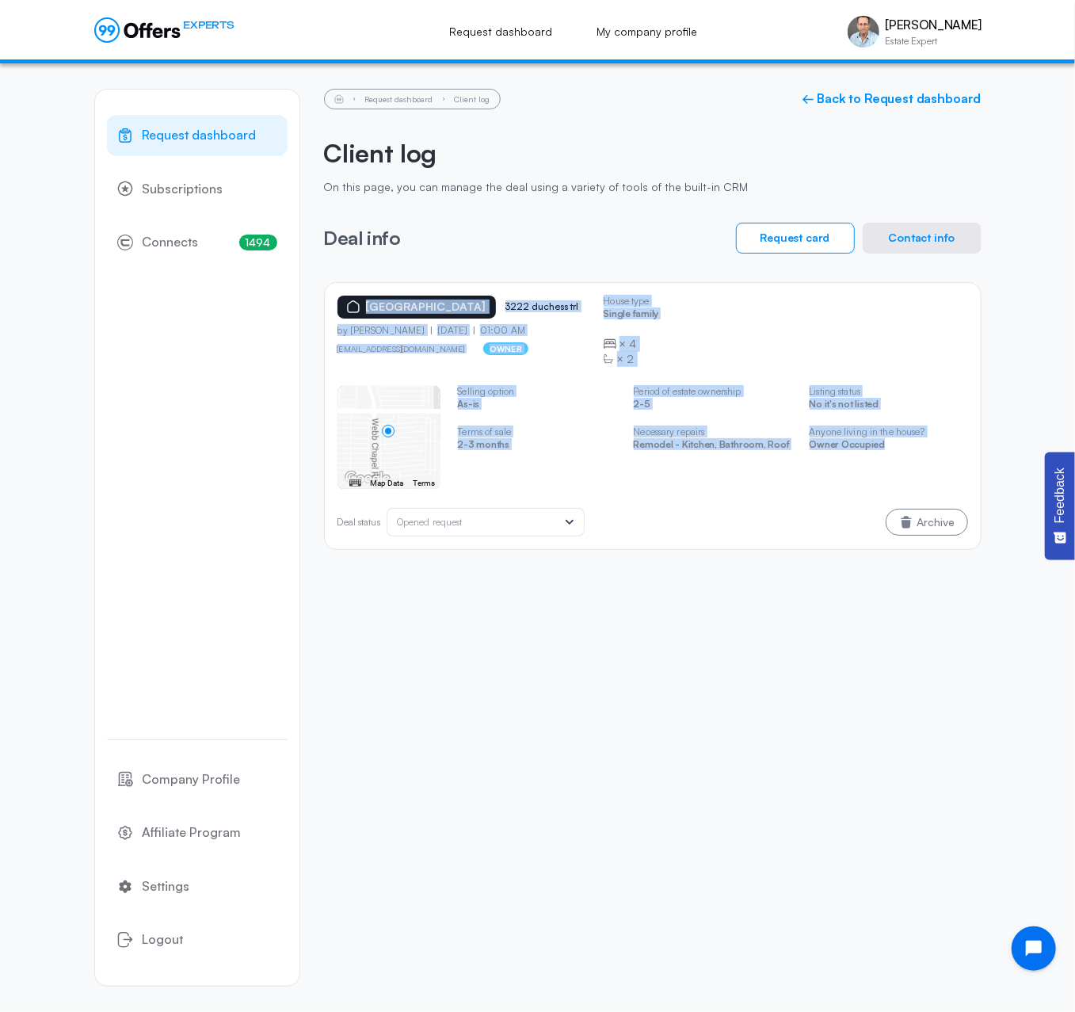
drag, startPoint x: 331, startPoint y: 299, endPoint x: 964, endPoint y: 453, distance: 651.7
click at [964, 453] on div "[GEOGRAPHIC_DATA] 3222 duchess trl by [PERSON_NAME] [DATE] 01:00 AM [EMAIL_ADDR…" at bounding box center [653, 416] width 658 height 268
copy div "[GEOGRAPHIC_DATA] 3222 duchess trl by [PERSON_NAME] [DATE] 01:00 AM [EMAIL_ADDR…"
click at [901, 237] on button "Contact info" at bounding box center [922, 238] width 119 height 31
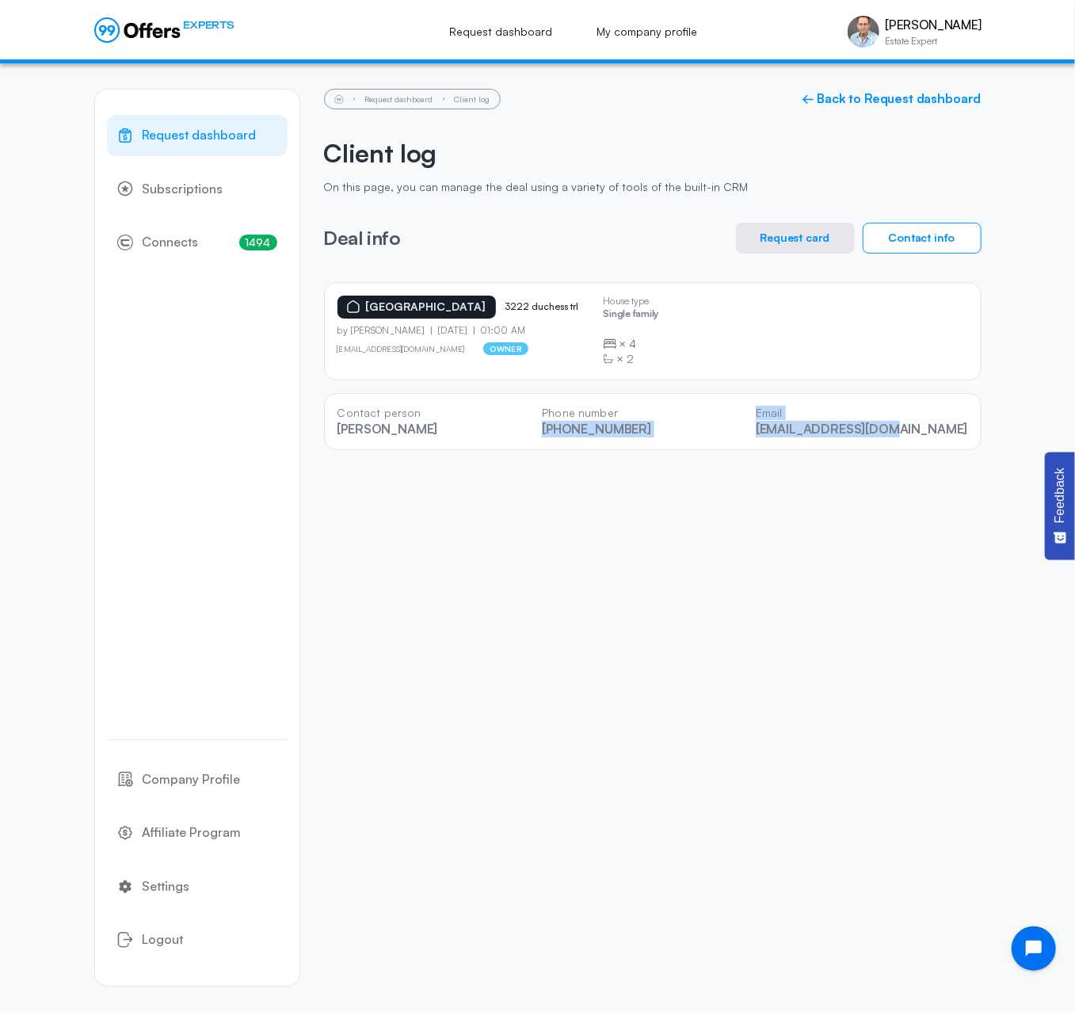
drag, startPoint x: 968, startPoint y: 424, endPoint x: 569, endPoint y: 432, distance: 398.7
click at [569, 432] on div "Contact person [PERSON_NAME] Phone number [PHONE_NUMBER] Email [EMAIL_ADDRESS][…" at bounding box center [653, 421] width 658 height 57
copy div "[PHONE_NUMBER] Email [EMAIL_ADDRESS][DOMAIN_NAME]"
click at [1047, 104] on div "Request dashboard Subscriptions 1494 Connects 1494 Company Profile Affiliate Pr…" at bounding box center [537, 537] width 1075 height 949
click at [395, 99] on link "Request dashboard" at bounding box center [399, 99] width 68 height 10
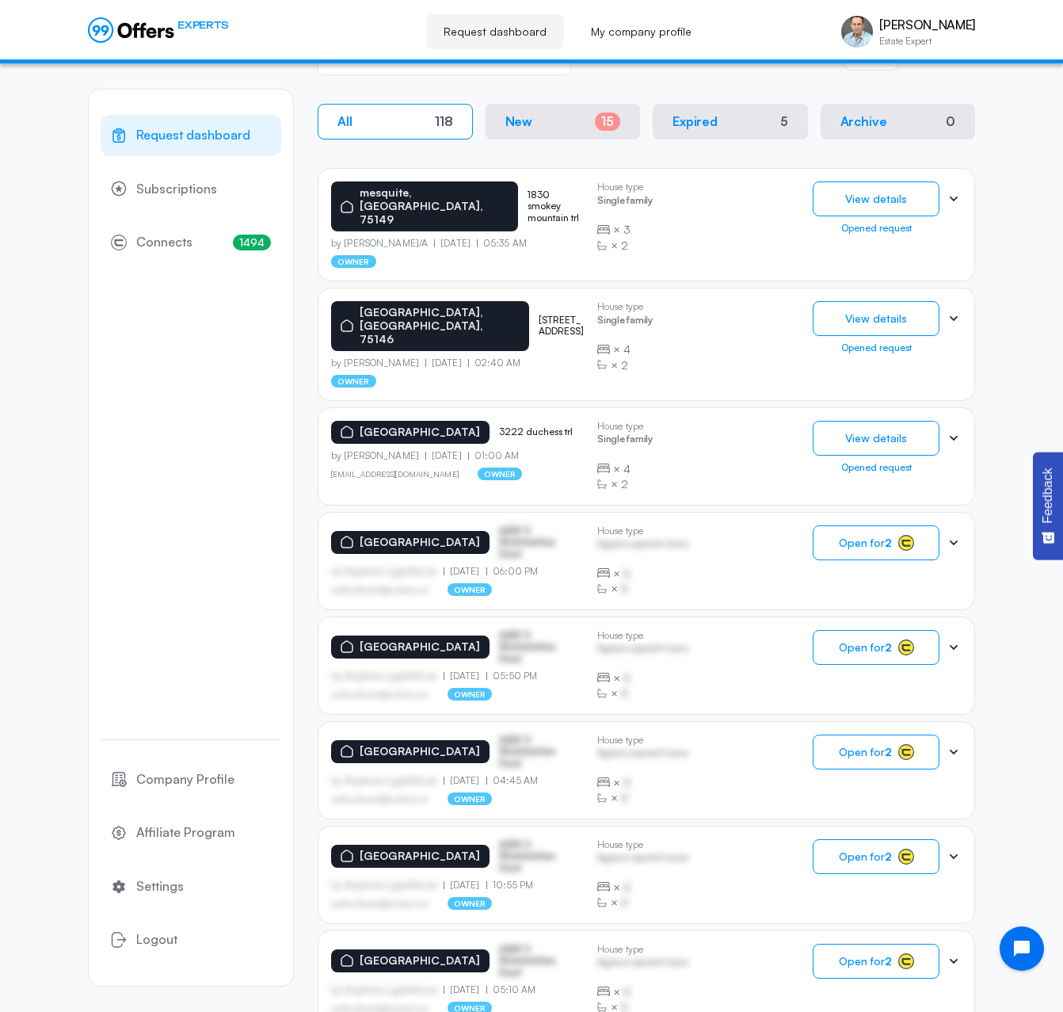
scroll to position [475, 0]
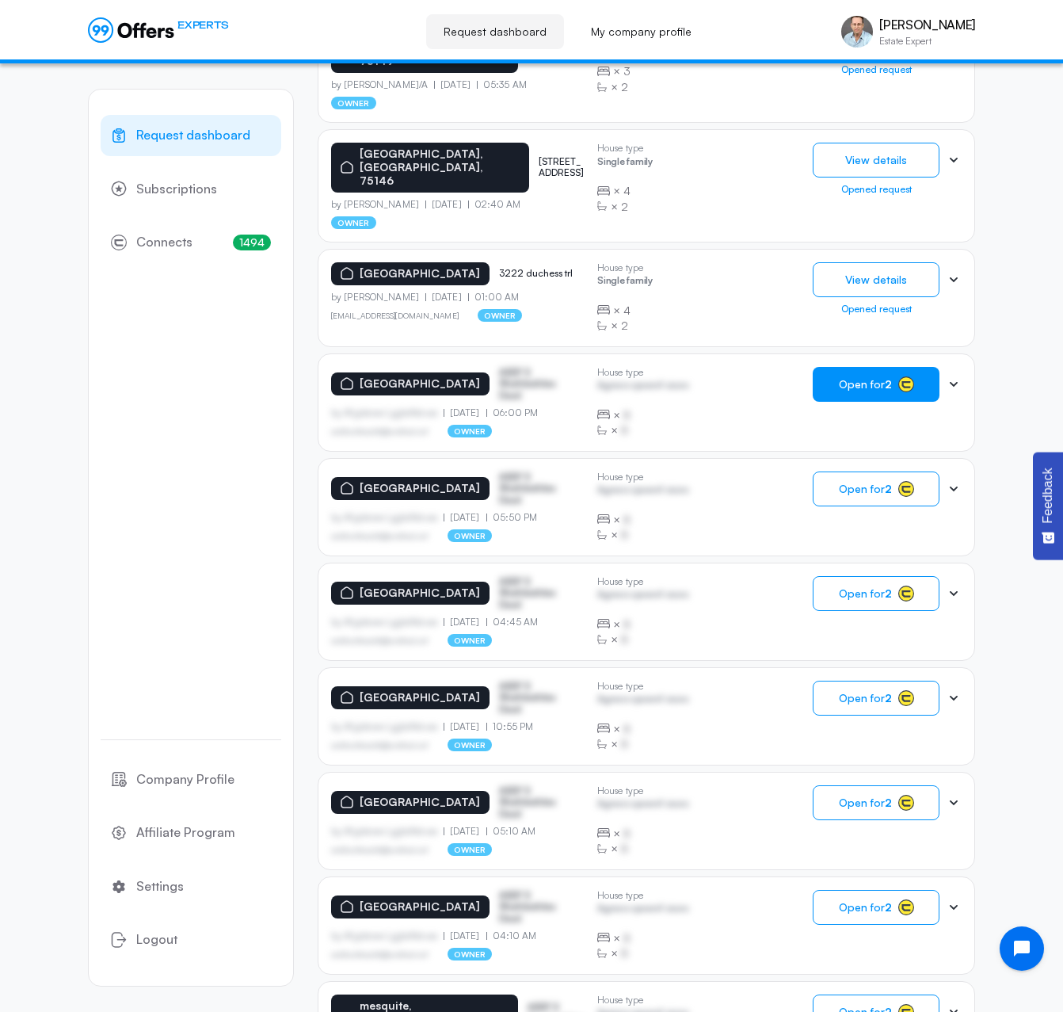
click at [858, 378] on span "Open for 2" at bounding box center [865, 384] width 53 height 13
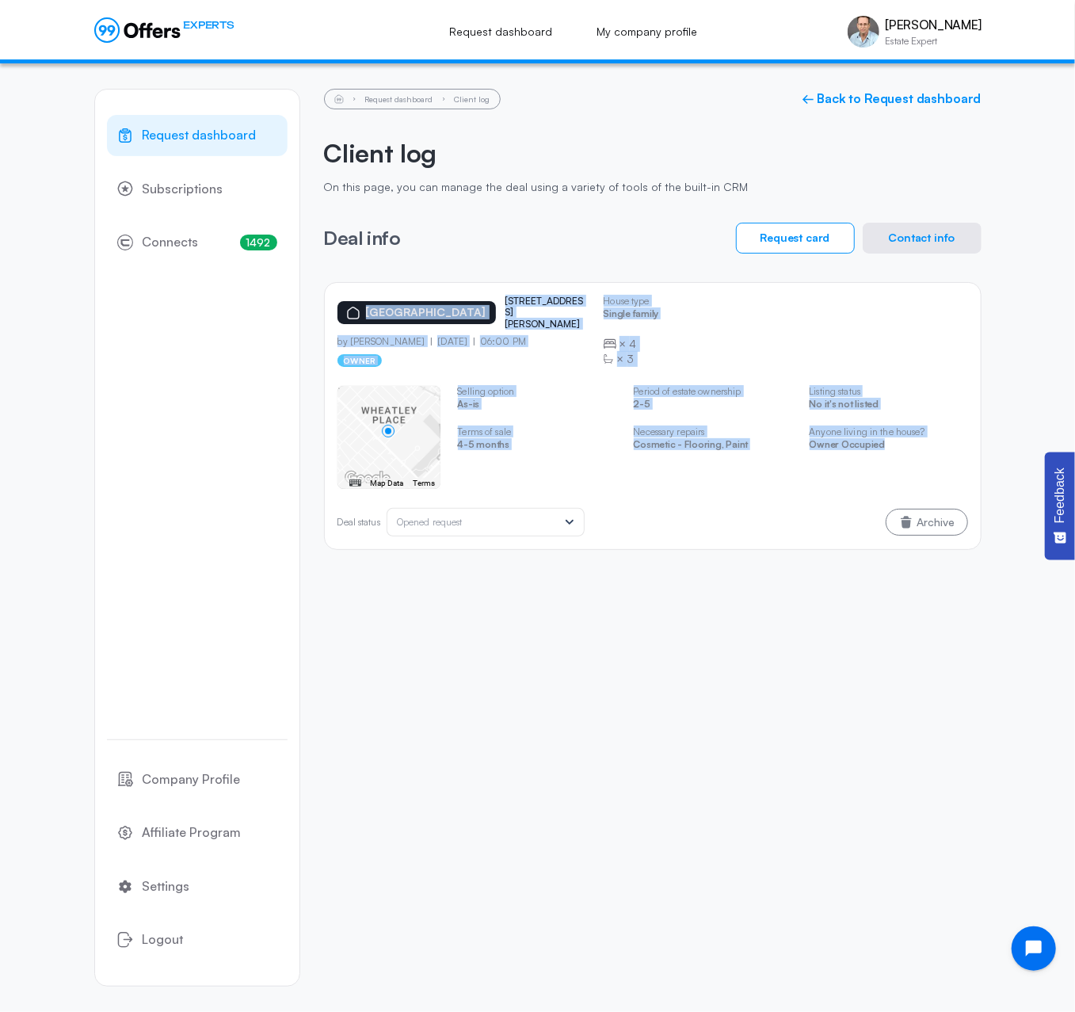
drag, startPoint x: 330, startPoint y: 300, endPoint x: 930, endPoint y: 455, distance: 619.6
click at [930, 455] on div "[GEOGRAPHIC_DATA][STREET_ADDRESS][PERSON_NAME] by [PERSON_NAME] [DATE] 06:00 PM…" at bounding box center [653, 416] width 658 height 268
copy div "[GEOGRAPHIC_DATA][STREET_ADDRESS][PERSON_NAME] by [PERSON_NAME] [DATE] 06:00 PM…"
click at [924, 229] on button "Contact info" at bounding box center [922, 238] width 119 height 31
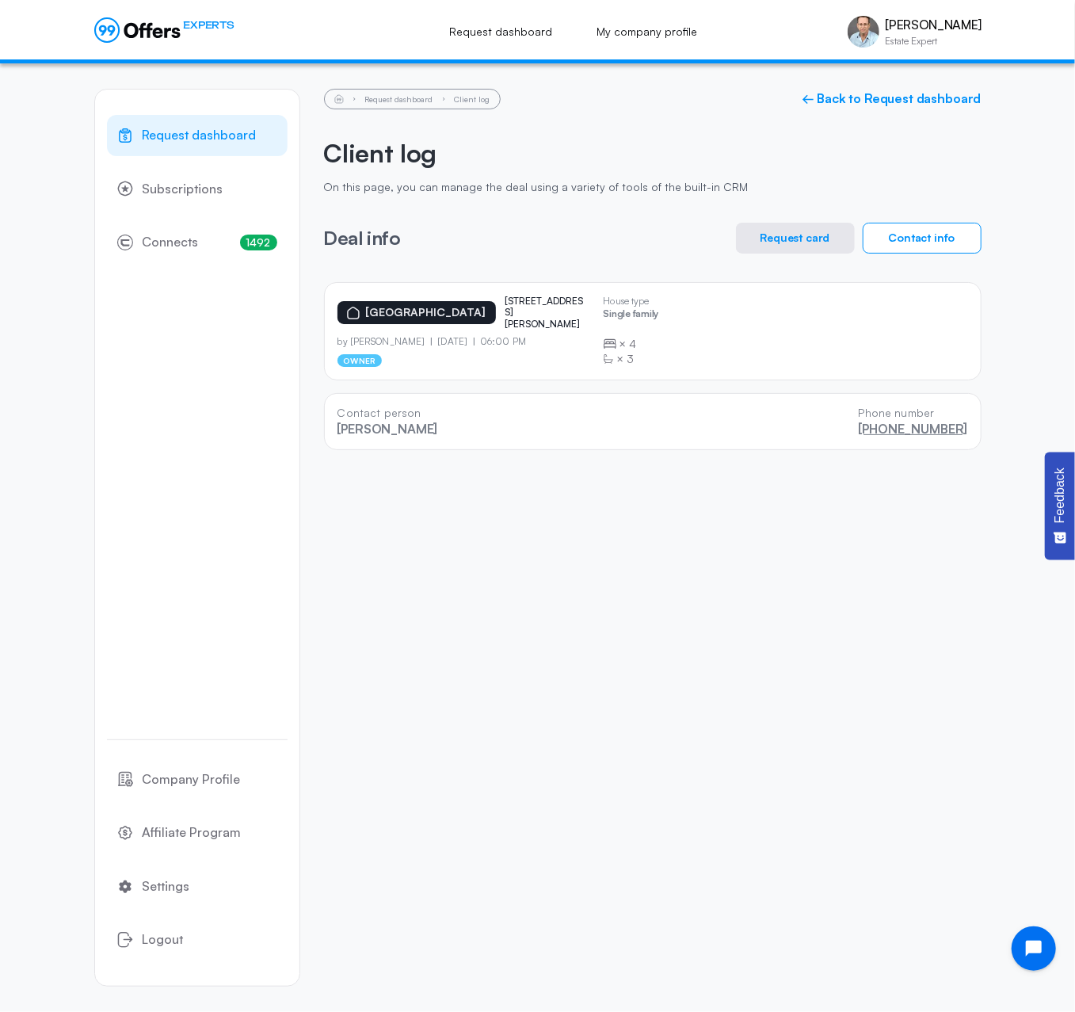
drag, startPoint x: 972, startPoint y: 425, endPoint x: 852, endPoint y: 433, distance: 120.8
click at [852, 433] on div "Contact person [PERSON_NAME] Phone number [PHONE_NUMBER]" at bounding box center [653, 421] width 658 height 57
copy link "[PHONE_NUMBER]"
click at [1025, 206] on div "Request dashboard Subscriptions 1492 Connects 1492 Company Profile Affiliate Pr…" at bounding box center [537, 537] width 1075 height 949
click at [382, 98] on link "Request dashboard" at bounding box center [399, 99] width 68 height 10
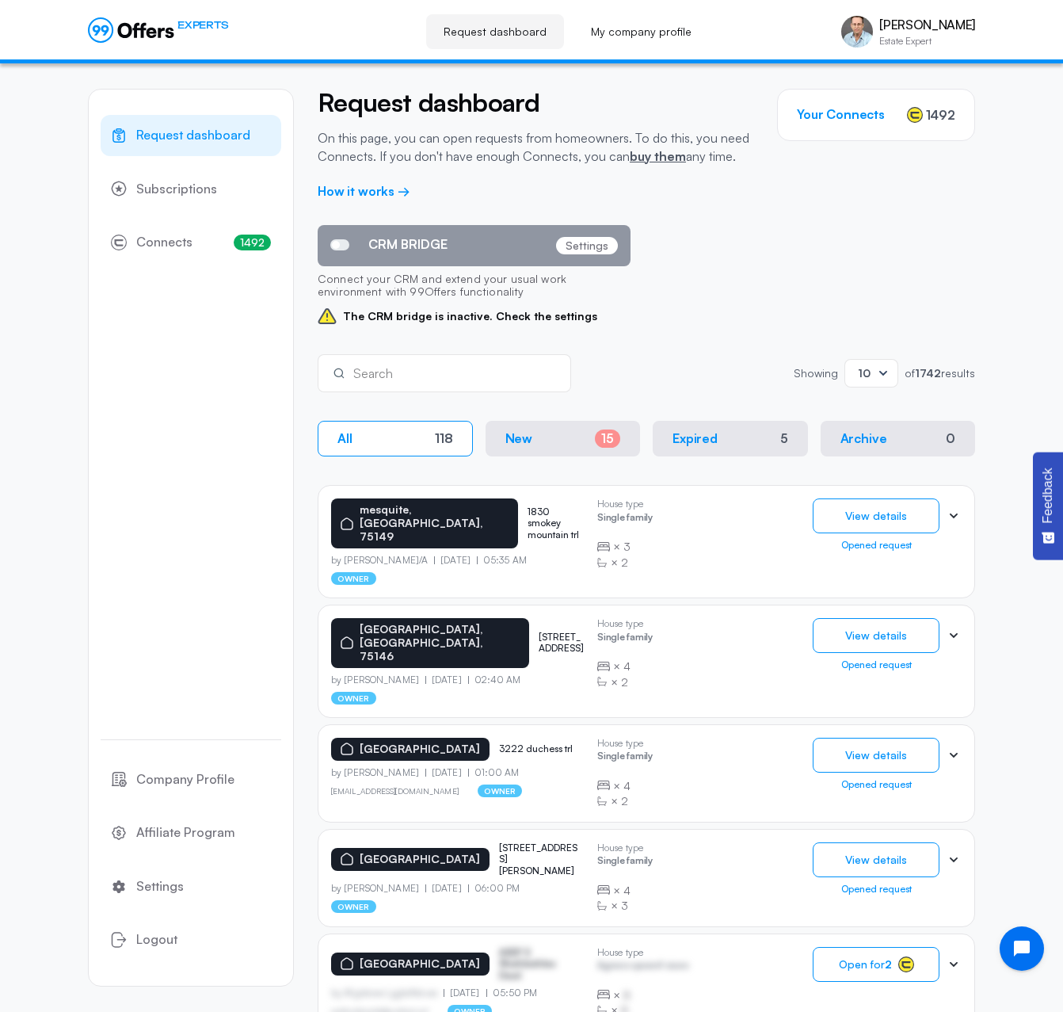
scroll to position [317, 0]
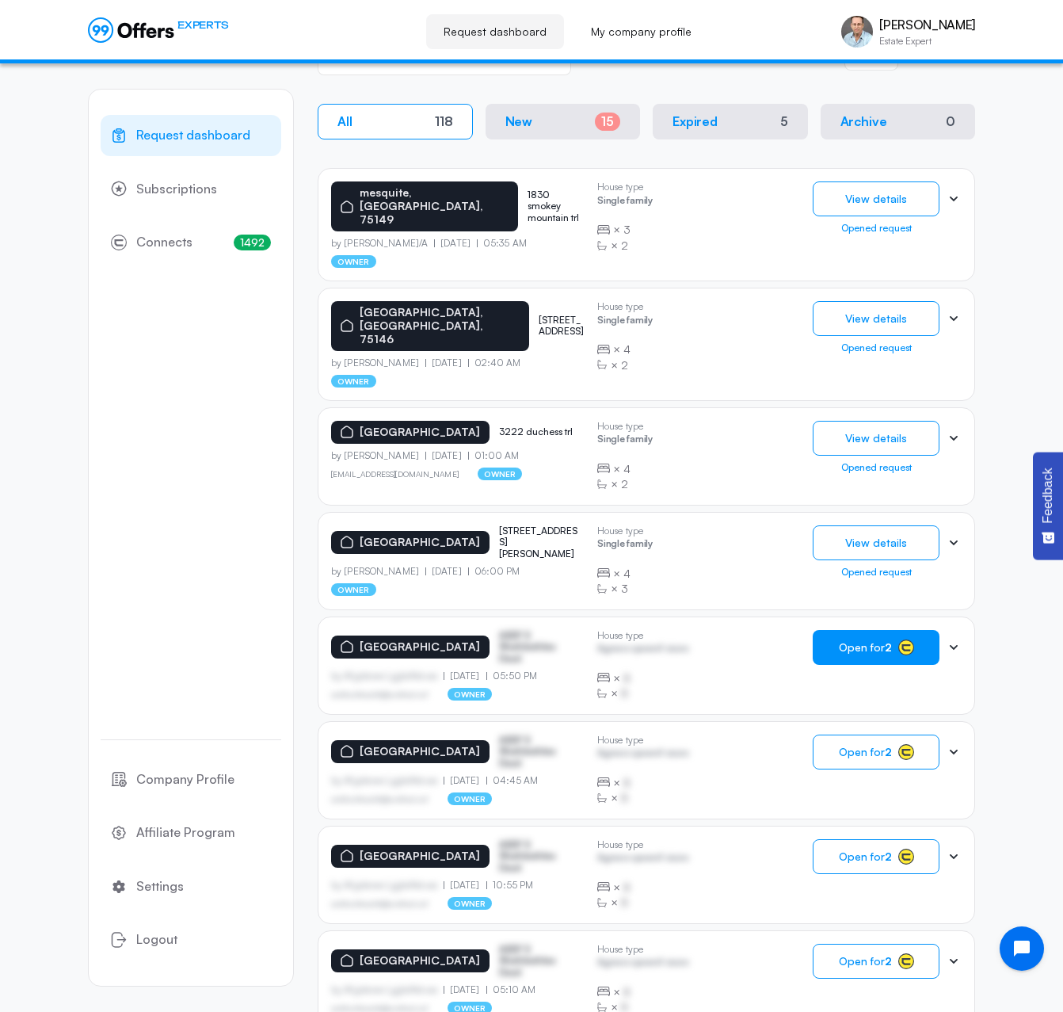
click at [855, 641] on span "Open for 2" at bounding box center [865, 647] width 53 height 13
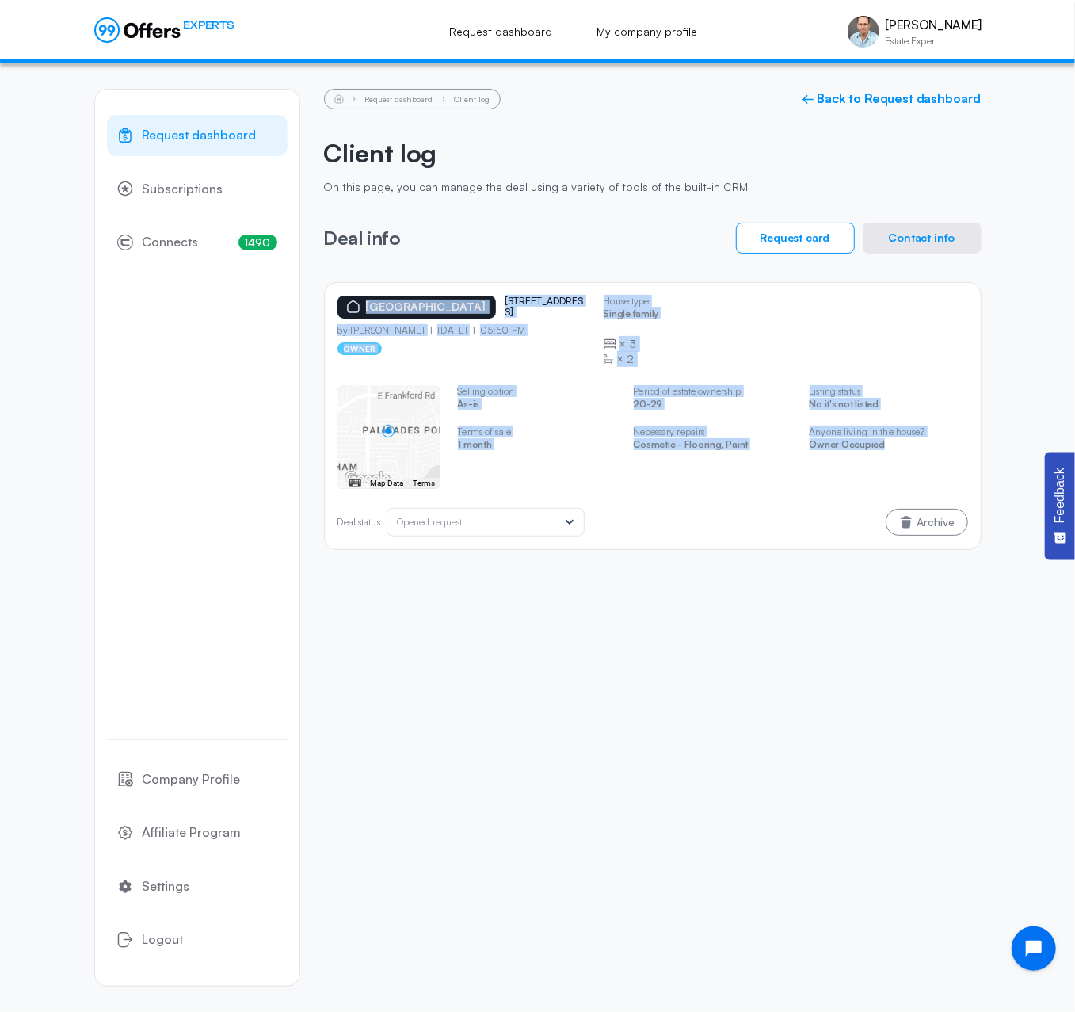
drag, startPoint x: 331, startPoint y: 296, endPoint x: 940, endPoint y: 449, distance: 627.7
click at [940, 449] on div "[GEOGRAPHIC_DATA][STREET_ADDRESS][GEOGRAPHIC_DATA] by [PERSON_NAME] [DATE] 05:5…" at bounding box center [653, 416] width 658 height 268
click at [917, 227] on button "Contact info" at bounding box center [922, 238] width 119 height 31
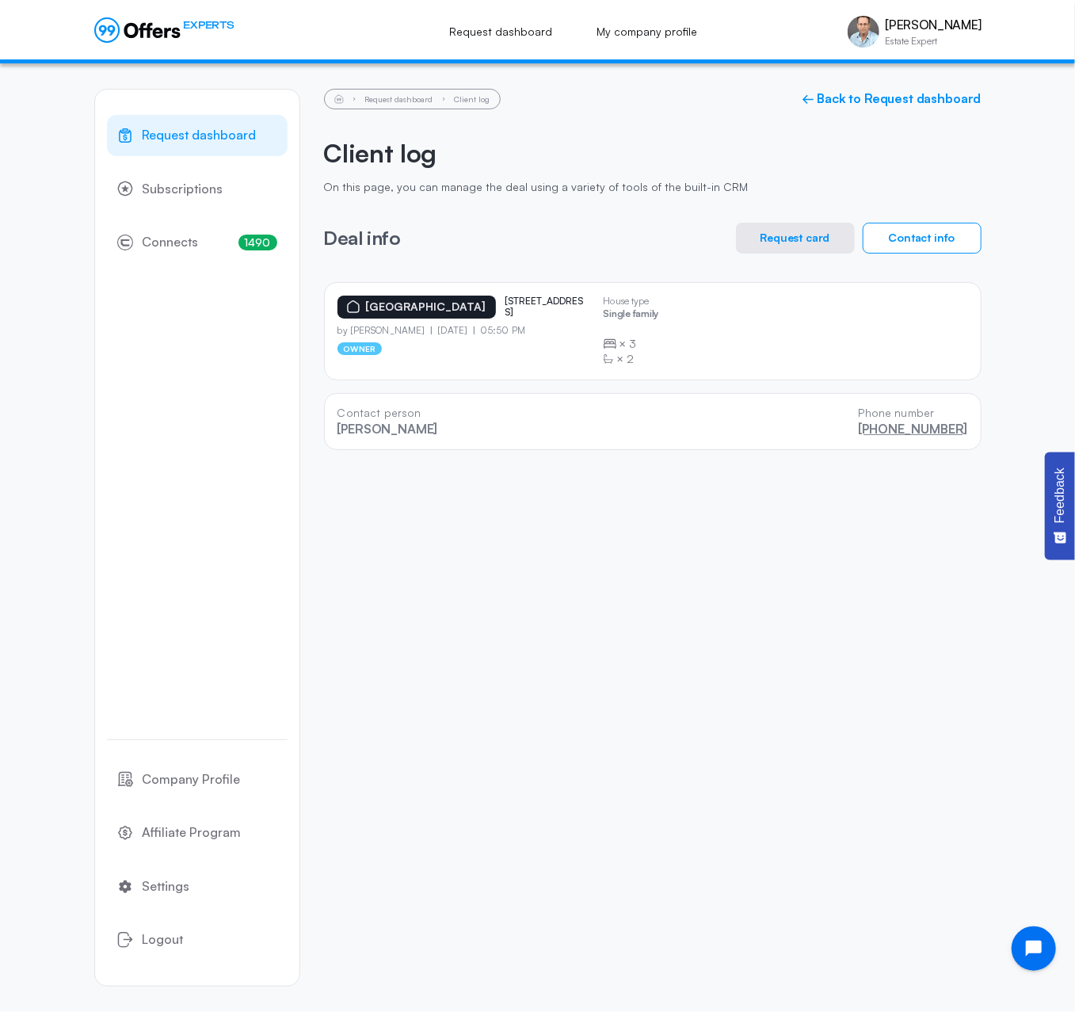
drag, startPoint x: 972, startPoint y: 426, endPoint x: 871, endPoint y: 420, distance: 101.6
click at [871, 420] on div "Contact person [PERSON_NAME] Phone number [PHONE_NUMBER]" at bounding box center [653, 421] width 658 height 57
click at [1036, 166] on div "Request dashboard Subscriptions 1490 Connects 1490 Company Profile Affiliate Pr…" at bounding box center [537, 537] width 1075 height 949
click at [1025, 220] on div "Request dashboard Subscriptions 1490 Connects 1490 Company Profile Affiliate Pr…" at bounding box center [537, 537] width 1075 height 949
click at [401, 101] on link "Request dashboard" at bounding box center [399, 99] width 68 height 10
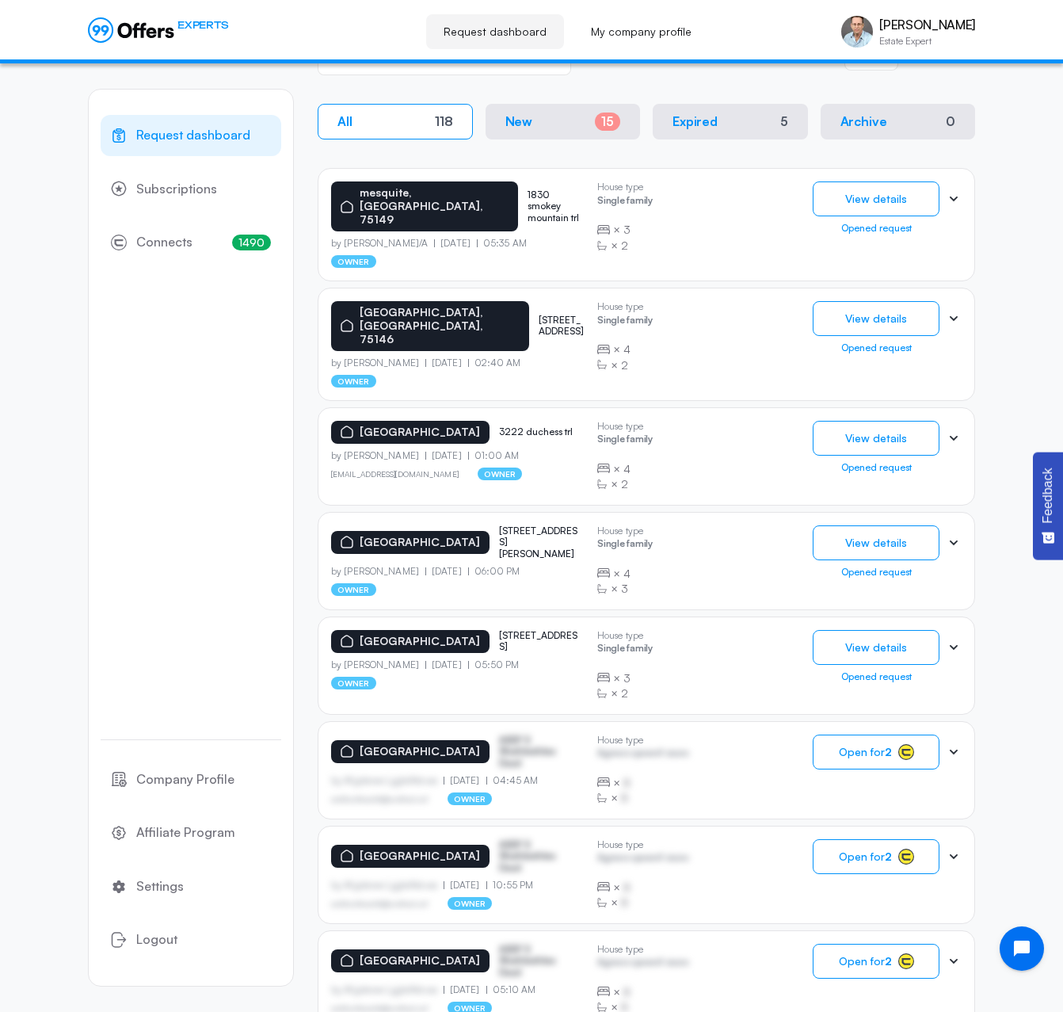
scroll to position [585, 0]
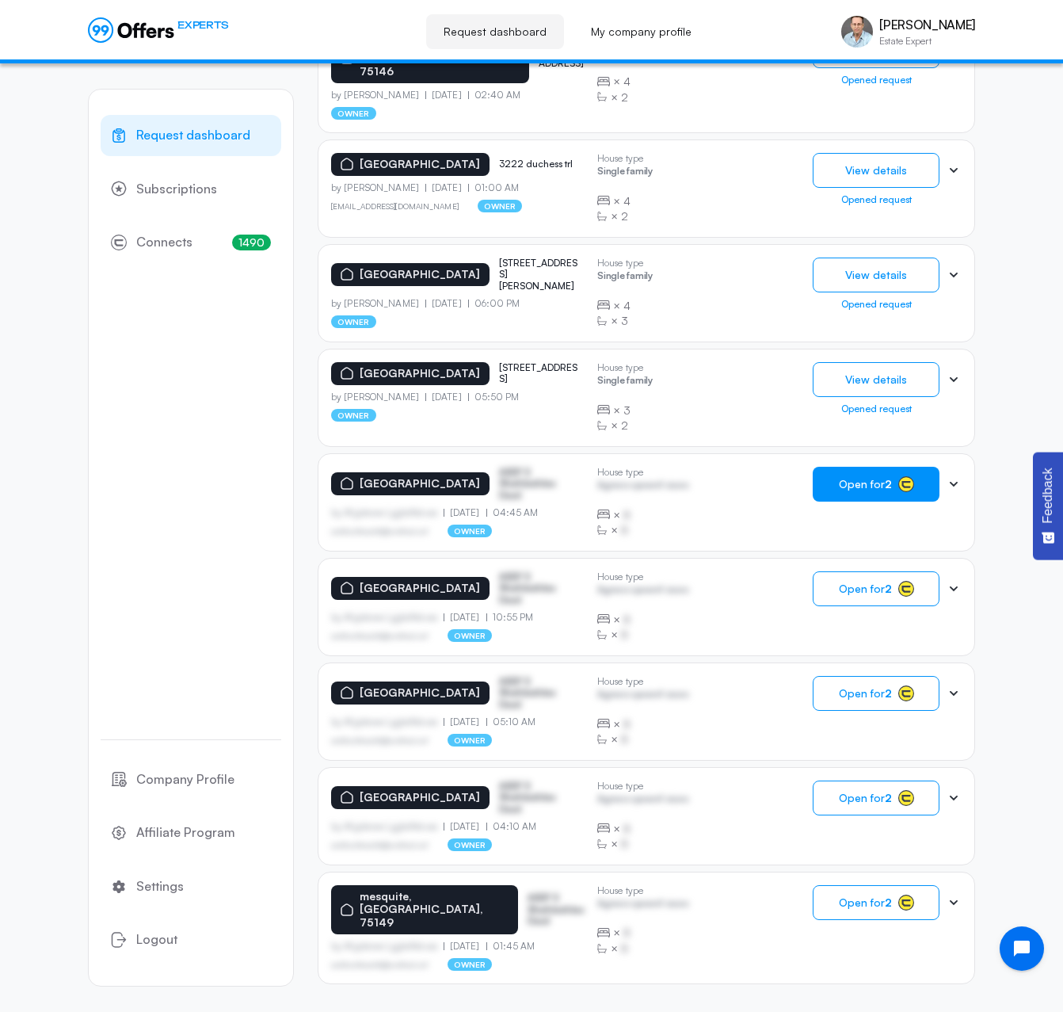
click at [872, 478] on span "Open for 2" at bounding box center [865, 484] width 53 height 13
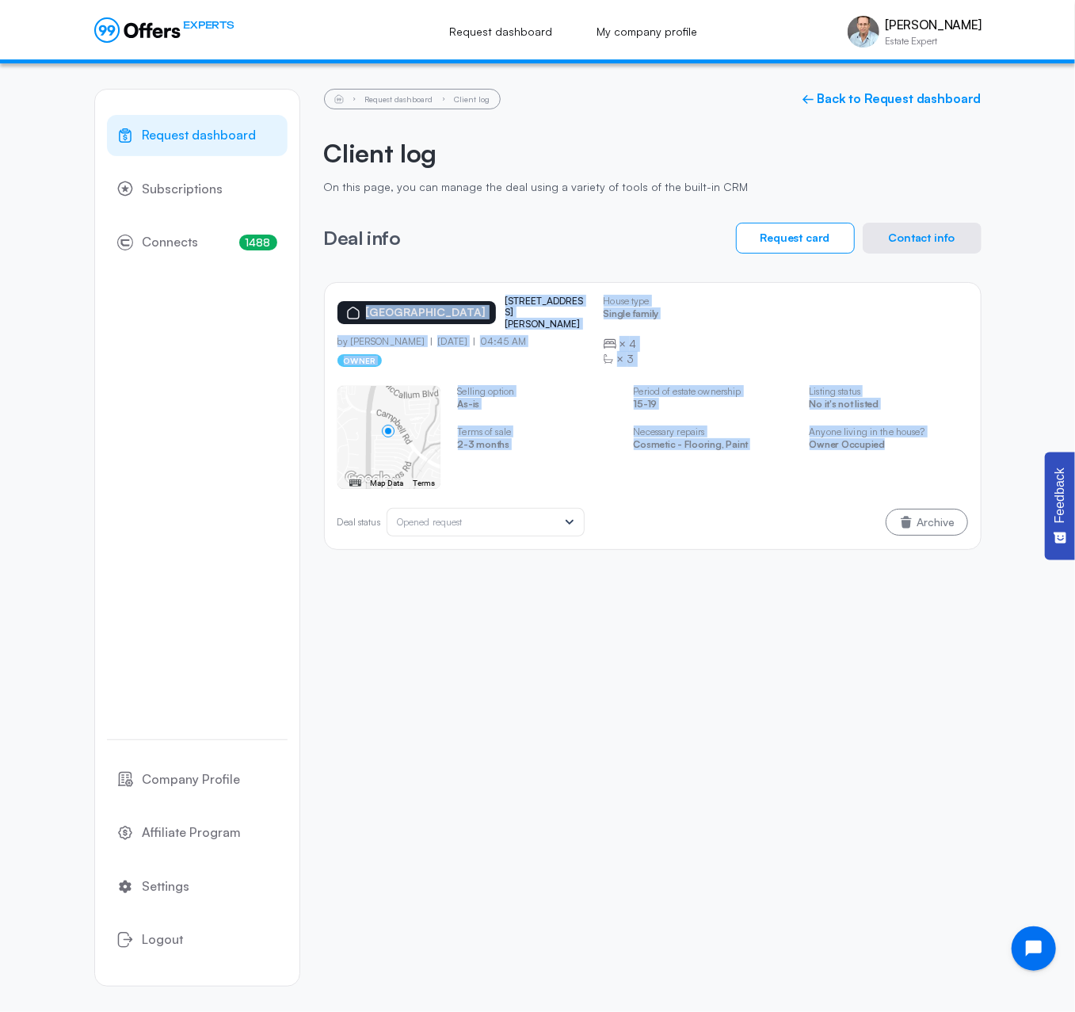
drag, startPoint x: 330, startPoint y: 296, endPoint x: 945, endPoint y: 452, distance: 633.7
click at [945, 452] on div "[GEOGRAPHIC_DATA] gentle [PERSON_NAME] by [PERSON_NAME] [DATE] 04:45 AM owner H…" at bounding box center [653, 416] width 658 height 268
click at [914, 236] on button "Contact info" at bounding box center [922, 238] width 119 height 31
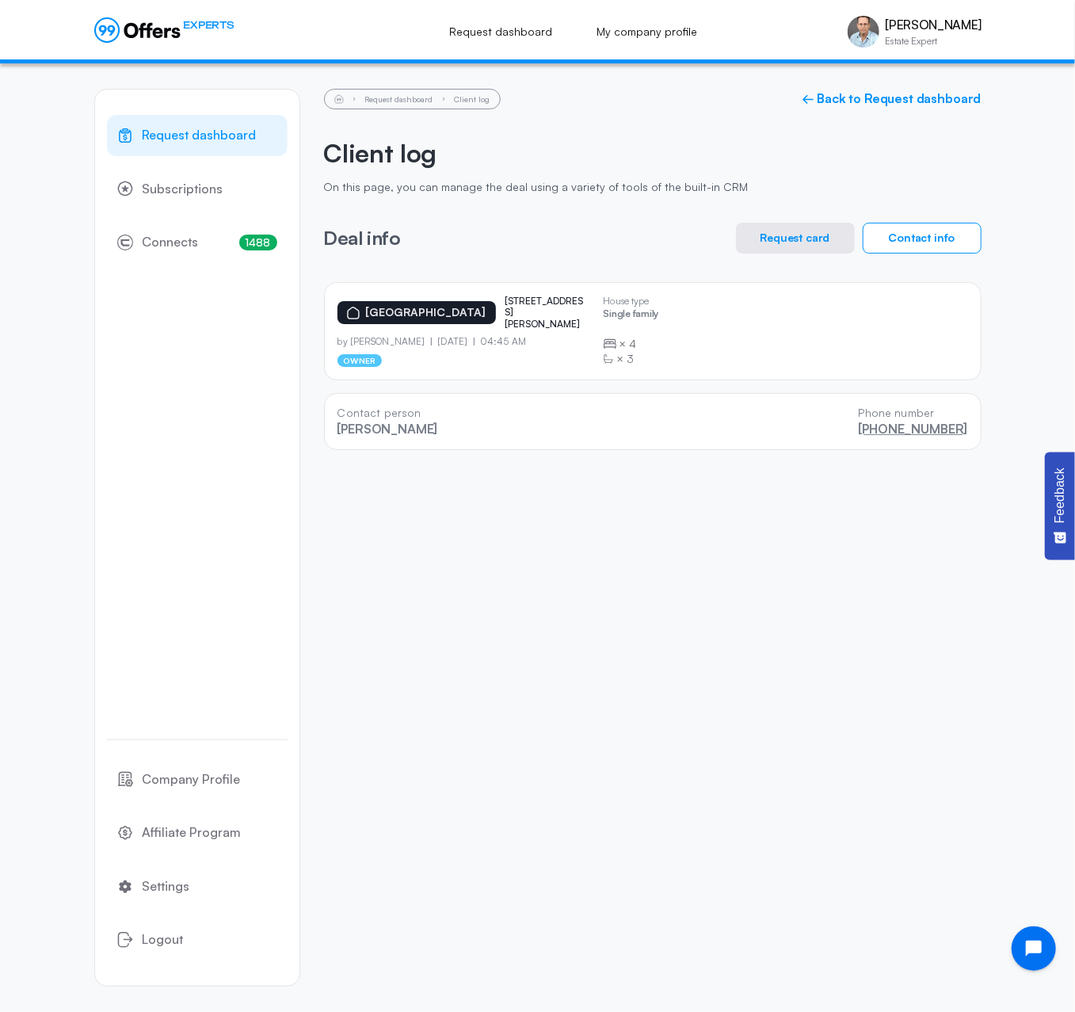
drag, startPoint x: 972, startPoint y: 421, endPoint x: 865, endPoint y: 431, distance: 106.7
click at [865, 431] on div "Contact person [PERSON_NAME] Phone number [PHONE_NUMBER]" at bounding box center [653, 421] width 658 height 57
click at [1036, 177] on div "Request dashboard Subscriptions 1488 Connects 1488 Company Profile Affiliate Pr…" at bounding box center [537, 537] width 1075 height 949
click at [395, 101] on link "Request dashboard" at bounding box center [399, 99] width 68 height 10
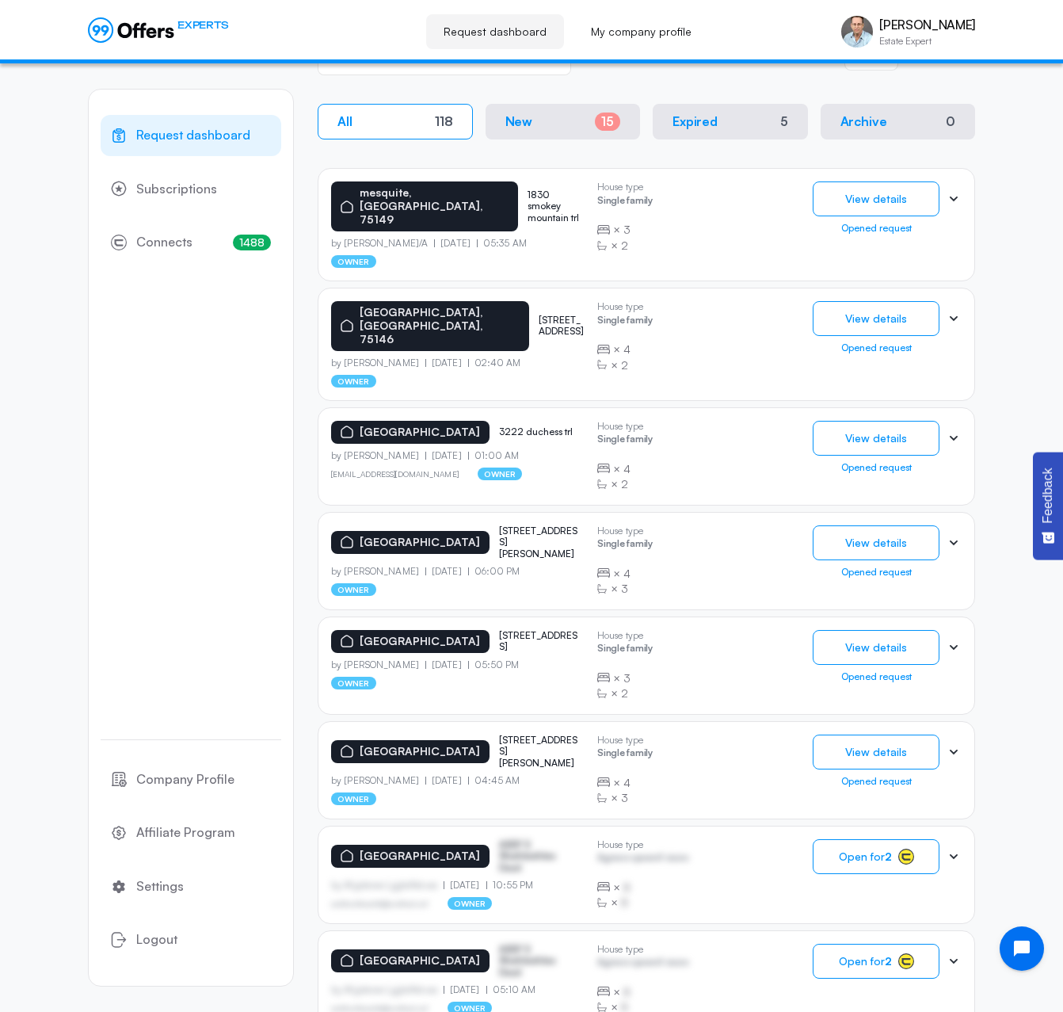
scroll to position [585, 0]
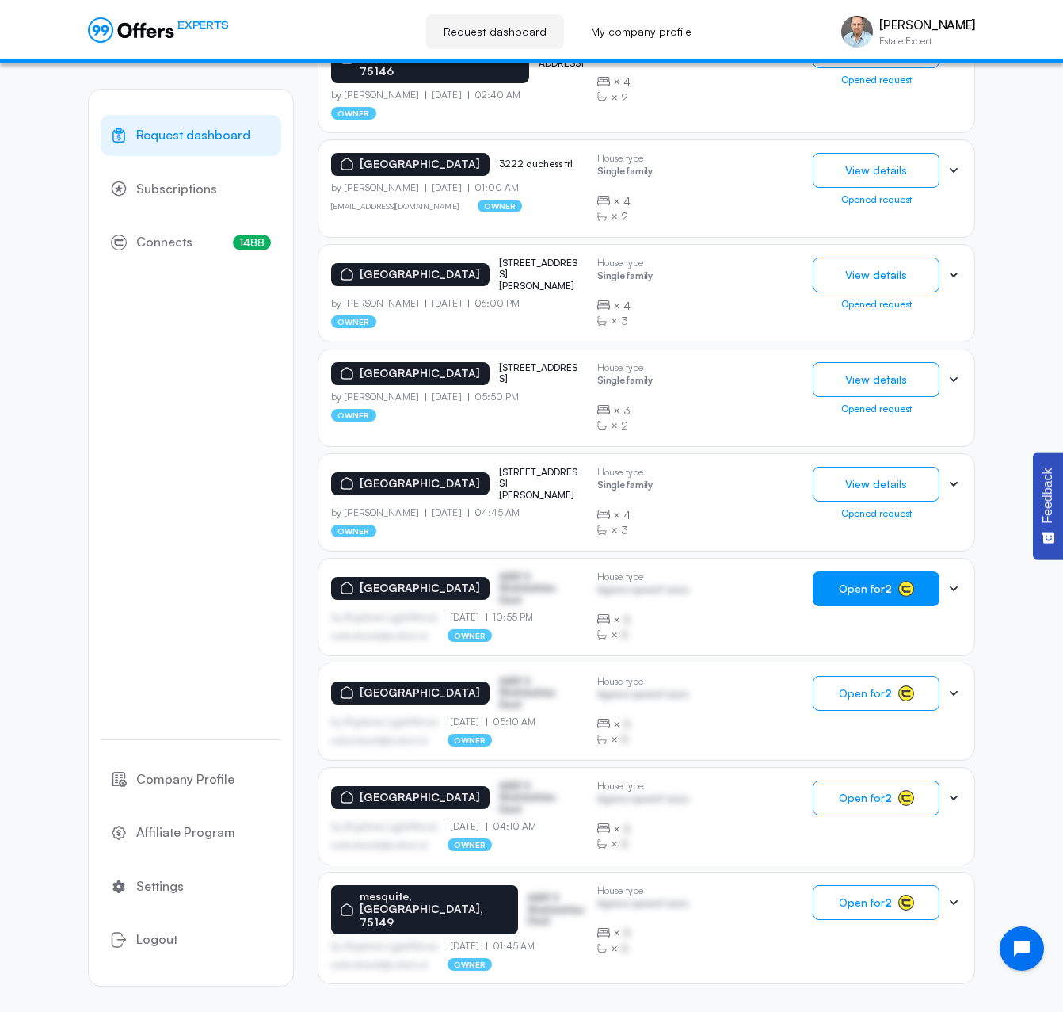
click at [875, 582] on span "Open for 2" at bounding box center [865, 588] width 53 height 13
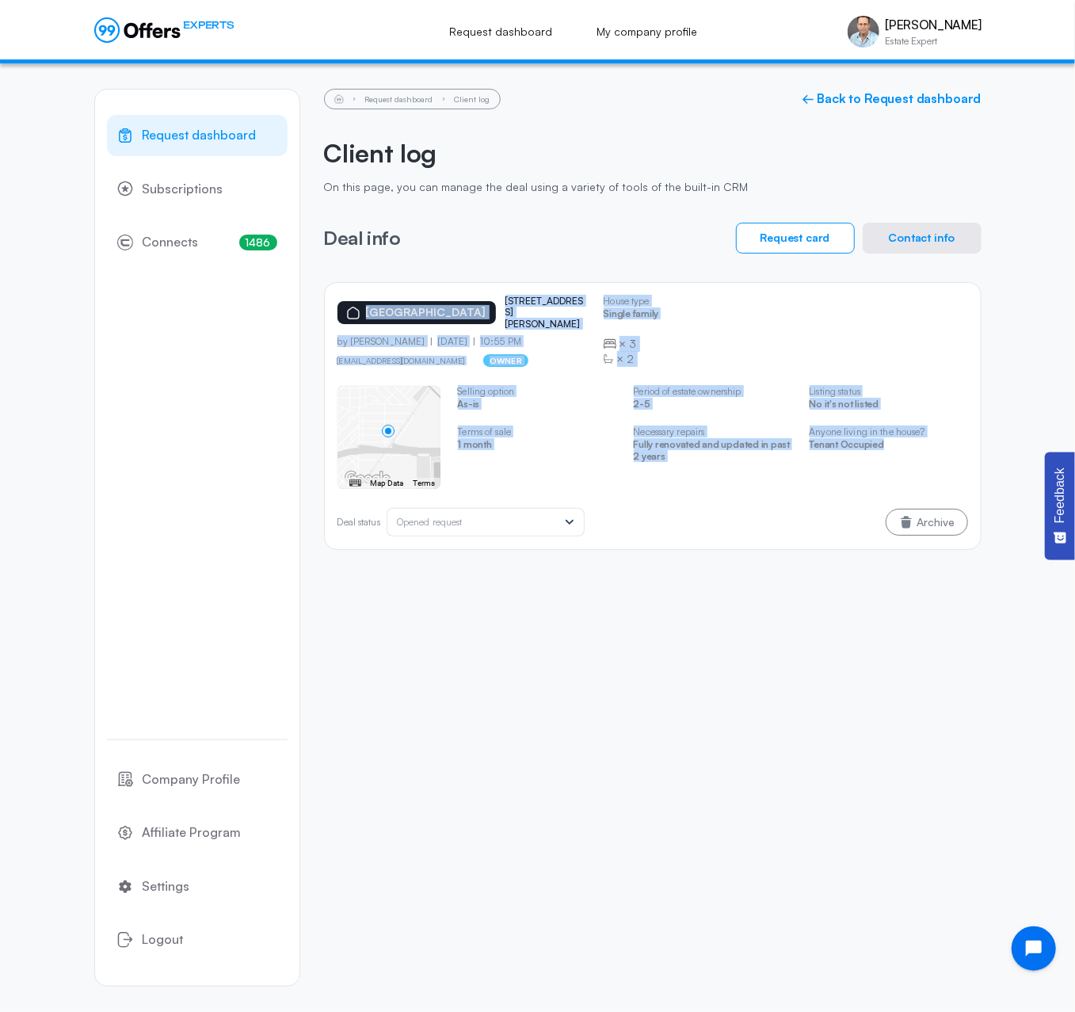
drag, startPoint x: 334, startPoint y: 302, endPoint x: 900, endPoint y: 443, distance: 583.9
click at [900, 443] on div "[GEOGRAPHIC_DATA] [STREET_ADDRESS][PERSON_NAME] by [PERSON_NAME] [DATE] 10:55 P…" at bounding box center [653, 416] width 658 height 268
click at [916, 232] on button "Contact info" at bounding box center [922, 238] width 119 height 31
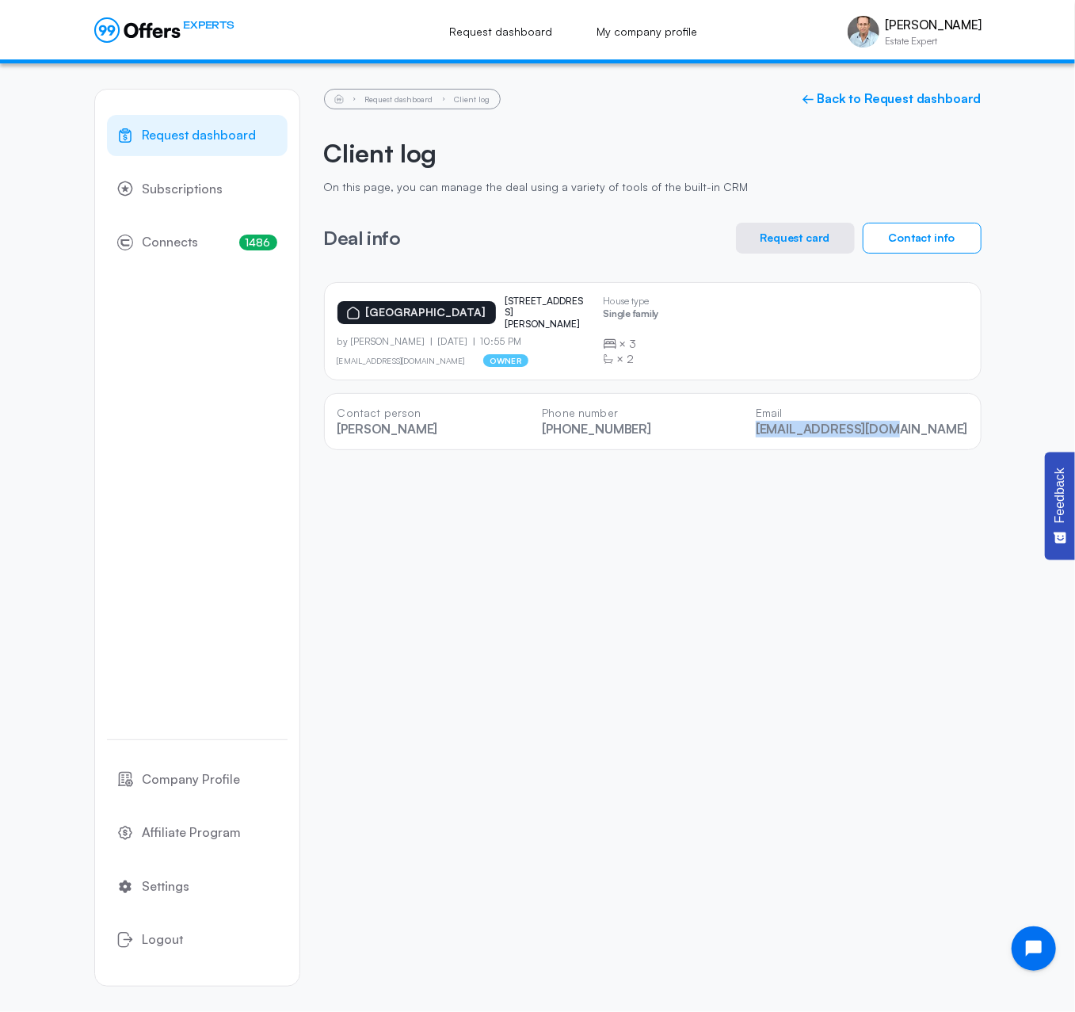
drag, startPoint x: 975, startPoint y: 425, endPoint x: 827, endPoint y: 429, distance: 147.4
click at [827, 429] on div "Contact person [PERSON_NAME] Phone number [PHONE_NUMBER] Email [EMAIL_ADDRESS][…" at bounding box center [653, 421] width 658 height 57
drag, startPoint x: 702, startPoint y: 426, endPoint x: 586, endPoint y: 427, distance: 116.5
click at [586, 427] on div "Contact person [PERSON_NAME] Phone number [PHONE_NUMBER] Email [EMAIL_ADDRESS][…" at bounding box center [653, 421] width 658 height 57
click at [1035, 137] on div "Request dashboard Subscriptions 1486 Connects 1486 Company Profile Affiliate Pr…" at bounding box center [537, 537] width 1075 height 949
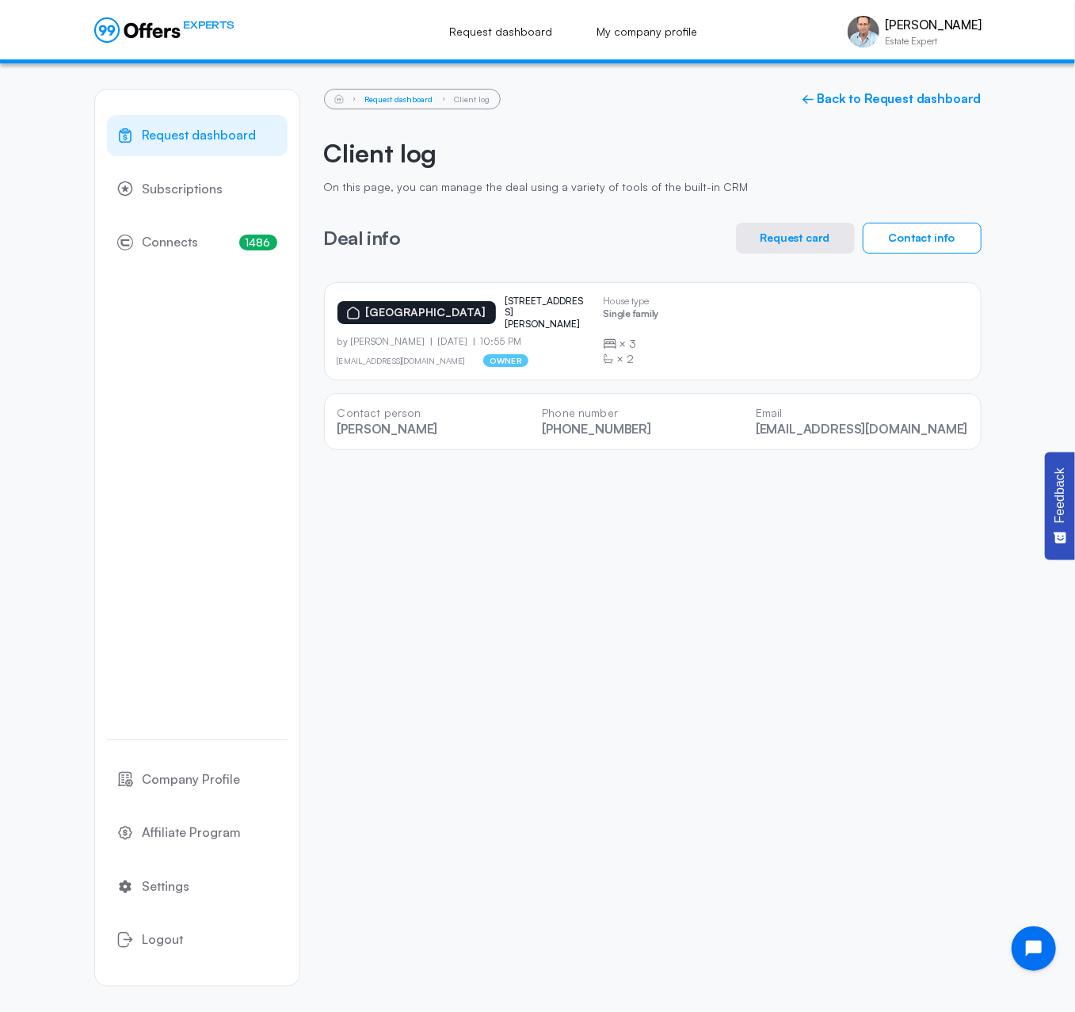
click at [404, 100] on link "Request dashboard" at bounding box center [399, 99] width 68 height 10
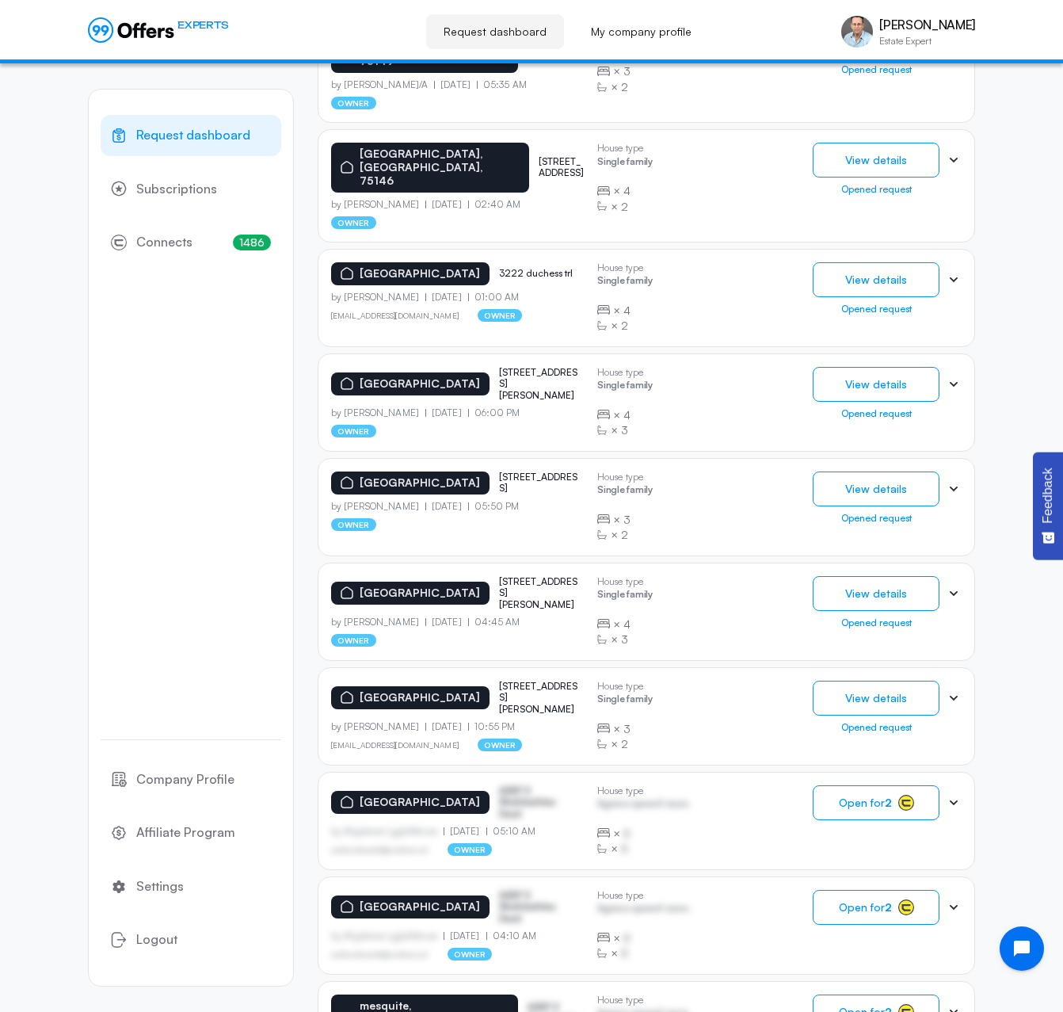
scroll to position [585, 0]
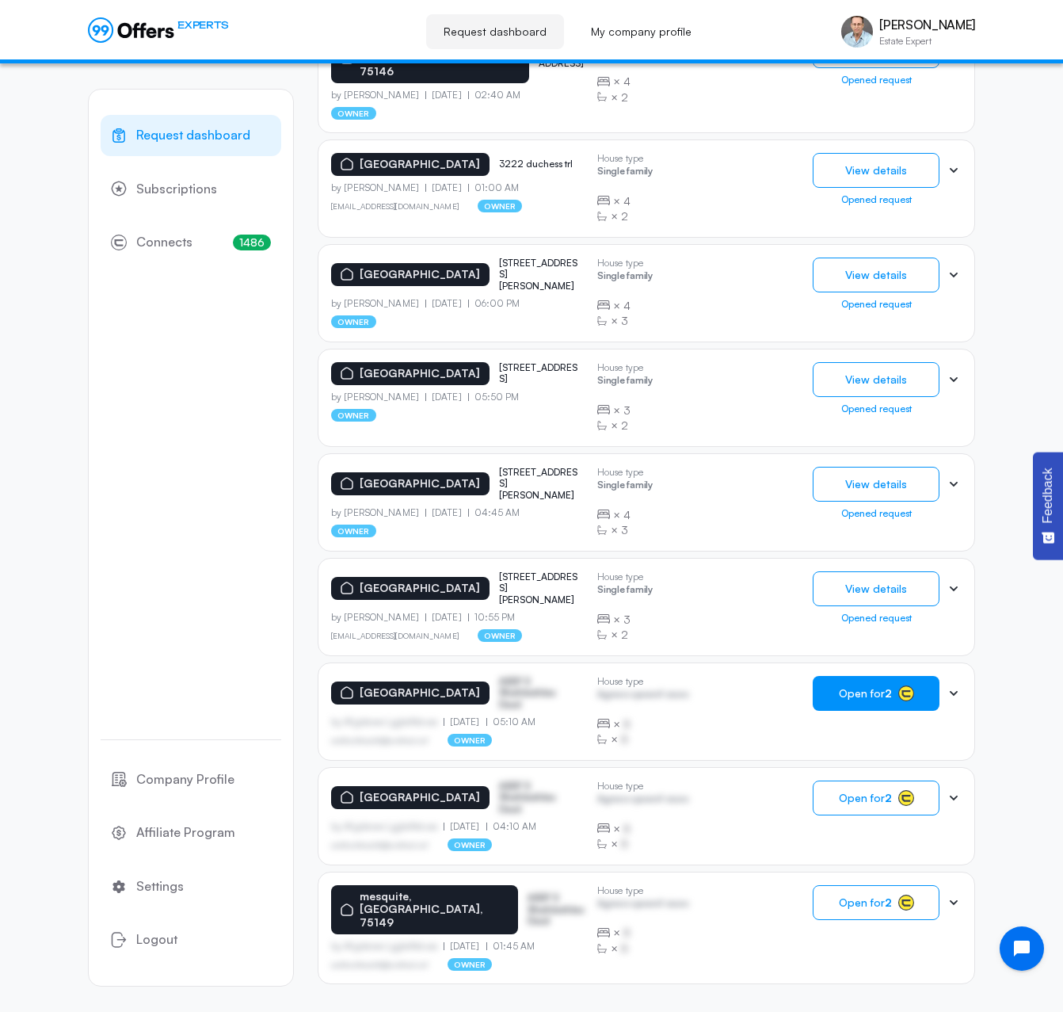
click at [867, 687] on span "Open for 2" at bounding box center [865, 693] width 53 height 13
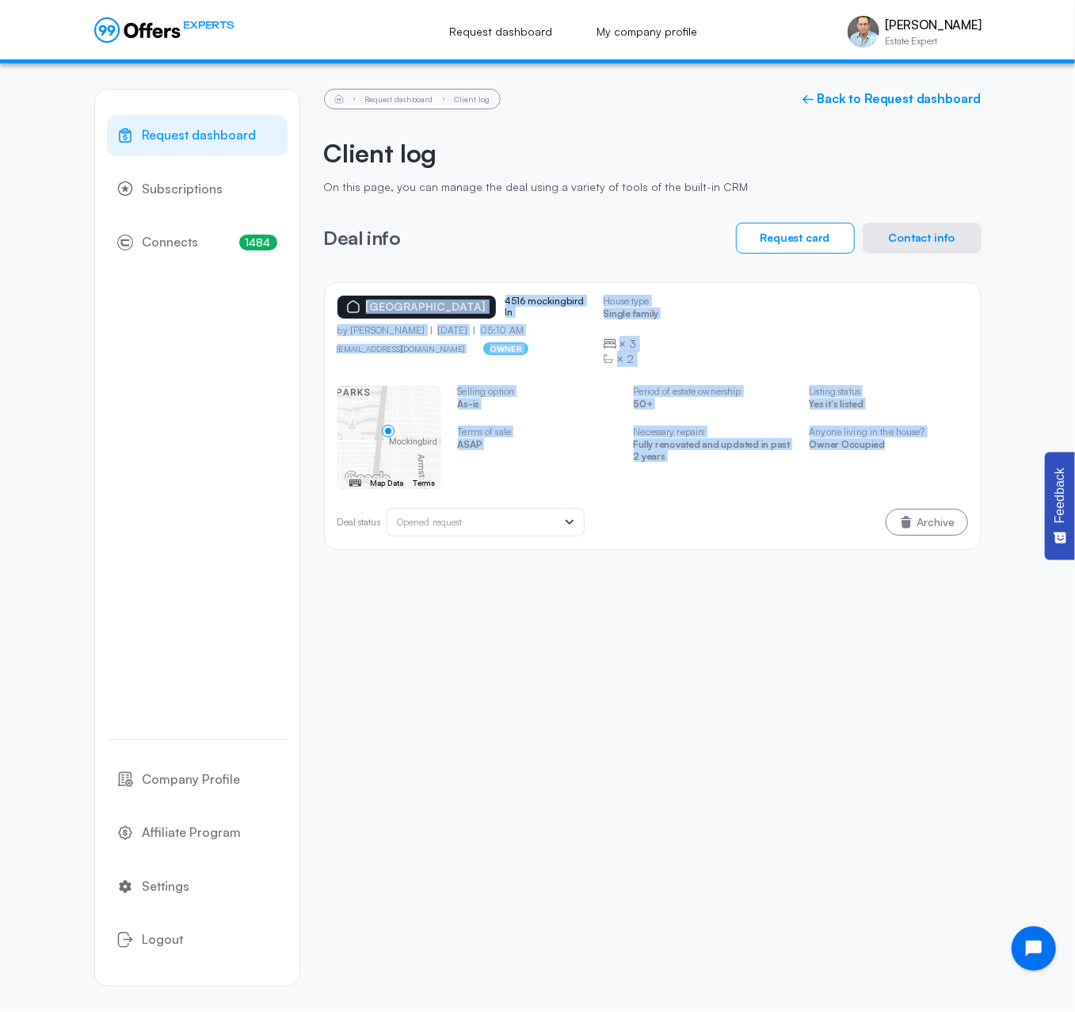
drag, startPoint x: 333, startPoint y: 297, endPoint x: 891, endPoint y: 446, distance: 578.2
click at [891, 446] on div "[GEOGRAPHIC_DATA] 4516 mockingbird ln by [PERSON_NAME] [DATE] 05:10 AM [EMAIL_A…" at bounding box center [653, 416] width 658 height 268
click at [940, 239] on button "Contact info" at bounding box center [922, 238] width 119 height 31
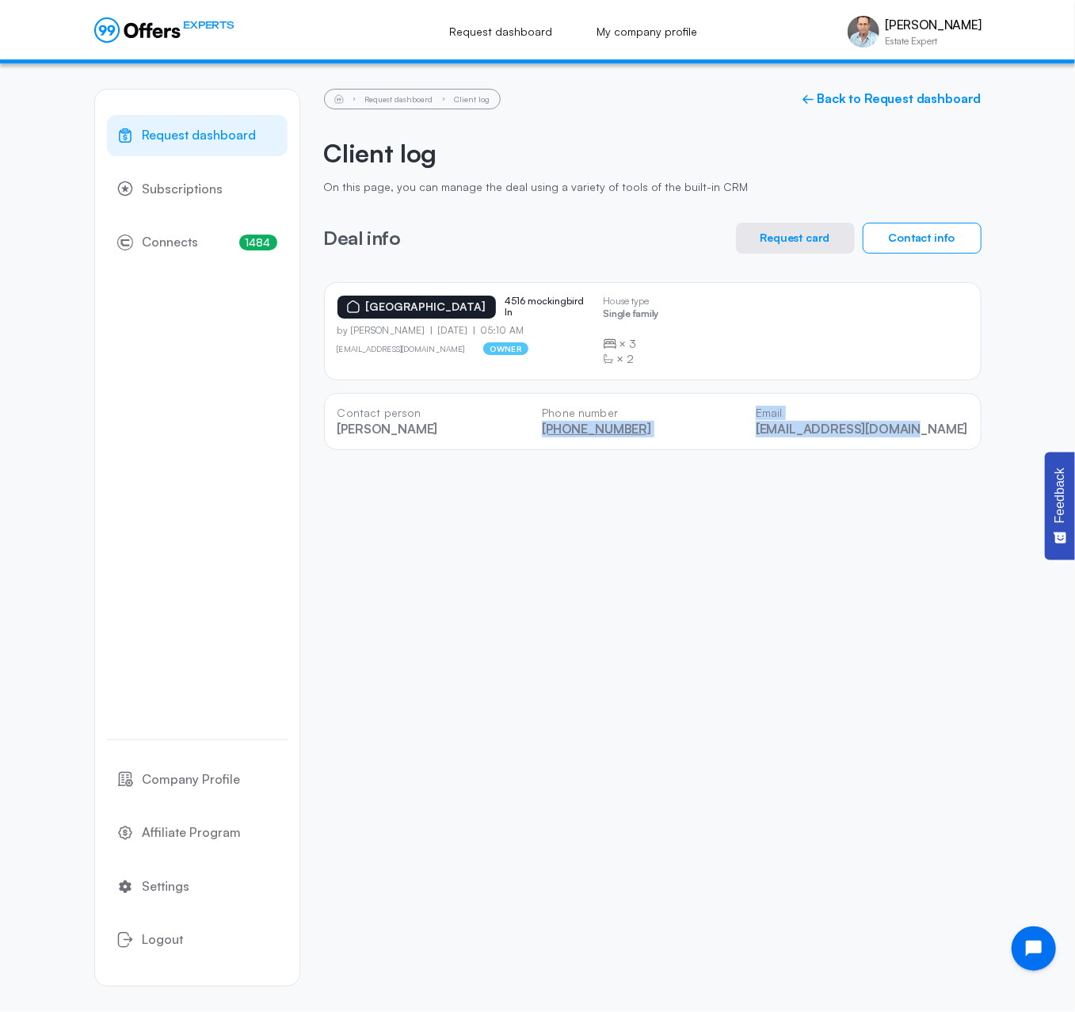
drag, startPoint x: 972, startPoint y: 426, endPoint x: 567, endPoint y: 432, distance: 404.2
click at [567, 432] on div "Contact person [PERSON_NAME] Phone number [PHONE_NUMBER] Email [EMAIL_ADDRESS][…" at bounding box center [653, 421] width 658 height 57
click at [1008, 114] on div "Request dashboard Subscriptions 1484 Connects 1484 Company Profile Affiliate Pr…" at bounding box center [537, 537] width 1075 height 949
click at [391, 98] on link "Request dashboard" at bounding box center [399, 99] width 68 height 10
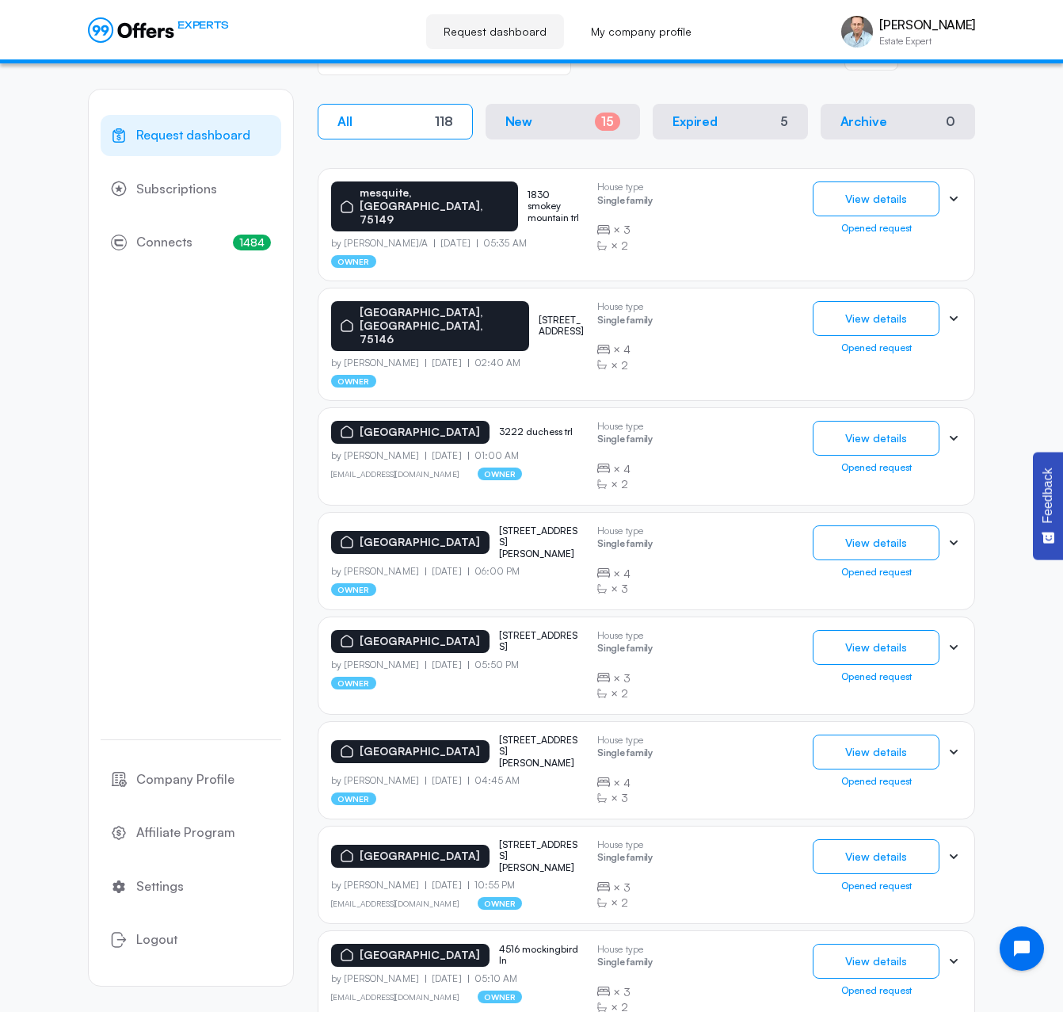
scroll to position [585, 0]
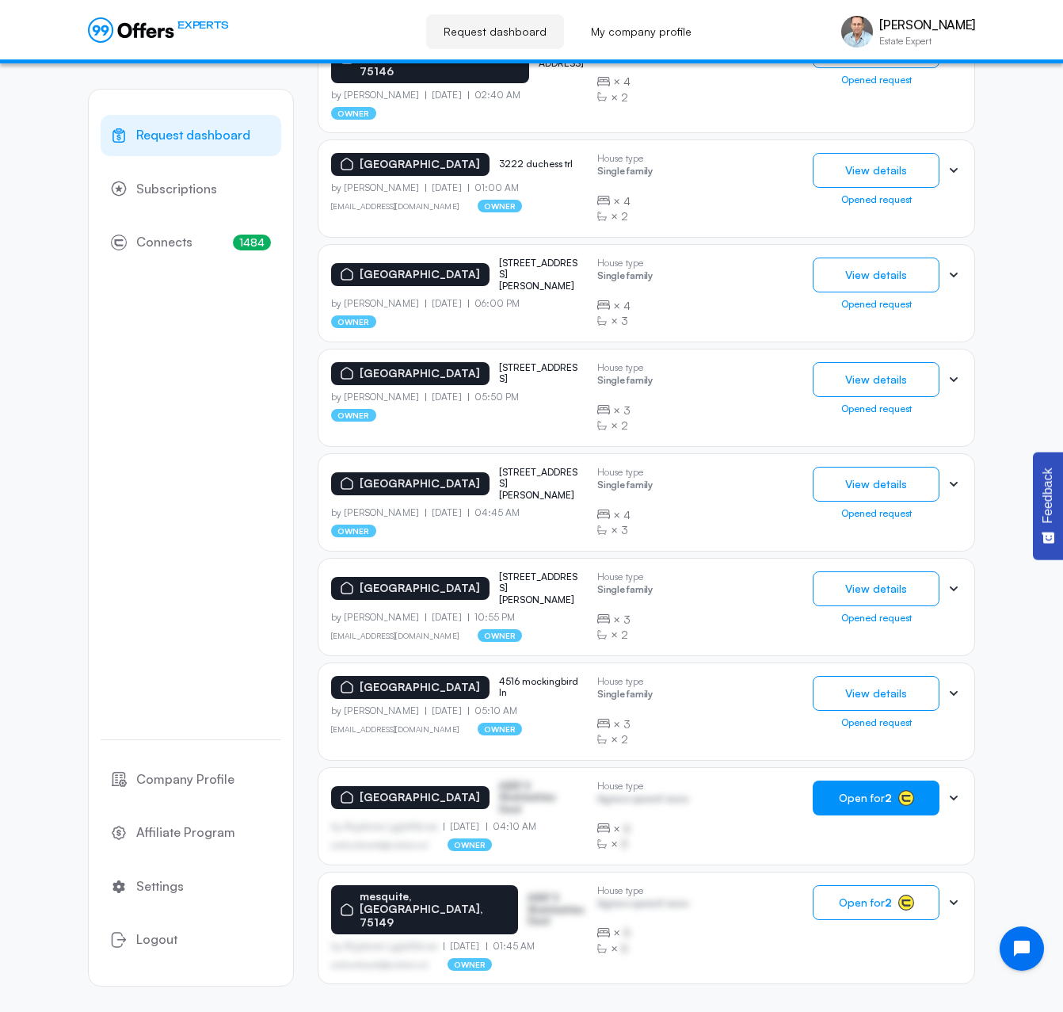
click at [868, 792] on span "Open for 2" at bounding box center [865, 798] width 53 height 13
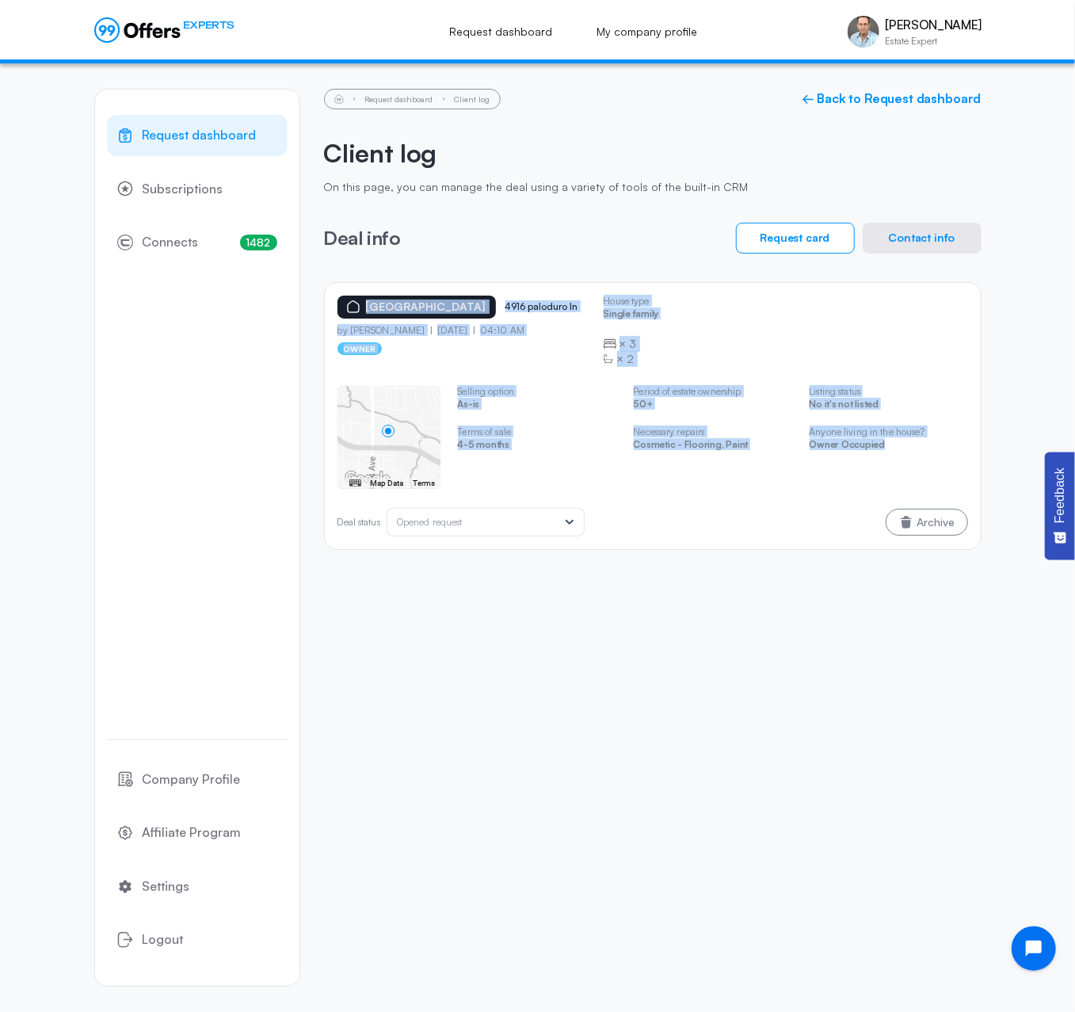
drag, startPoint x: 331, startPoint y: 296, endPoint x: 945, endPoint y: 443, distance: 630.6
click at [945, 443] on div "[GEOGRAPHIC_DATA] 4916 paloduro ln by [PERSON_NAME] [DATE] 04:10 AM owner House…" at bounding box center [653, 416] width 658 height 268
click at [906, 240] on button "Contact info" at bounding box center [922, 238] width 119 height 31
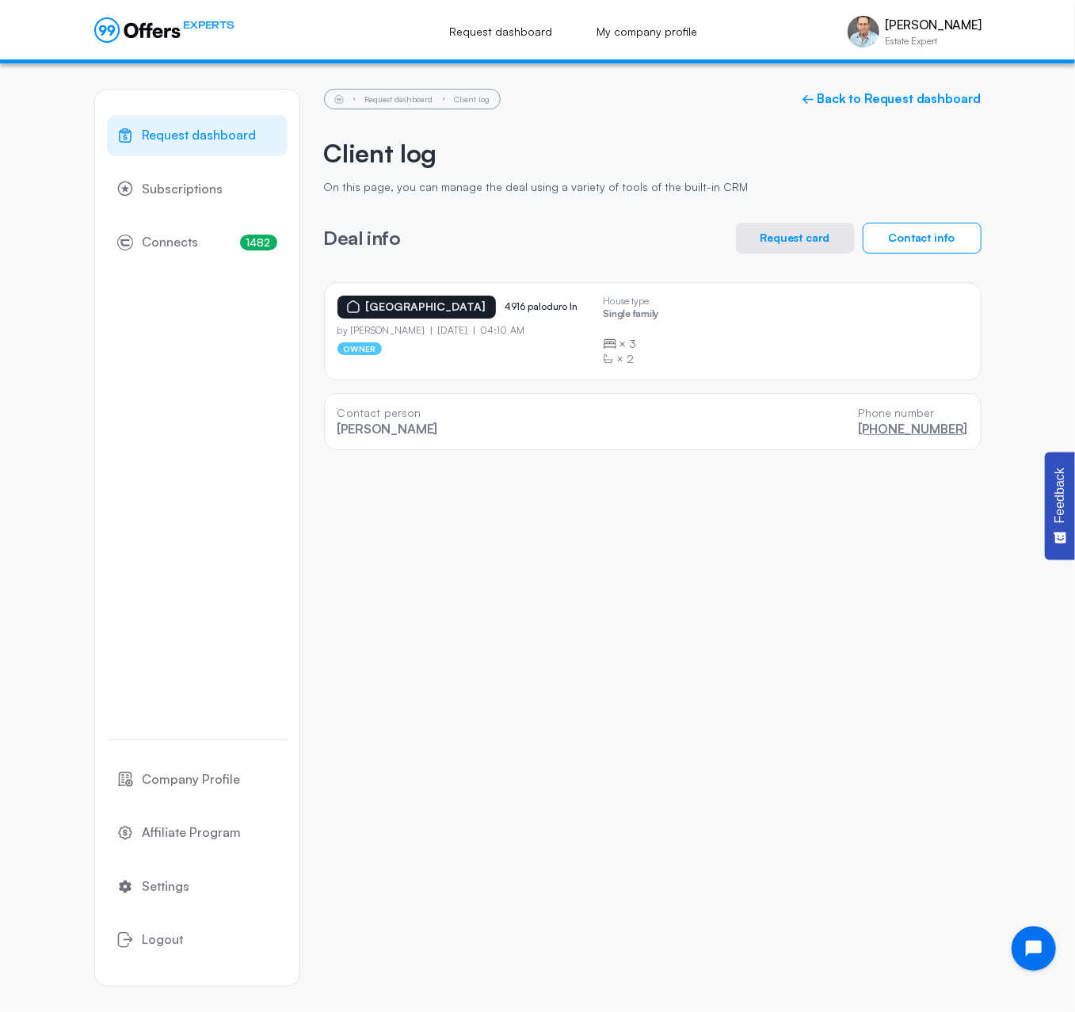
drag, startPoint x: 973, startPoint y: 426, endPoint x: 875, endPoint y: 429, distance: 98.3
click at [875, 429] on div "Contact person [PERSON_NAME] Phone number [PHONE_NUMBER]" at bounding box center [653, 421] width 658 height 57
click at [1019, 145] on div "Request dashboard Subscriptions 1482 Connects 1482 Company Profile Affiliate Pr…" at bounding box center [537, 537] width 1075 height 949
click at [398, 101] on link "Request dashboard" at bounding box center [399, 99] width 68 height 10
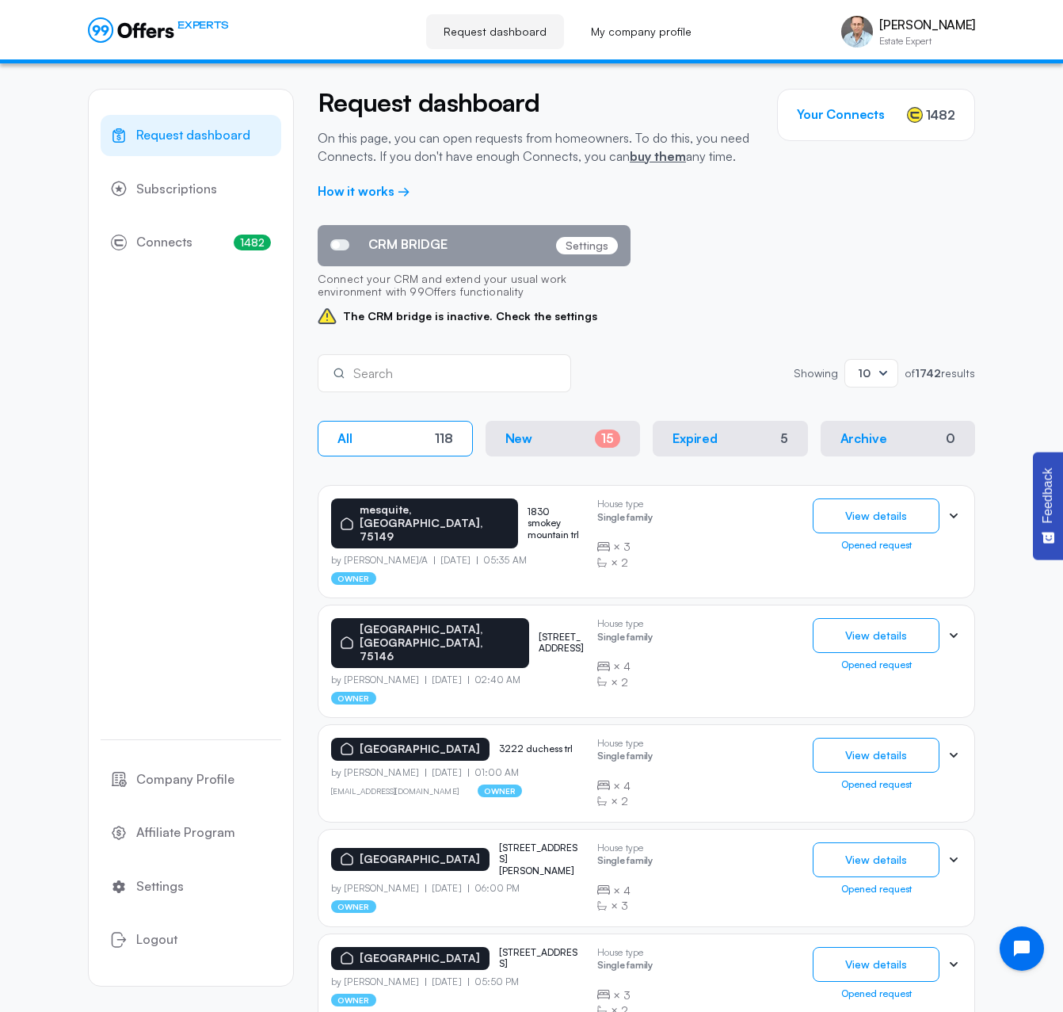
scroll to position [585, 0]
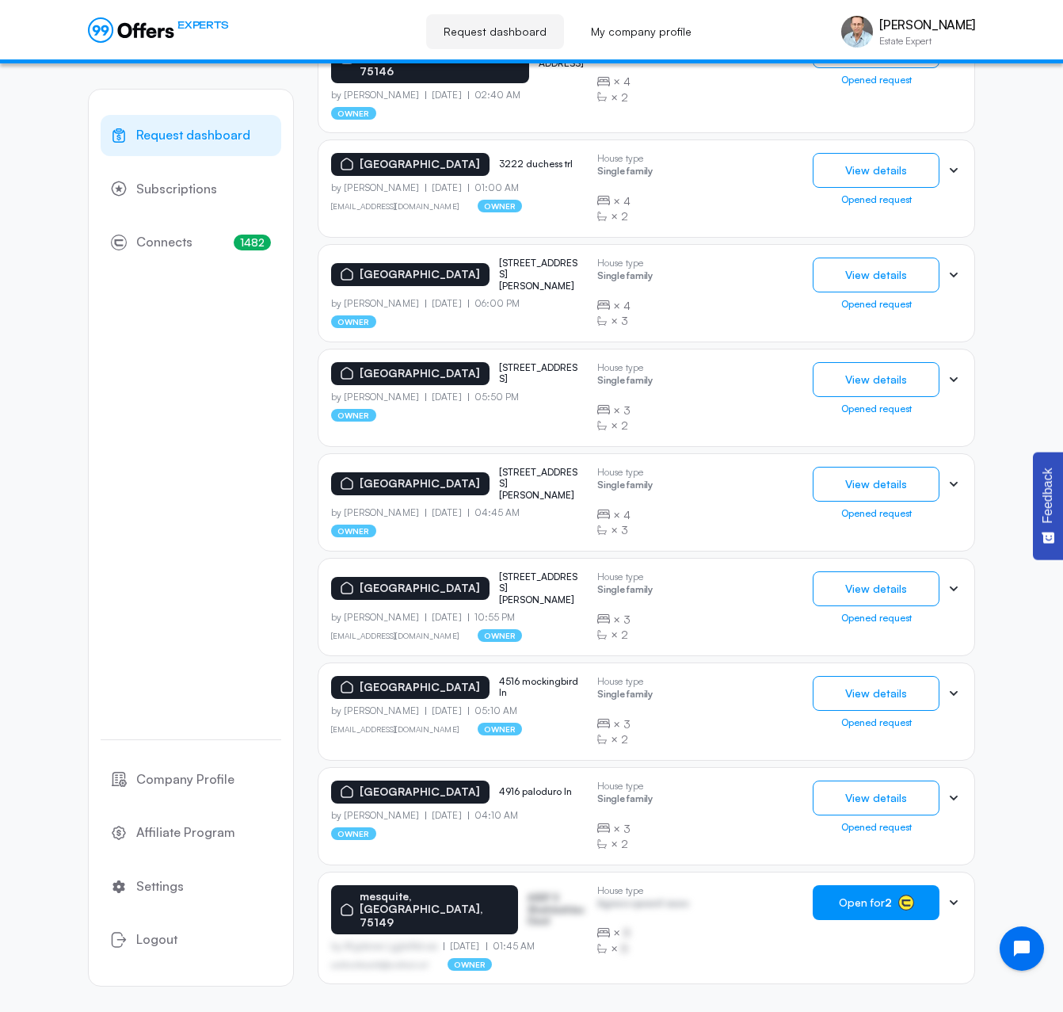
click at [866, 896] on span "Open for 2" at bounding box center [865, 902] width 53 height 13
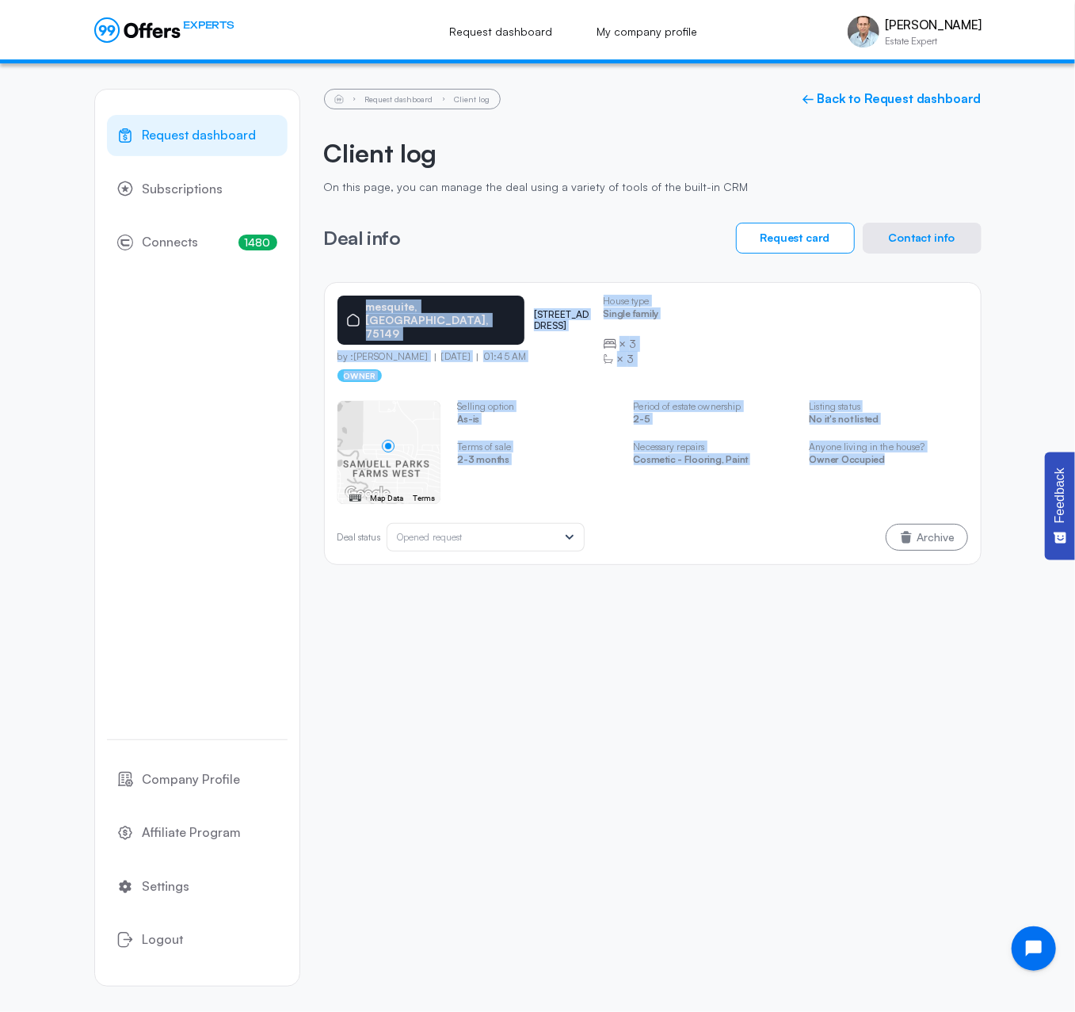
drag, startPoint x: 331, startPoint y: 301, endPoint x: 910, endPoint y: 452, distance: 598.7
click at [910, 452] on div "[GEOGRAPHIC_DATA] [STREET_ADDRESS] by :[PERSON_NAME] [DATE] 01:45 AM owner Hous…" at bounding box center [653, 423] width 658 height 283
click at [912, 238] on button "Contact info" at bounding box center [922, 238] width 119 height 31
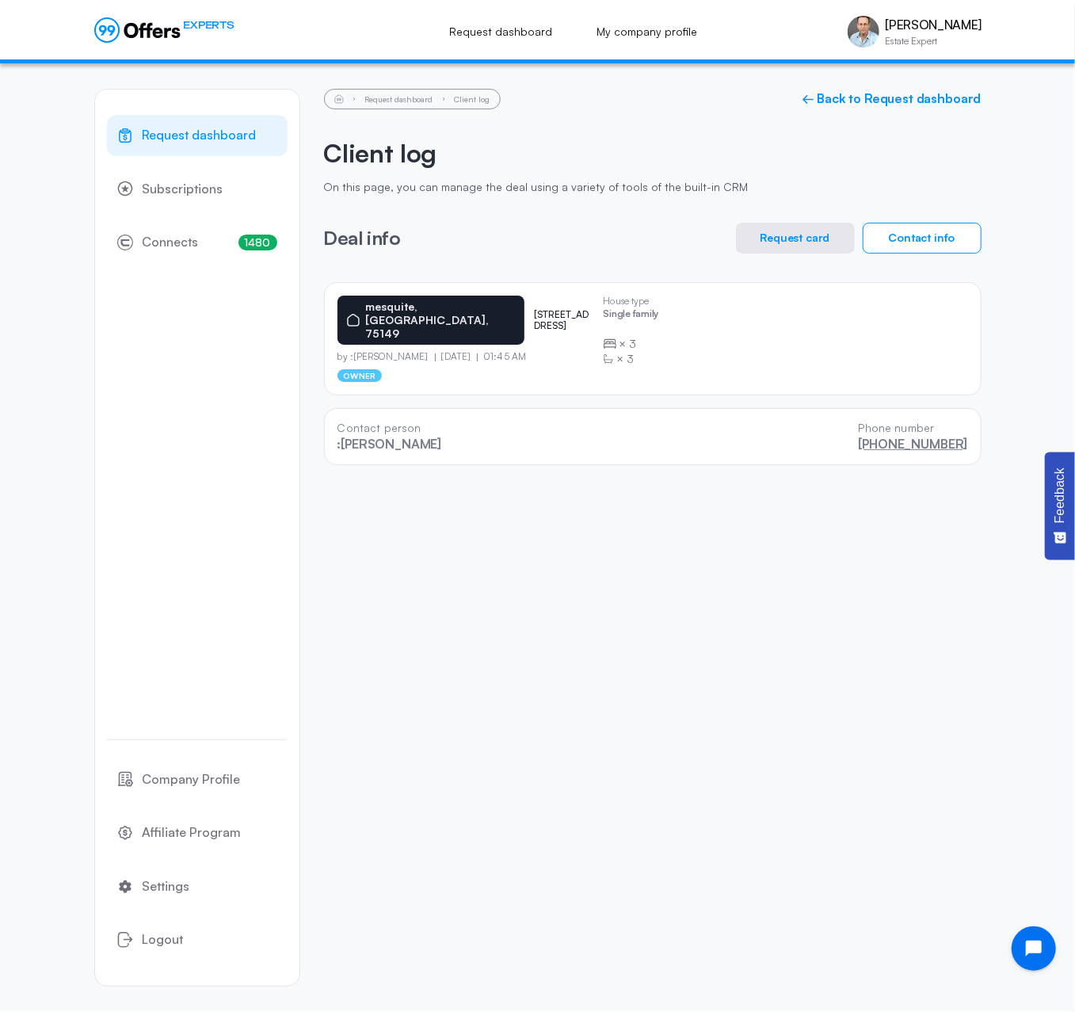
drag, startPoint x: 974, startPoint y: 426, endPoint x: 867, endPoint y: 426, distance: 107.0
click at [867, 426] on div "Contact person :[PERSON_NAME] Phone number [PHONE_NUMBER]" at bounding box center [653, 436] width 658 height 57
